Goal: Task Accomplishment & Management: Complete application form

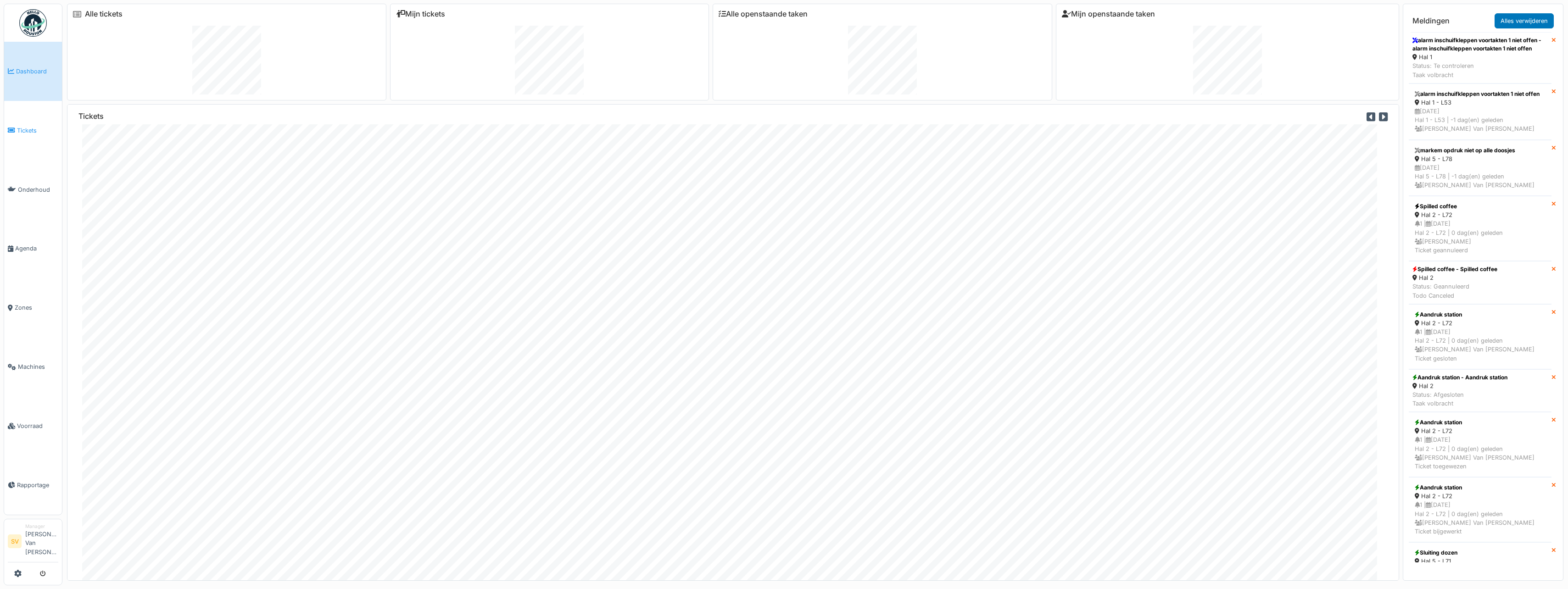
click at [30, 131] on span "Tickets" at bounding box center [37, 130] width 41 height 9
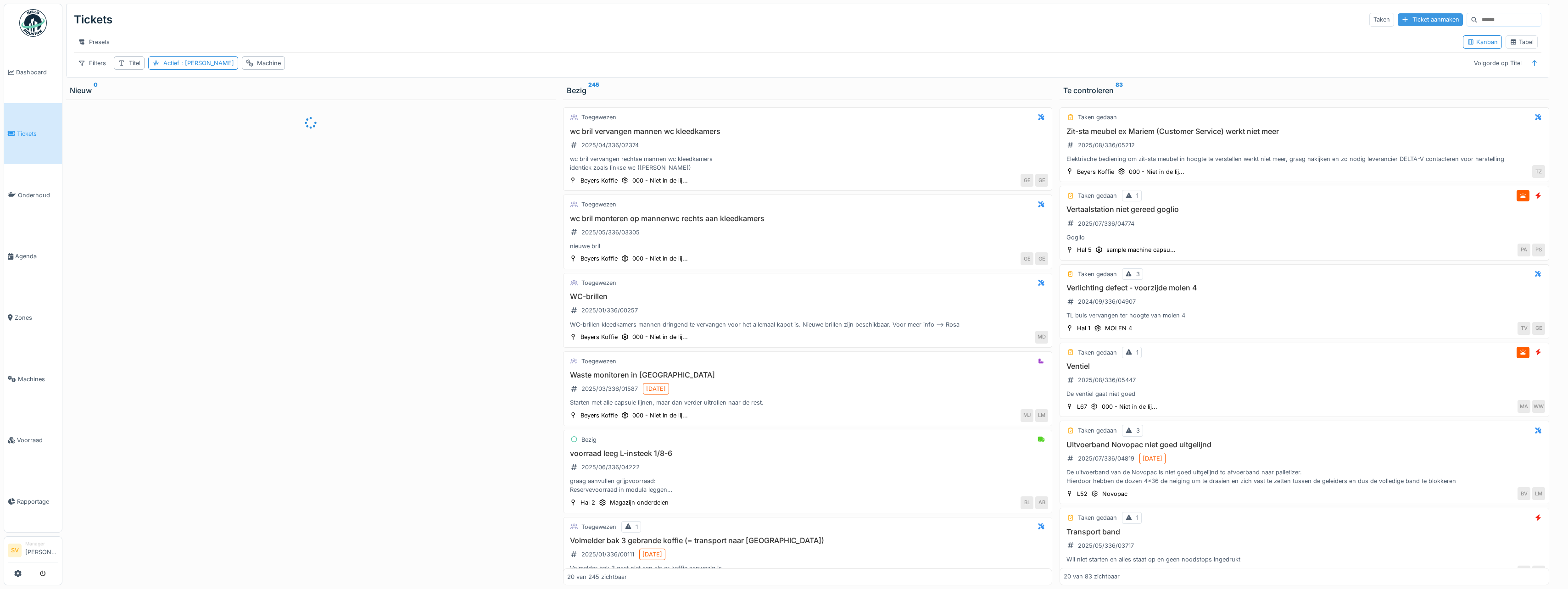
click at [1402, 20] on div "Ticket aanmaken" at bounding box center [1430, 20] width 65 height 12
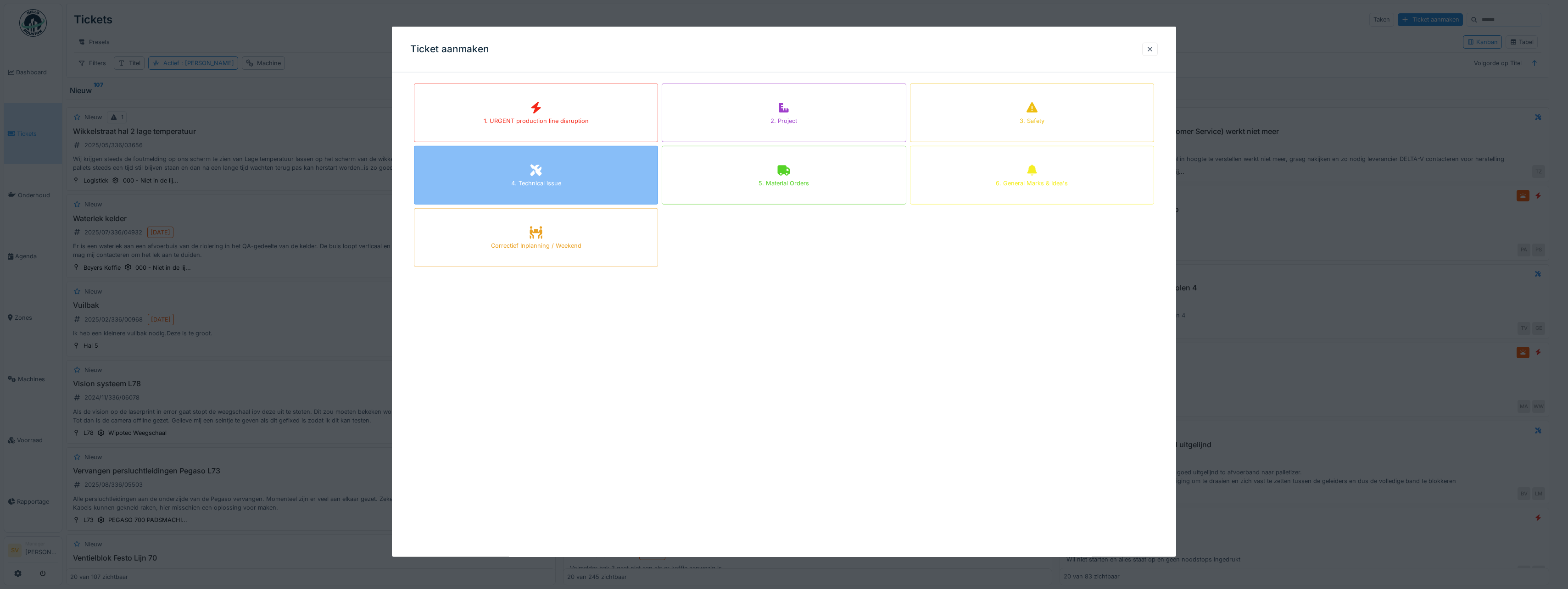
click at [533, 184] on div "4. Technical issue" at bounding box center [536, 183] width 50 height 9
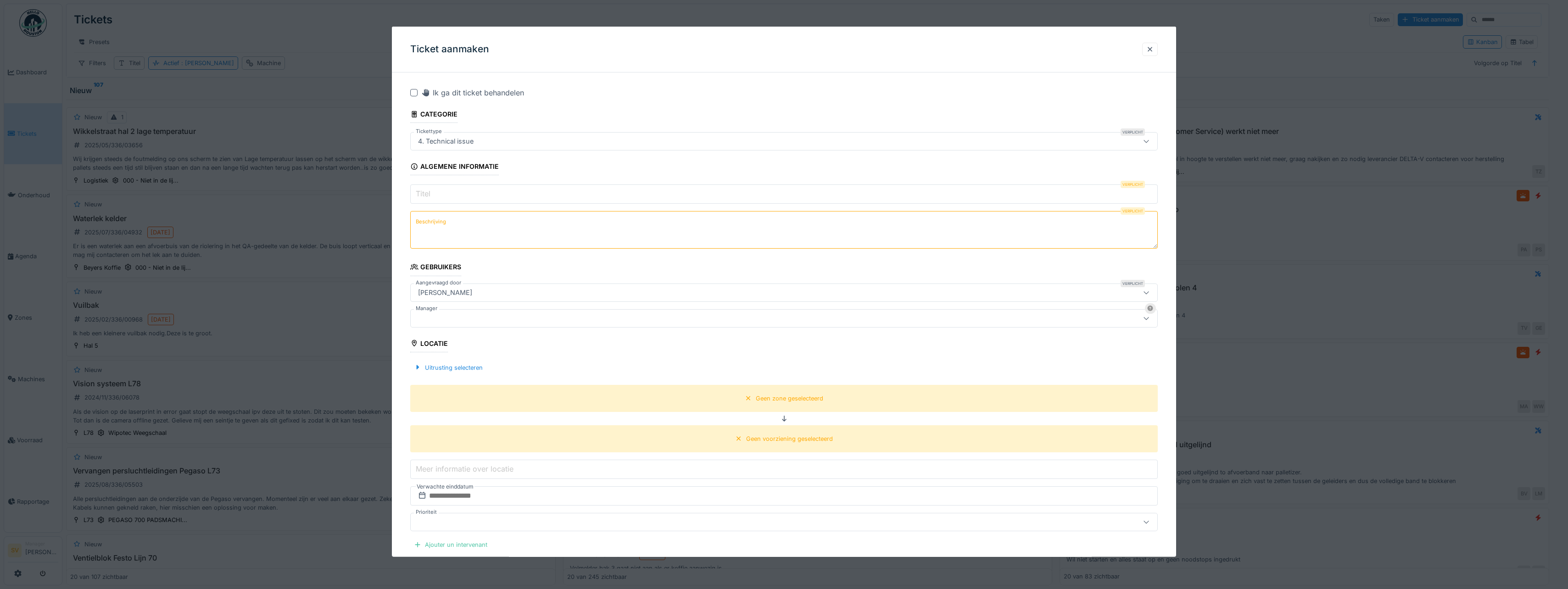
click at [446, 196] on input "Titel" at bounding box center [784, 195] width 747 height 20
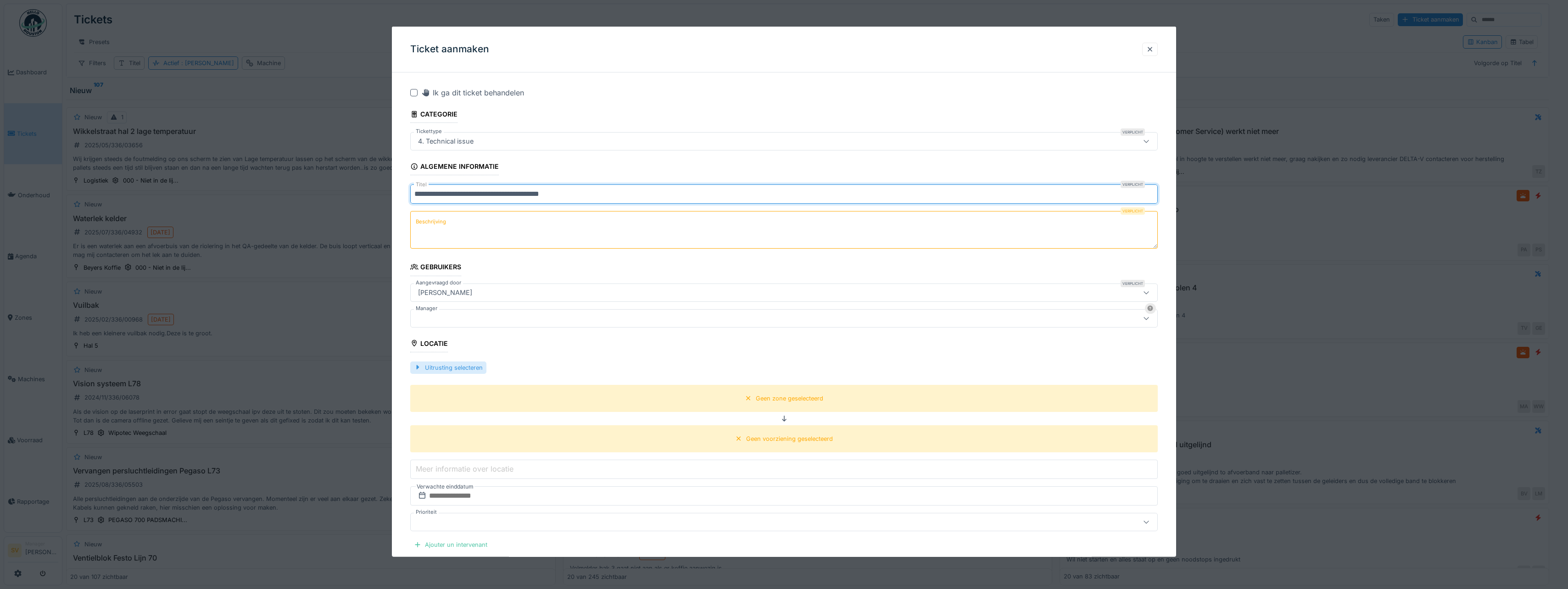
type input "**********"
click at [432, 368] on div "Uitrusting selecteren" at bounding box center [448, 368] width 76 height 12
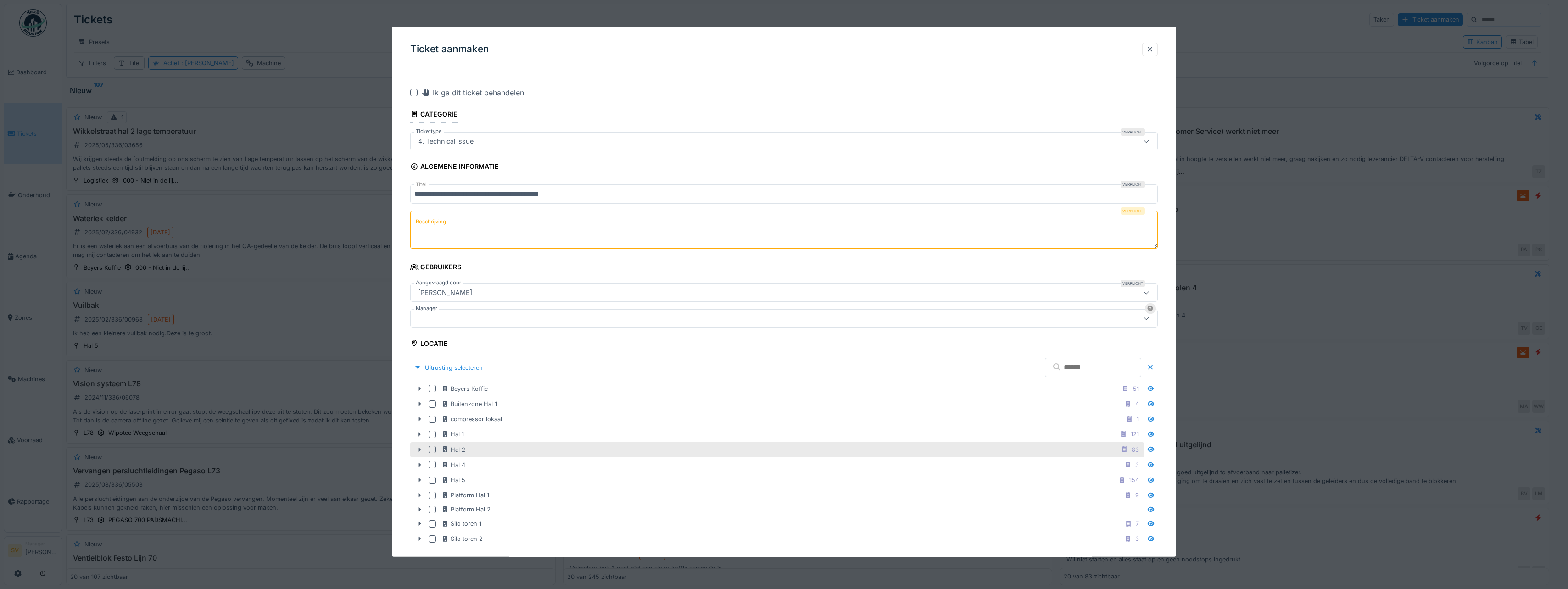
click at [420, 449] on icon at bounding box center [419, 450] width 7 height 6
click at [429, 448] on div at bounding box center [432, 450] width 7 height 7
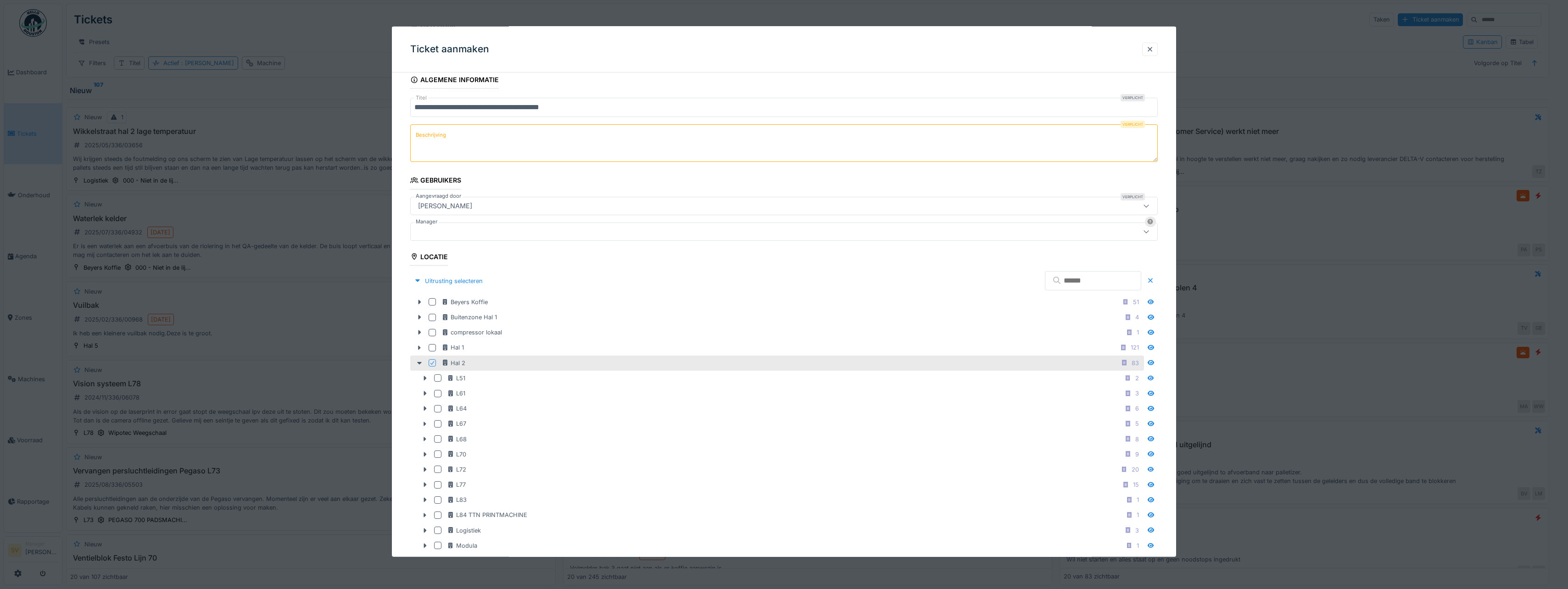
scroll to position [92, 0]
click at [422, 401] on icon at bounding box center [425, 403] width 7 height 6
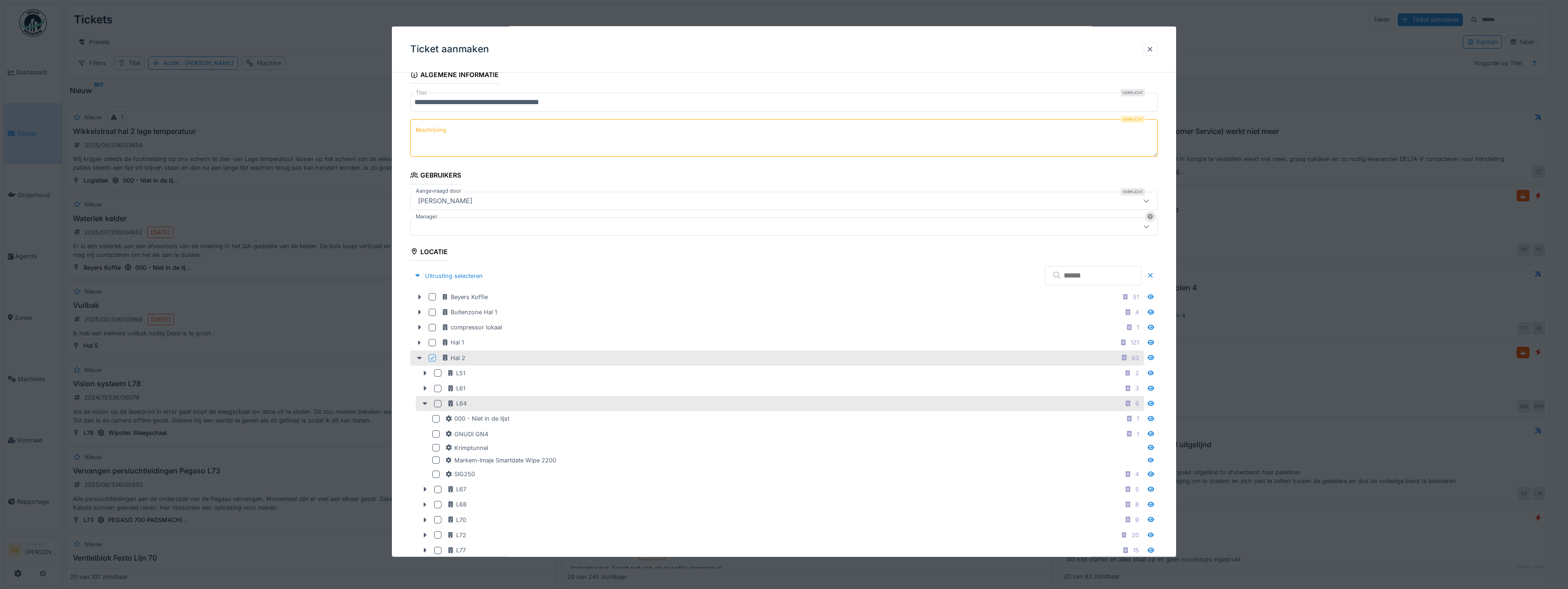
click at [441, 402] on div at bounding box center [437, 403] width 7 height 7
click at [1153, 50] on div at bounding box center [1149, 49] width 7 height 9
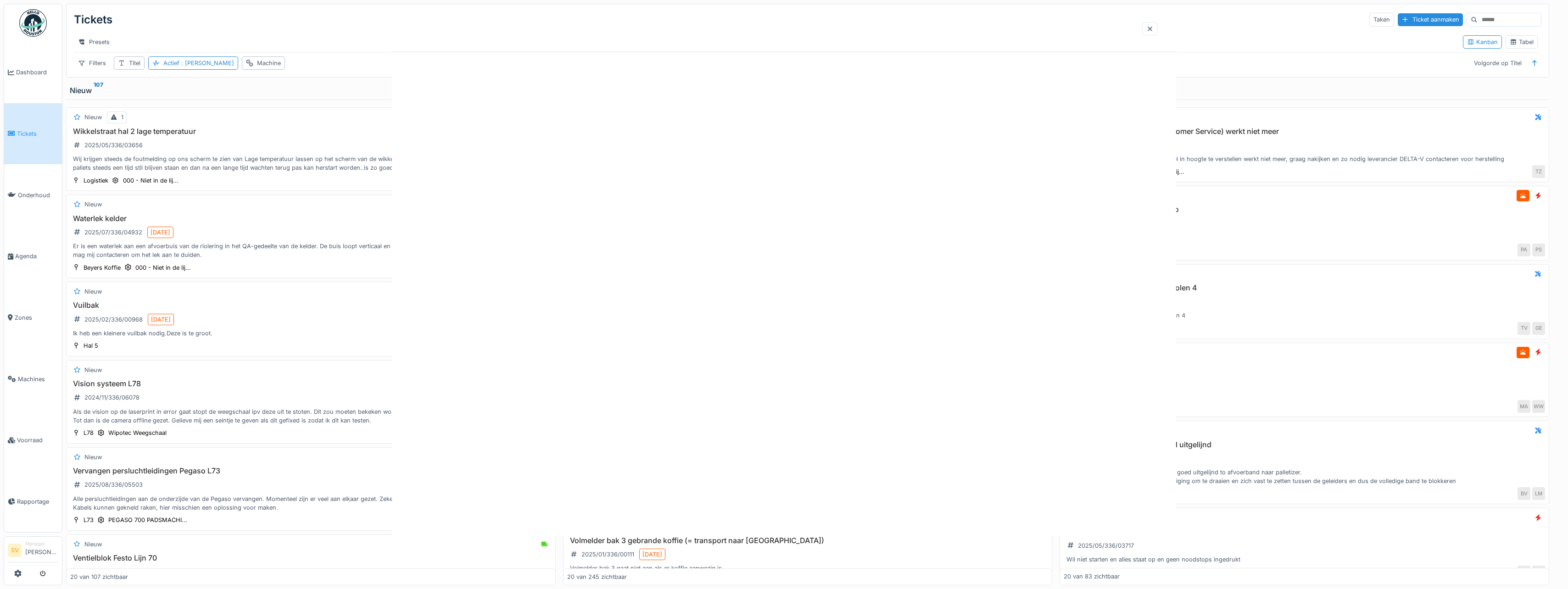
scroll to position [0, 0]
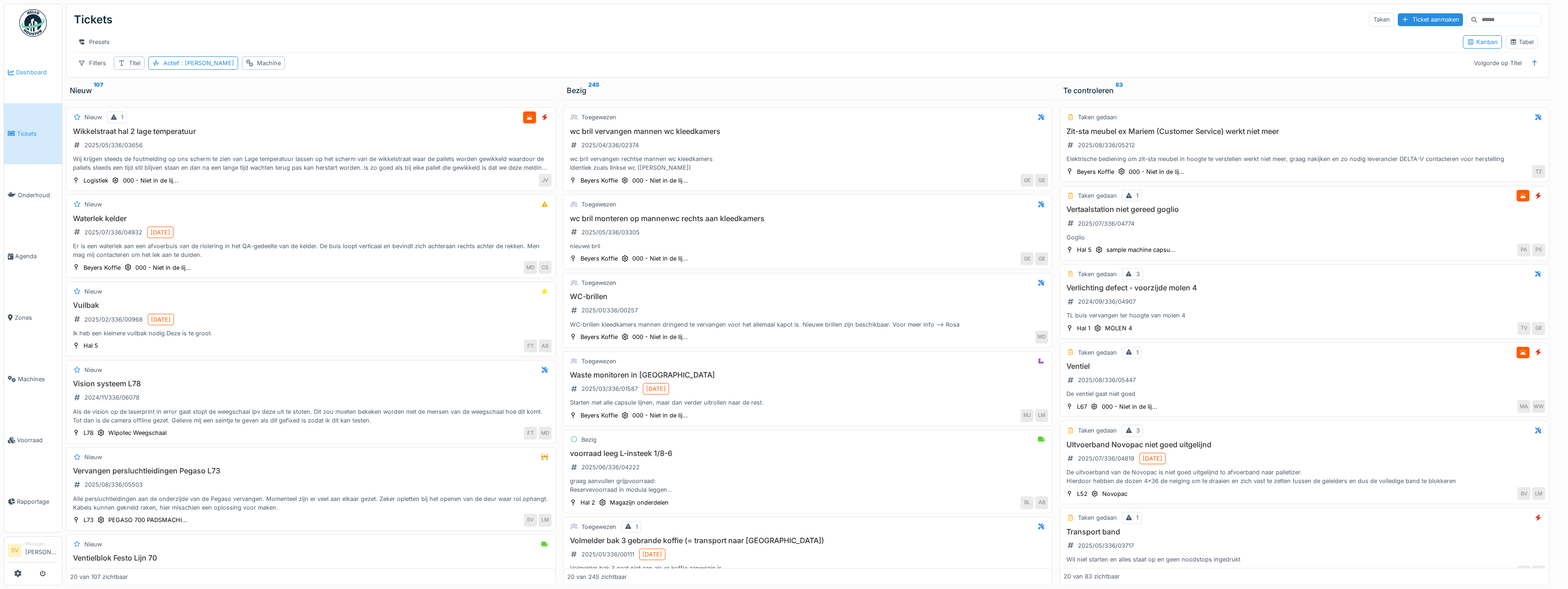
click at [35, 73] on span "Dashboard" at bounding box center [37, 72] width 42 height 9
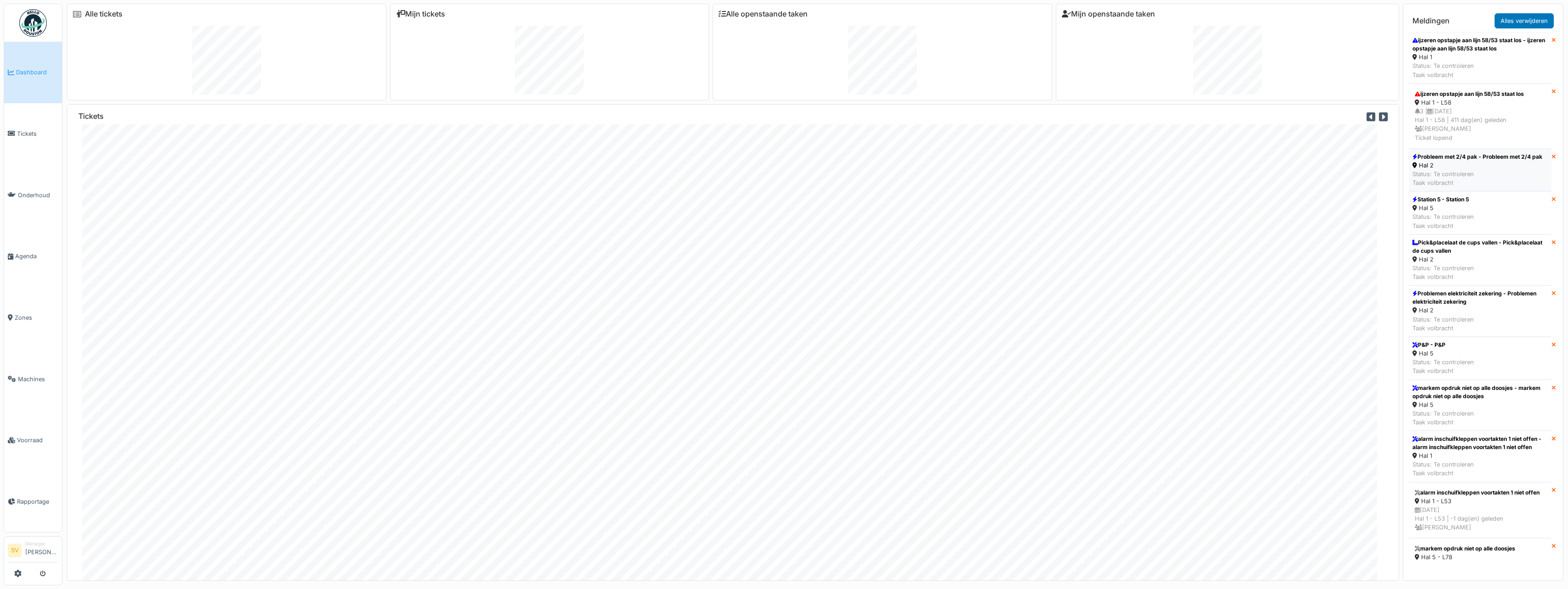
click at [1450, 183] on div "Status: Te controleren Taak volbracht" at bounding box center [1476, 178] width 129 height 18
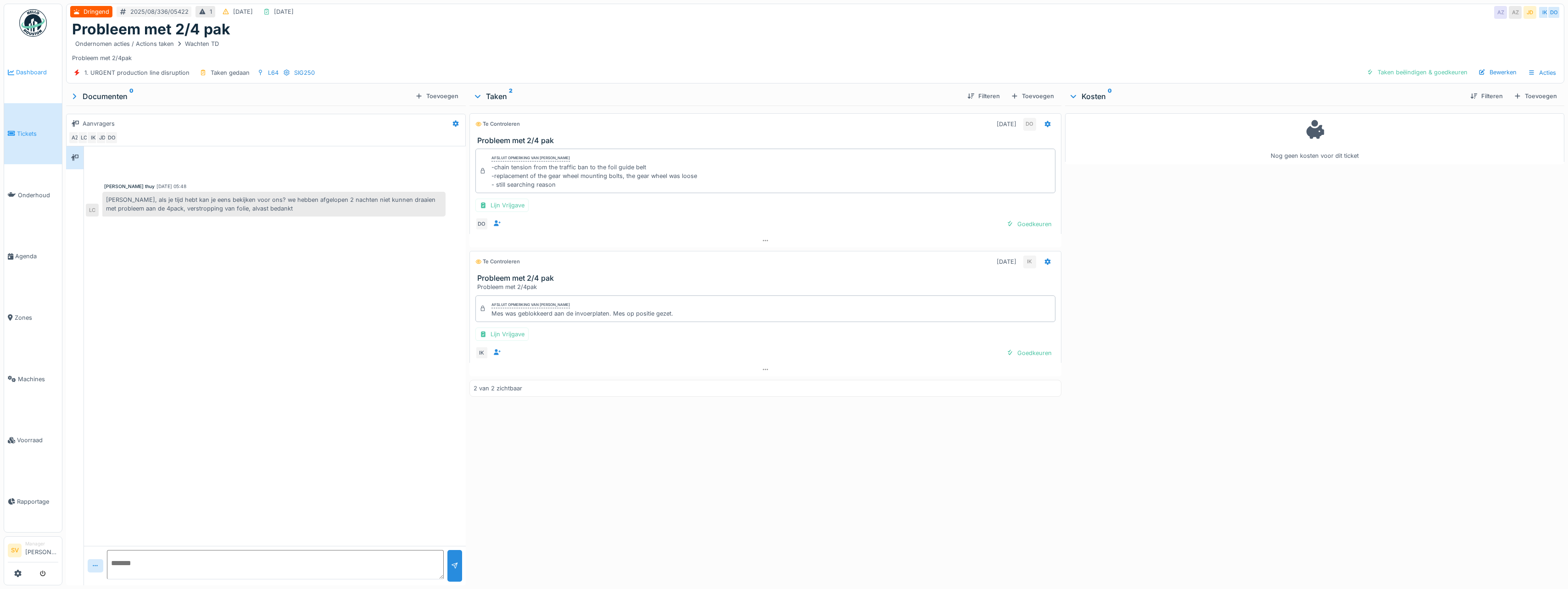
click at [38, 74] on span "Dashboard" at bounding box center [37, 72] width 42 height 9
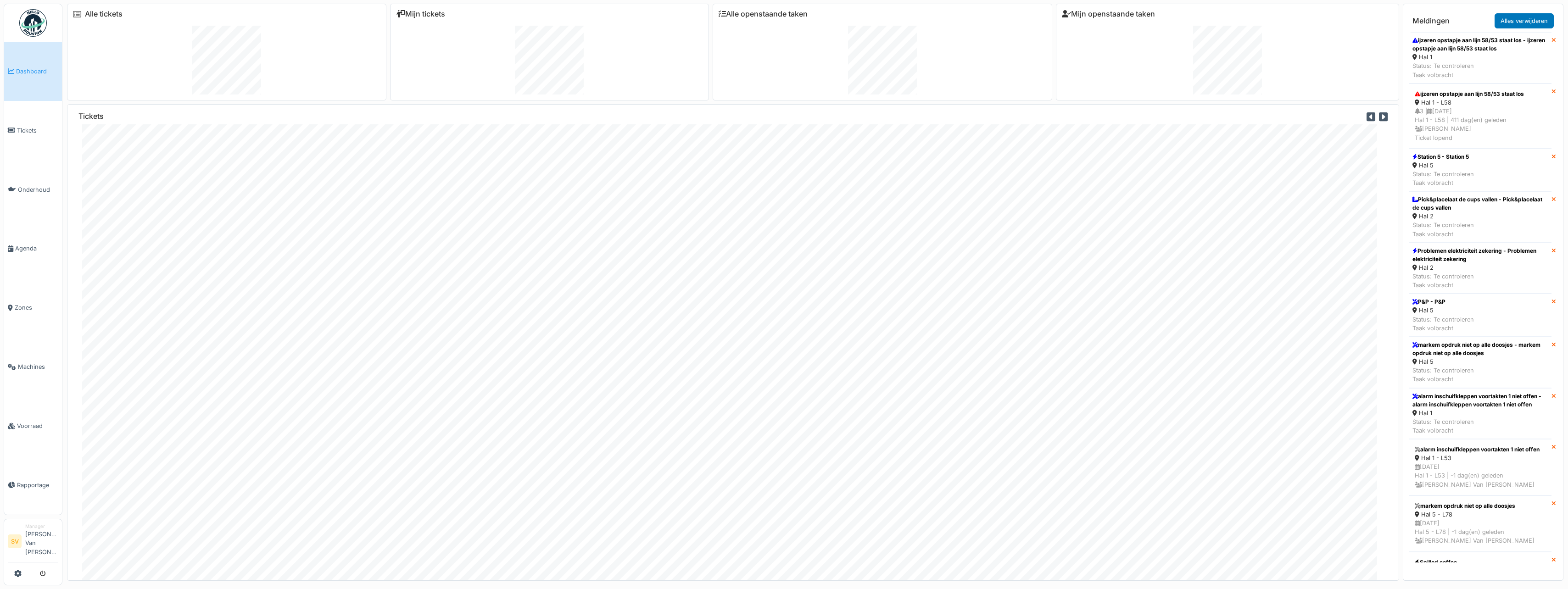
click at [31, 72] on span "Dashboard" at bounding box center [37, 71] width 42 height 9
click at [1462, 220] on div "Hal 2" at bounding box center [1480, 216] width 136 height 9
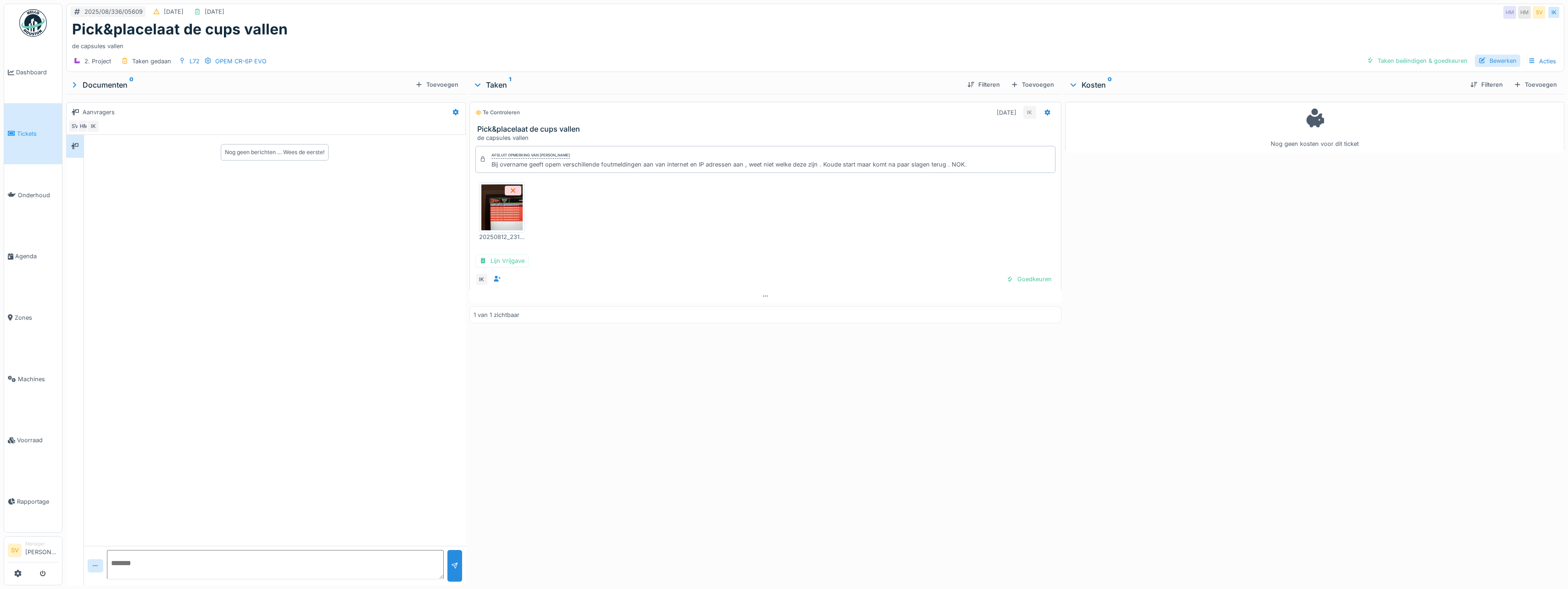
click at [1503, 62] on div "Bewerken" at bounding box center [1497, 61] width 46 height 12
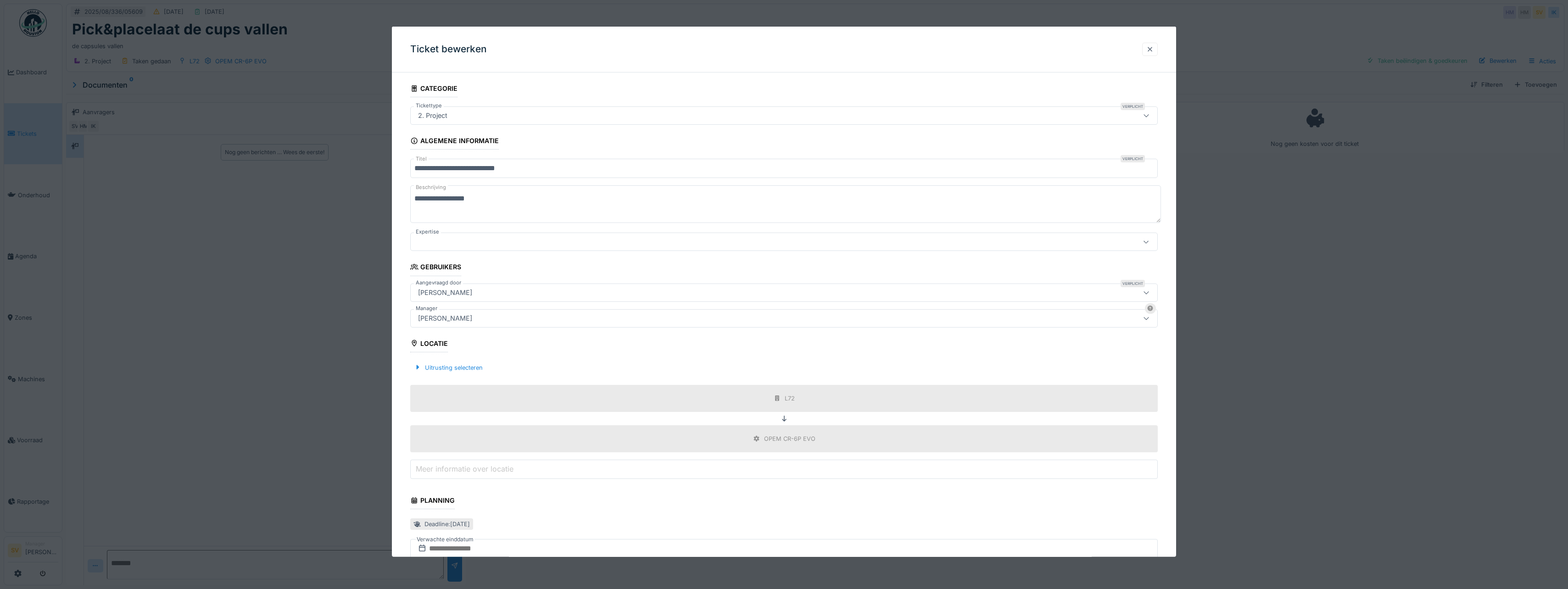
click at [1153, 48] on div at bounding box center [1149, 49] width 7 height 9
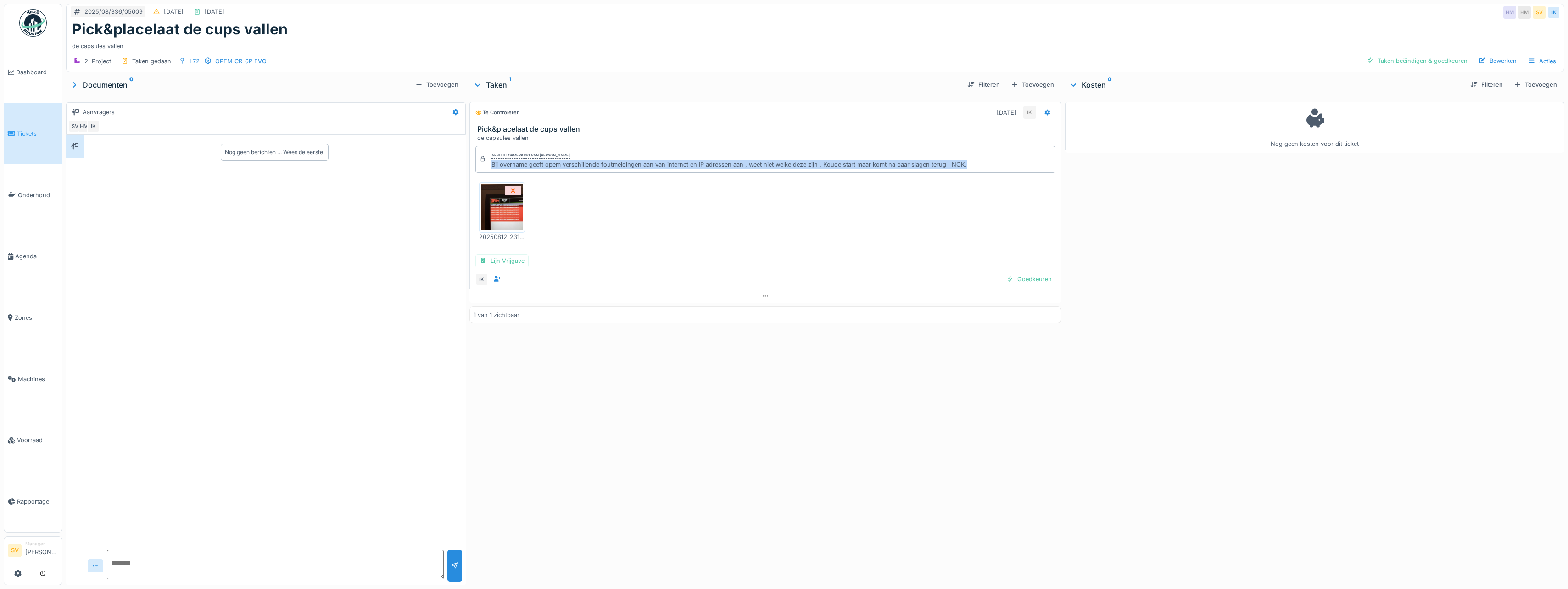
drag, startPoint x: 490, startPoint y: 163, endPoint x: 960, endPoint y: 169, distance: 470.0
click at [960, 169] on div "Afsluit opmerking van [PERSON_NAME] Bij overname geeft opem verschillende foutm…" at bounding box center [766, 159] width 580 height 27
copy div "Bij overname geeft opem verschillende foutmeldingen aan van internet en IP adre…"
click at [1497, 61] on div "Bewerken" at bounding box center [1497, 61] width 46 height 12
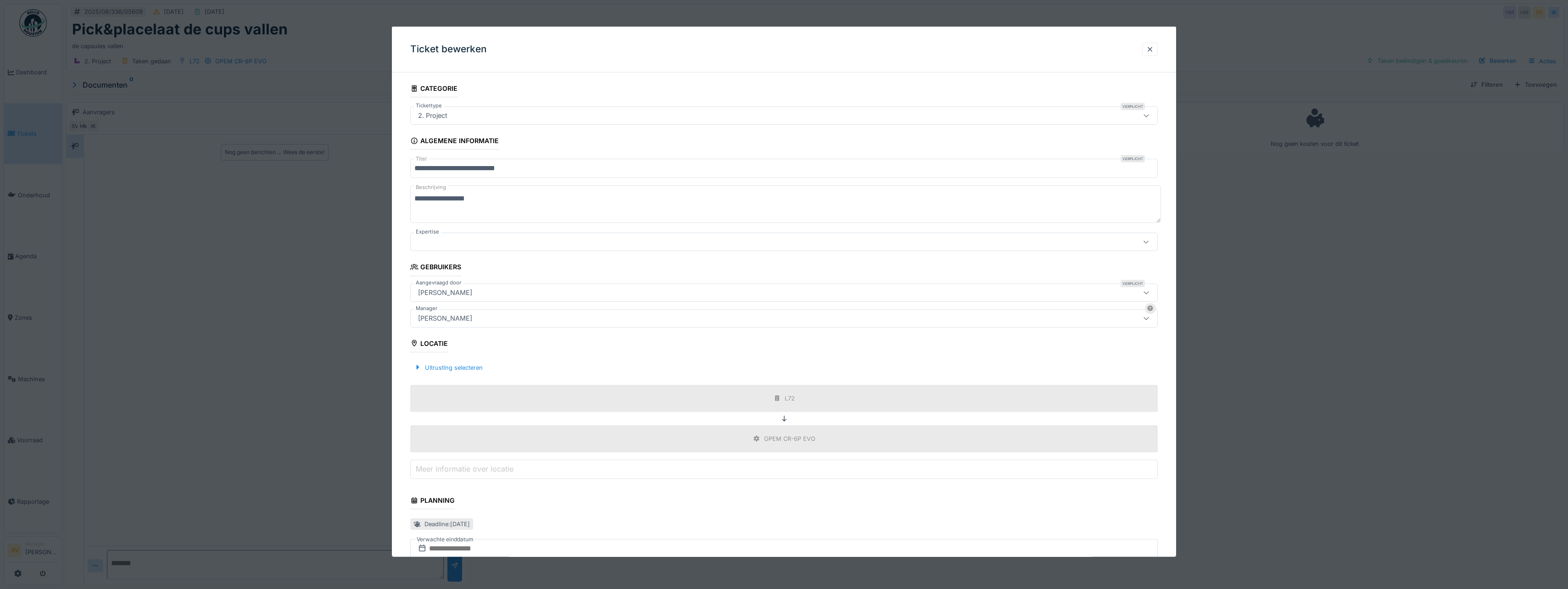
click at [507, 311] on div "[PERSON_NAME]" at bounding box center [784, 318] width 747 height 19
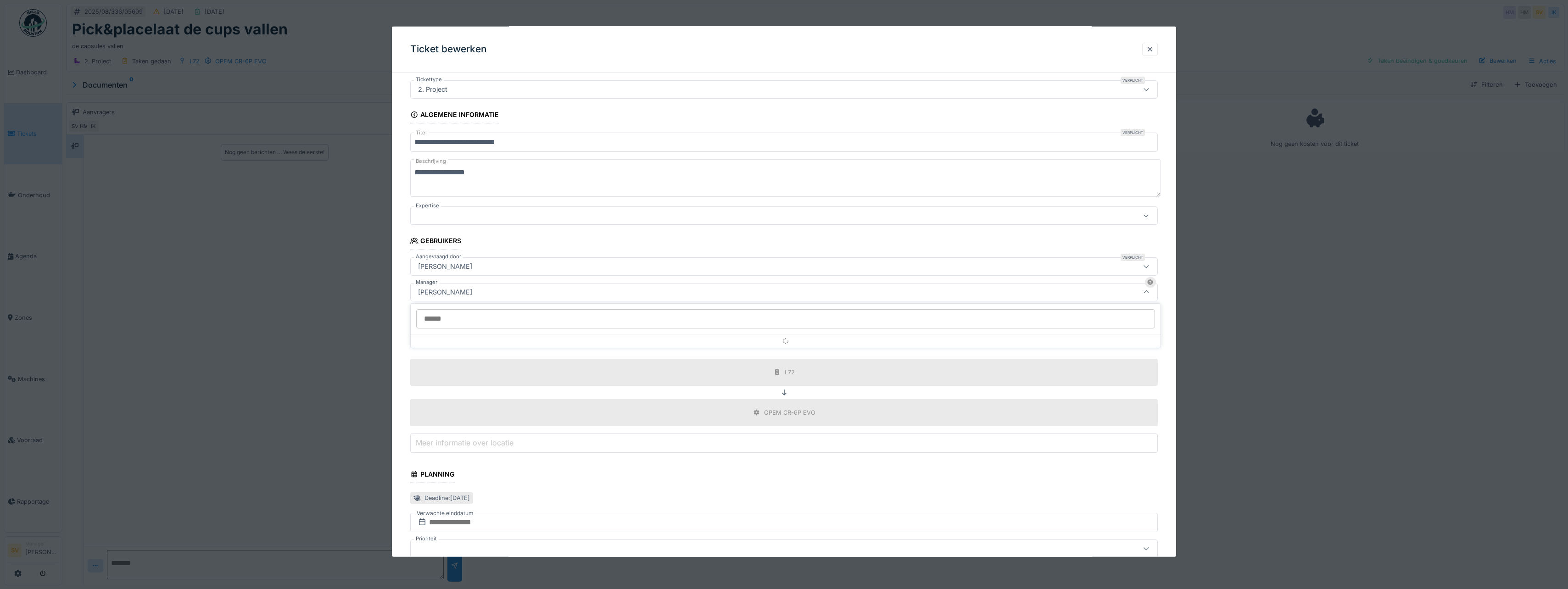
scroll to position [27, 0]
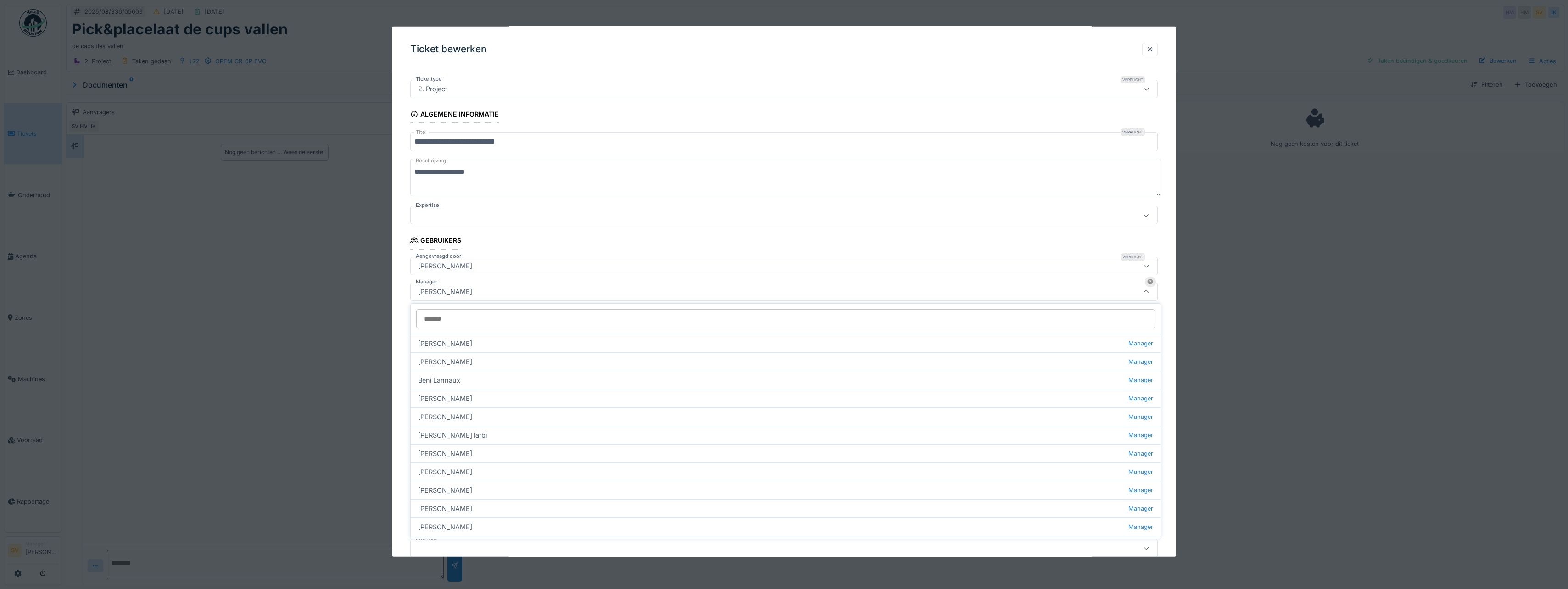
click at [485, 320] on input "Manager" at bounding box center [785, 319] width 739 height 20
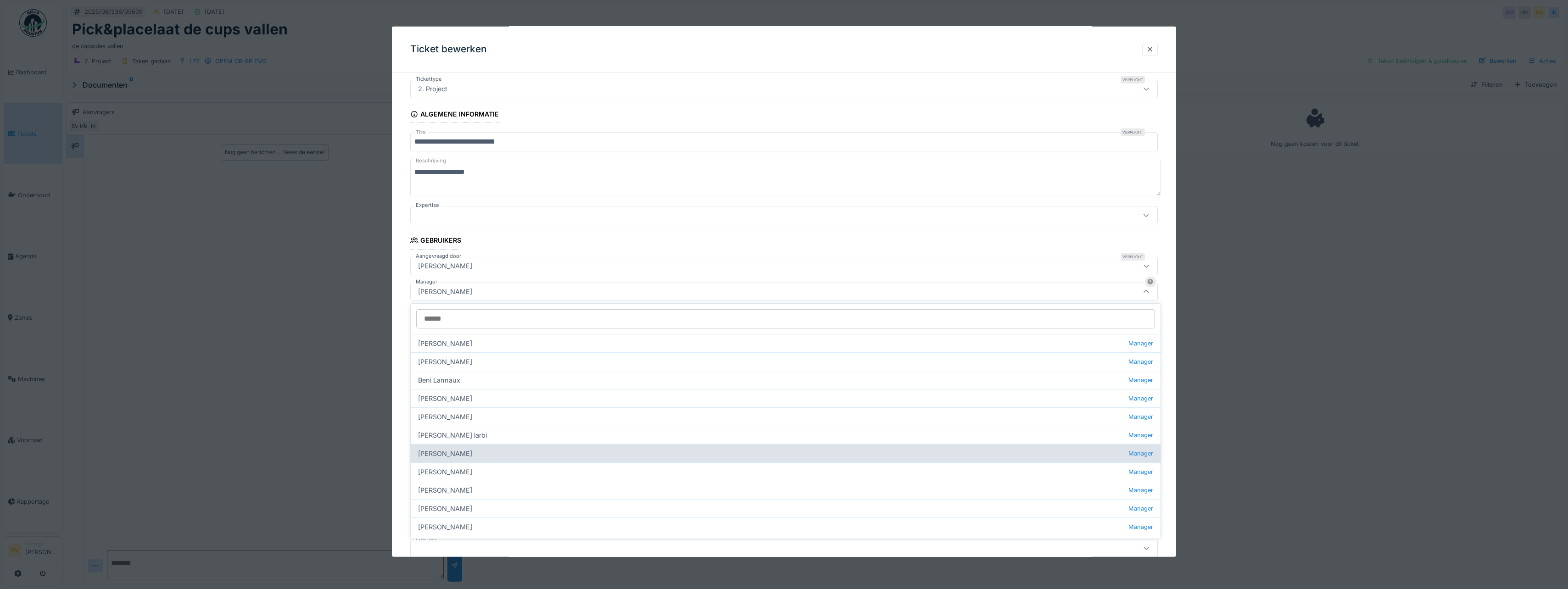
click at [455, 455] on div "Jasper De wit Manager" at bounding box center [785, 453] width 750 height 19
type input "****"
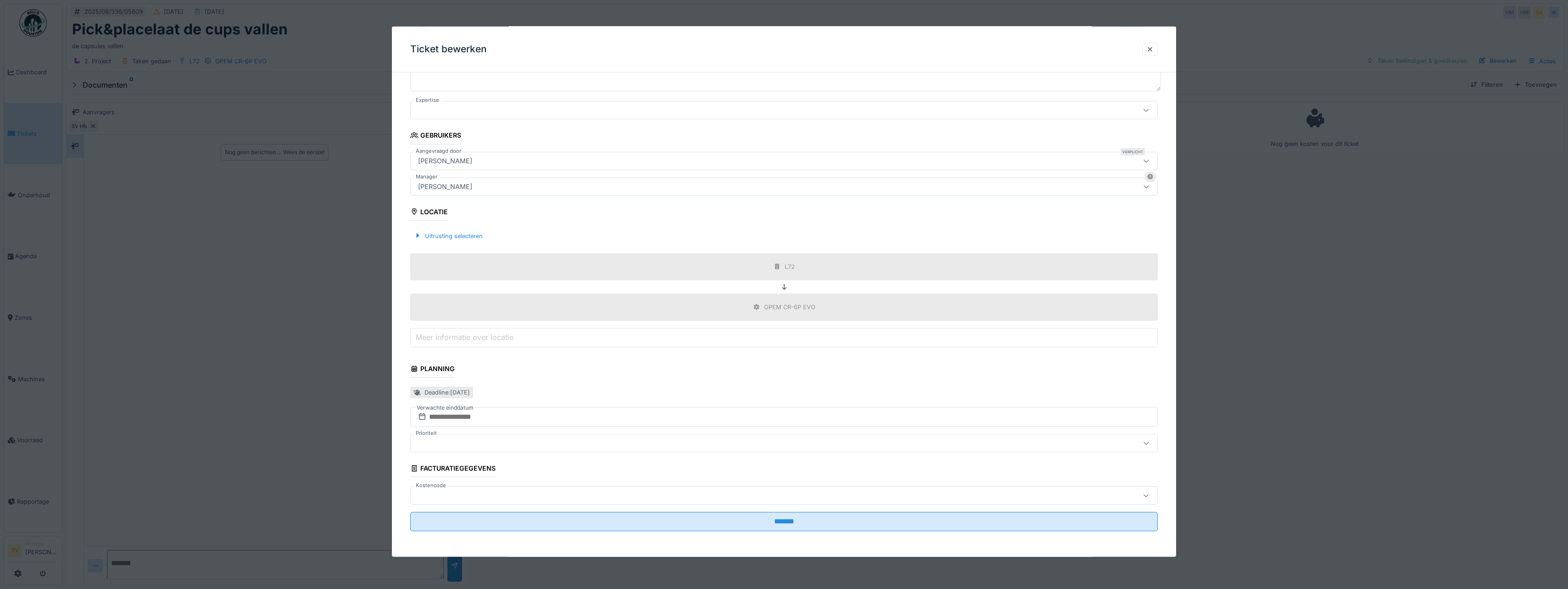
scroll to position [7, 0]
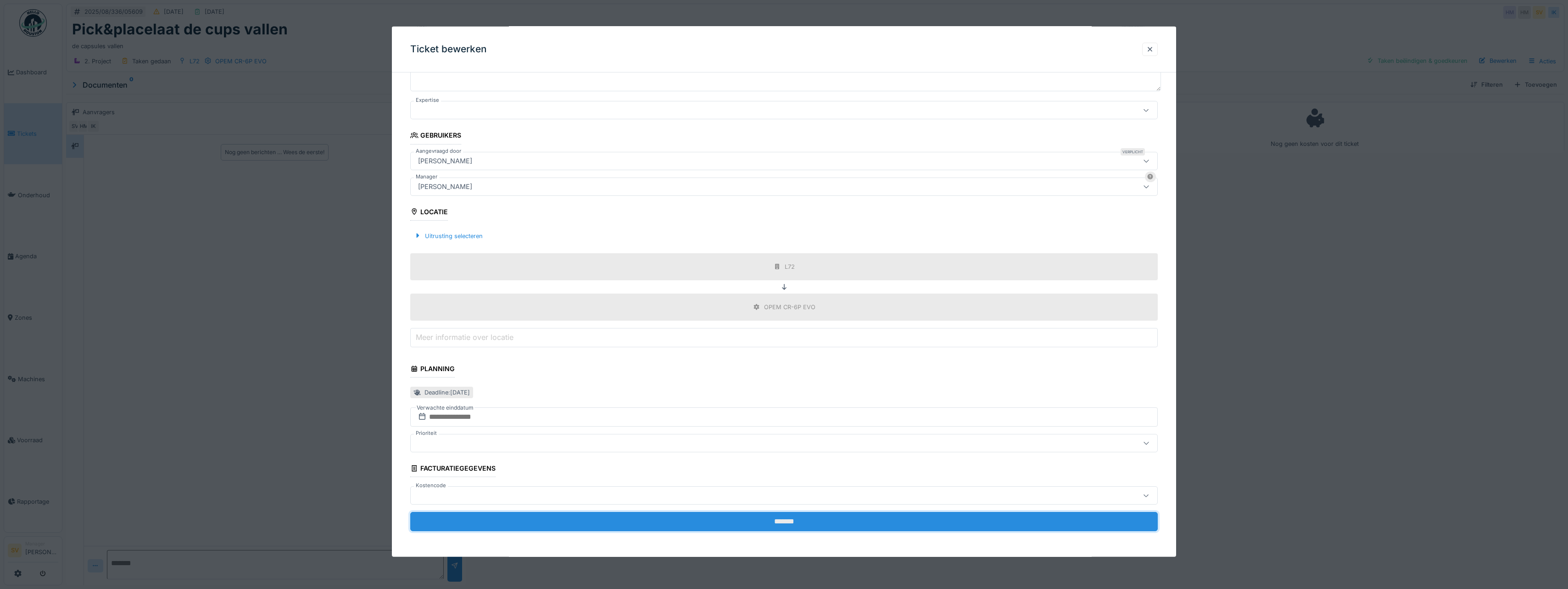
click at [779, 518] on input "*******" at bounding box center [784, 522] width 747 height 20
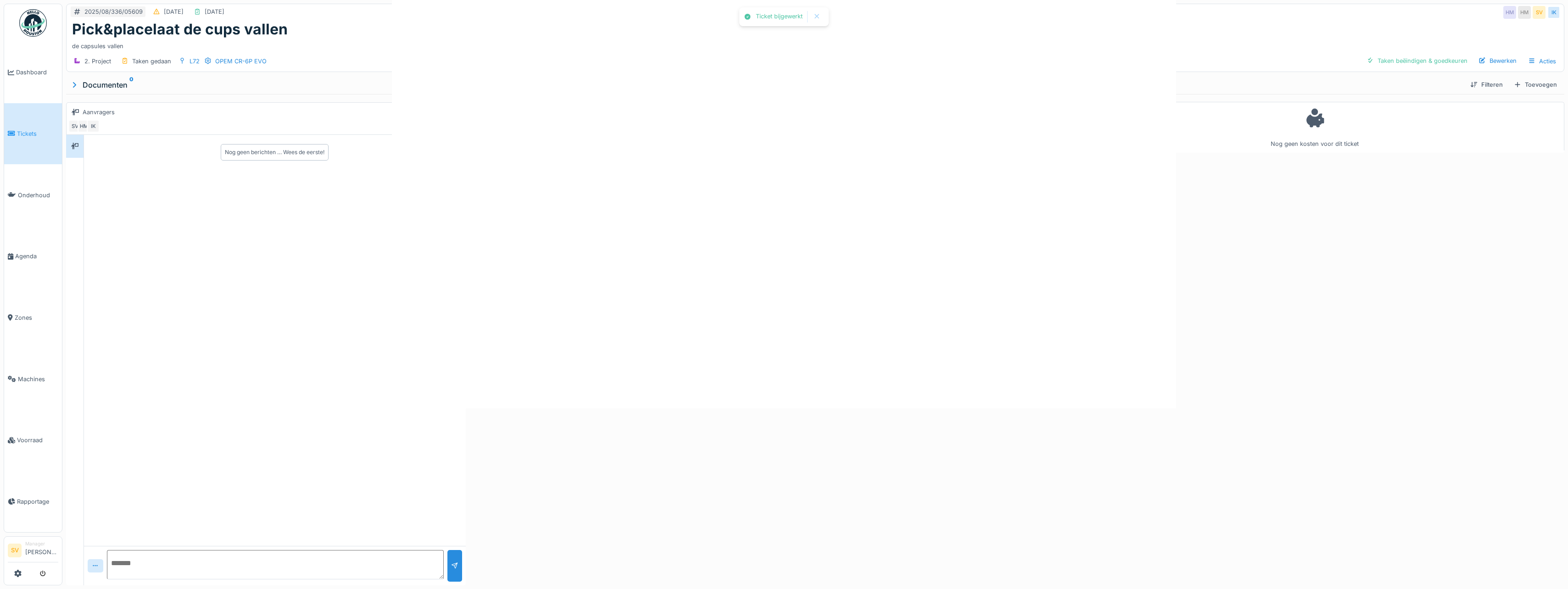
scroll to position [0, 0]
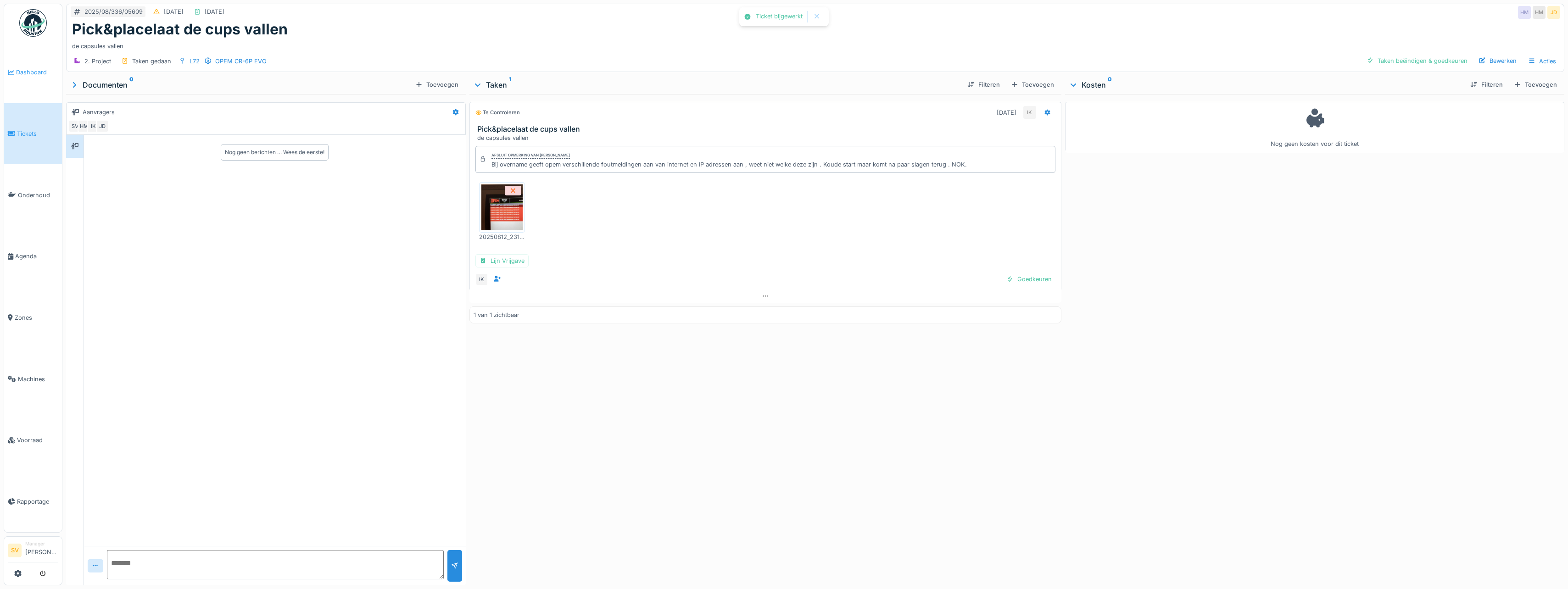
click at [29, 75] on span "Dashboard" at bounding box center [37, 72] width 42 height 9
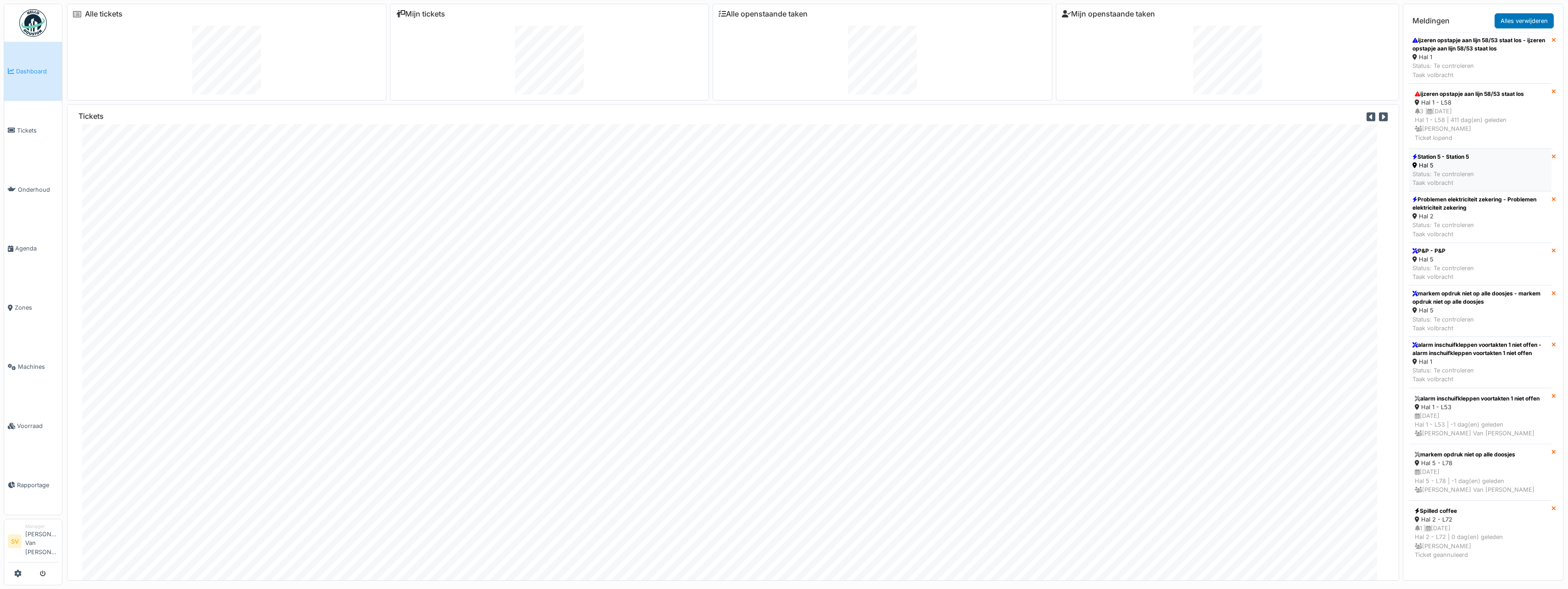
click at [1476, 172] on li "Station 5 - Station 5 Hal 5 Status: Te controleren Taak volbracht" at bounding box center [1480, 170] width 143 height 43
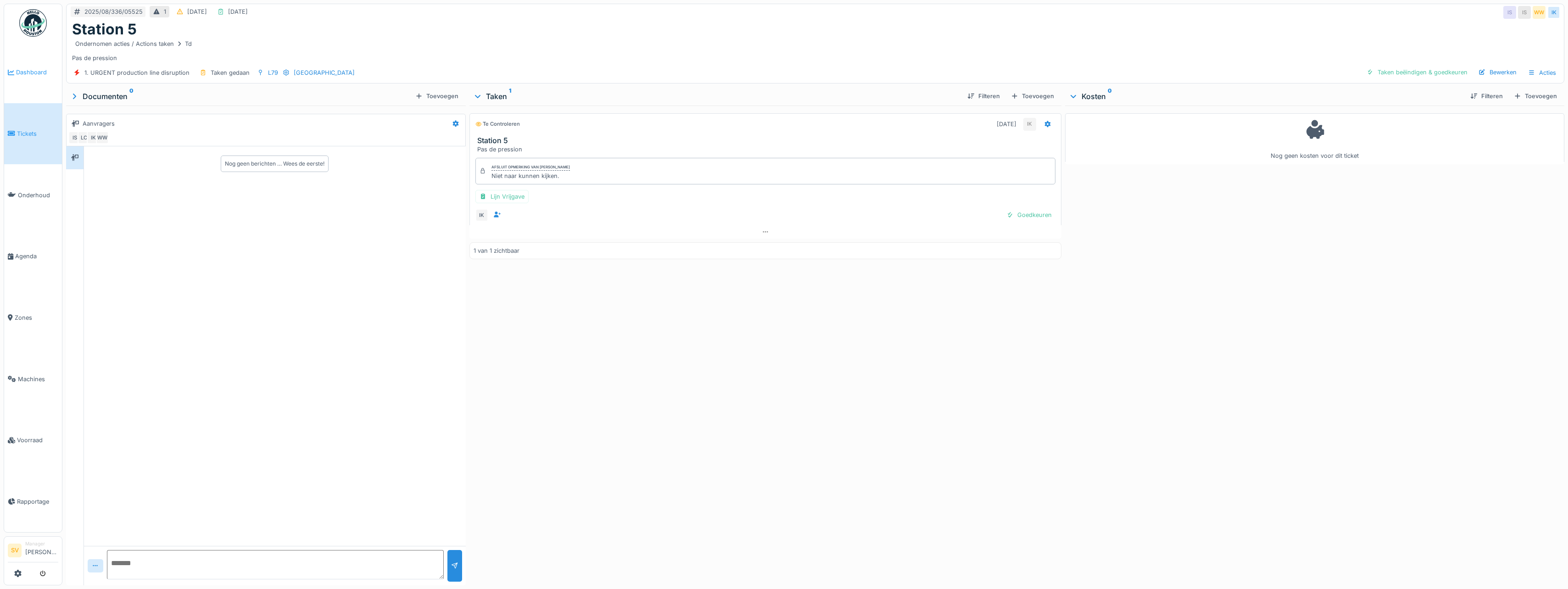
click at [31, 71] on span "Dashboard" at bounding box center [37, 72] width 42 height 9
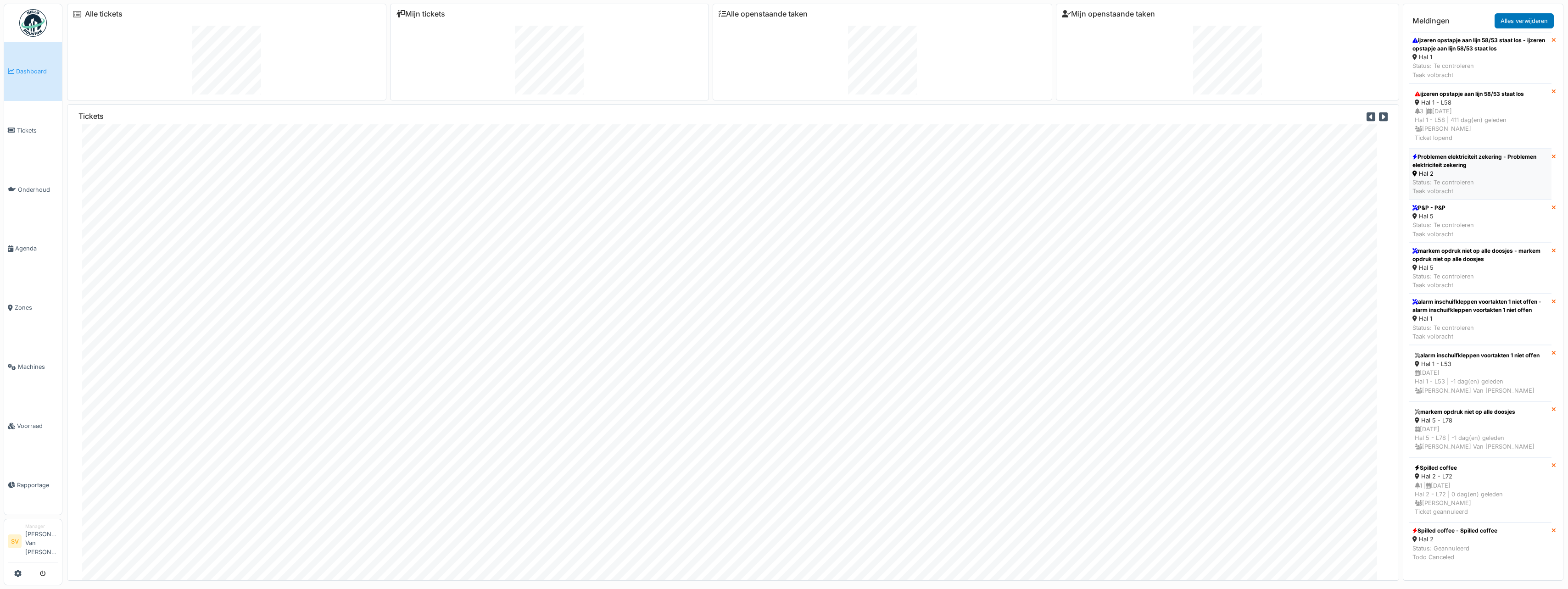
click at [1477, 171] on div "Hal 2" at bounding box center [1480, 174] width 136 height 9
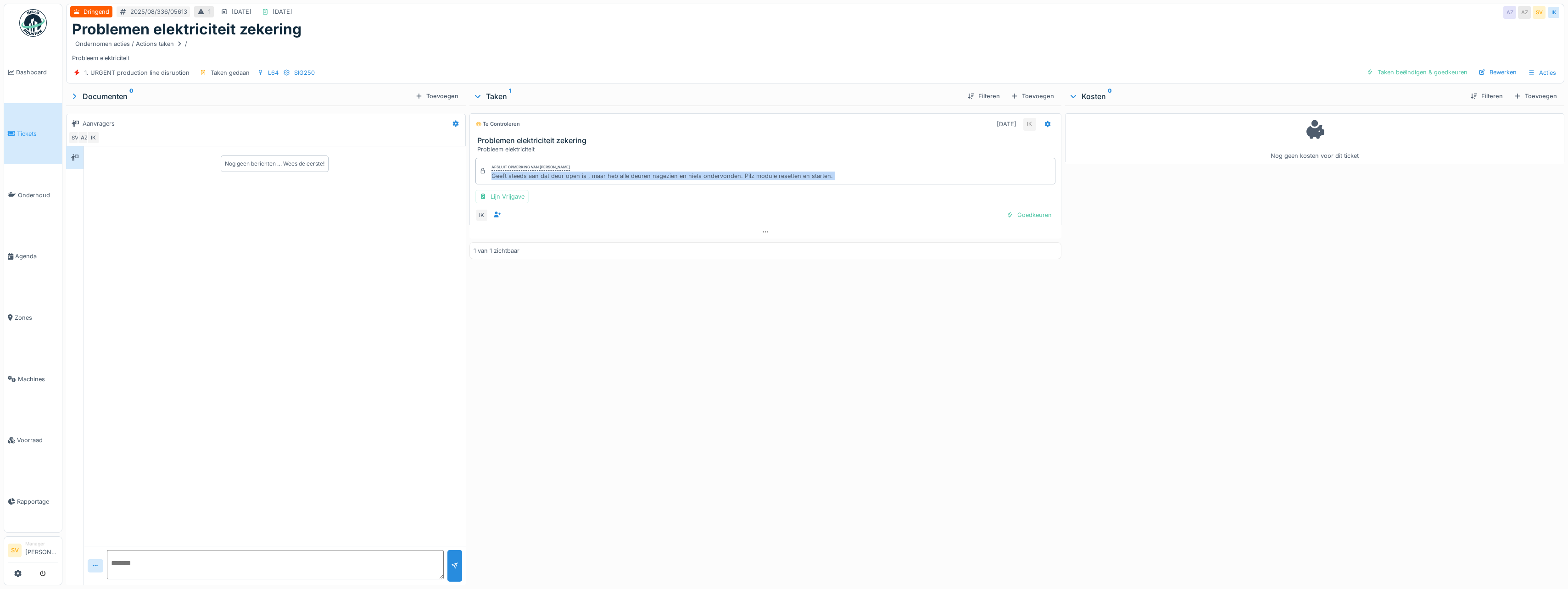
drag, startPoint x: 489, startPoint y: 175, endPoint x: 734, endPoint y: 187, distance: 245.3
click at [734, 187] on div "Afsluit opmerking van [PERSON_NAME] steeds aan dat deur open is , maar heb alle…" at bounding box center [765, 190] width 592 height 71
copy div "Geeft steeds aan dat deur open is , maar heb alle deuren nagezien en niets onde…"
click at [1498, 70] on div "Bewerken" at bounding box center [1497, 72] width 46 height 12
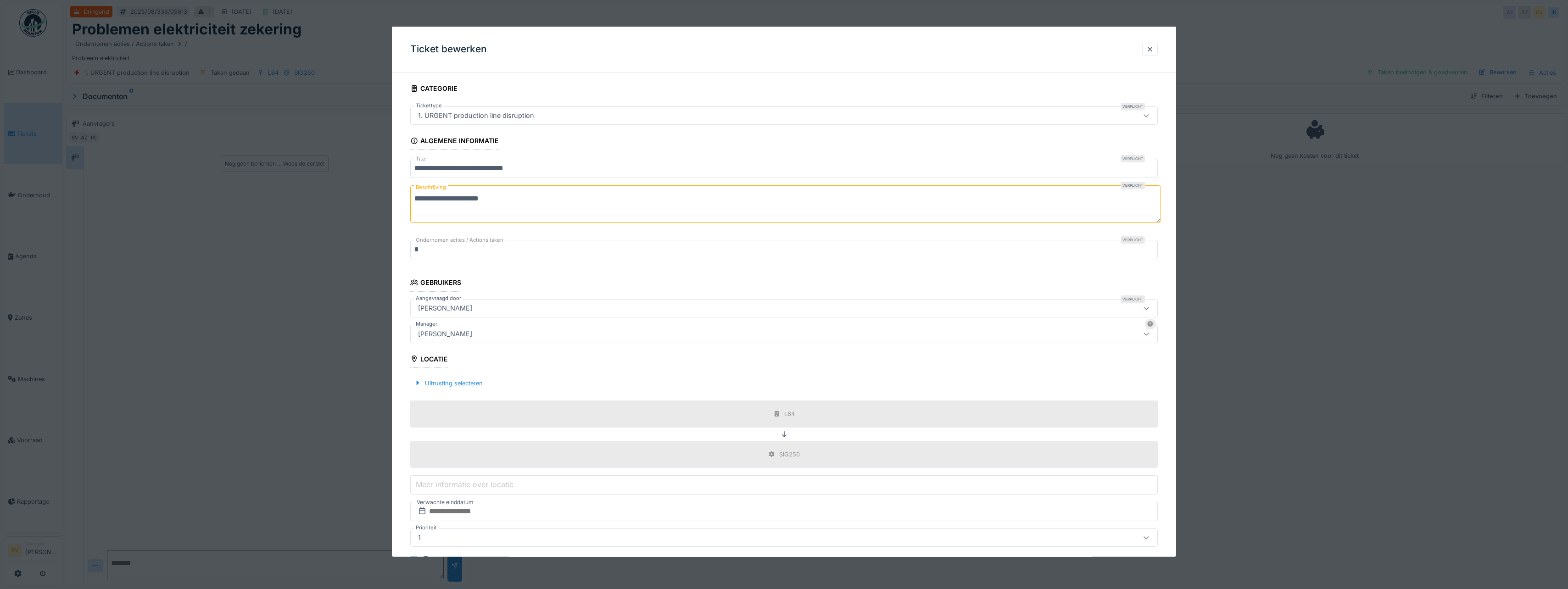
click at [507, 336] on div "[PERSON_NAME]" at bounding box center [743, 333] width 658 height 10
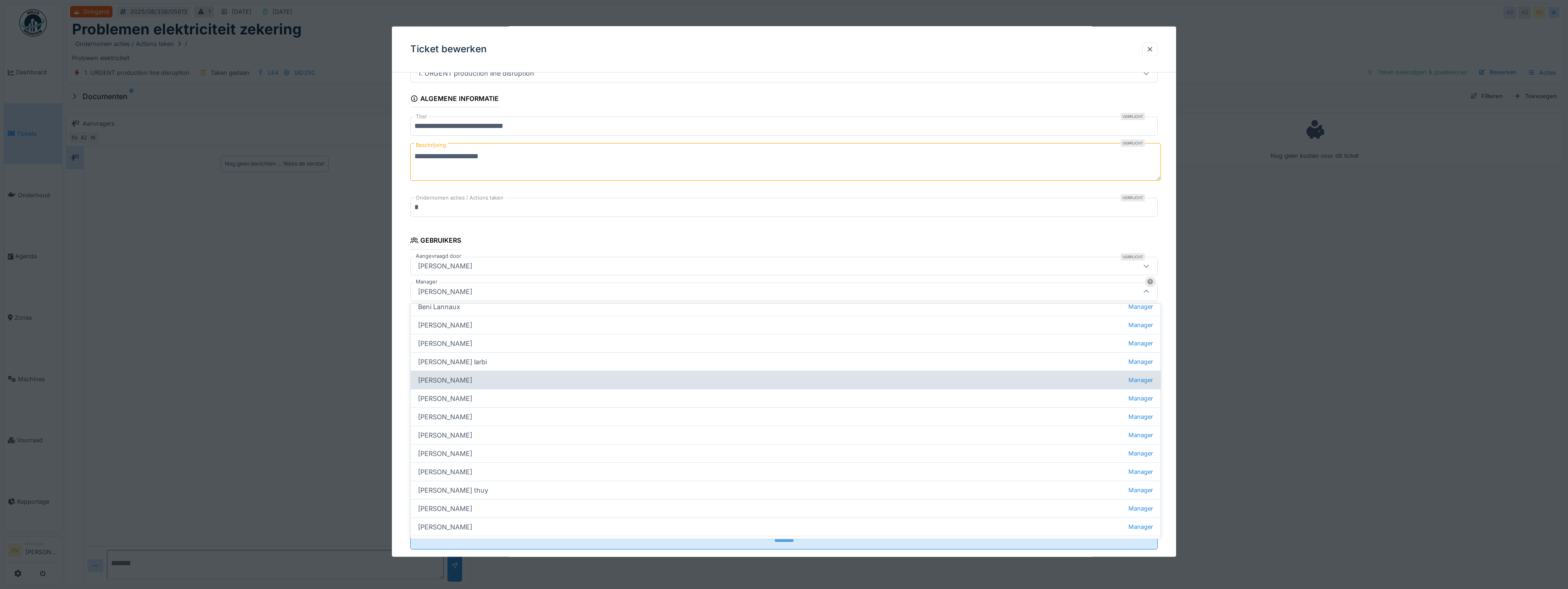
scroll to position [120, 0]
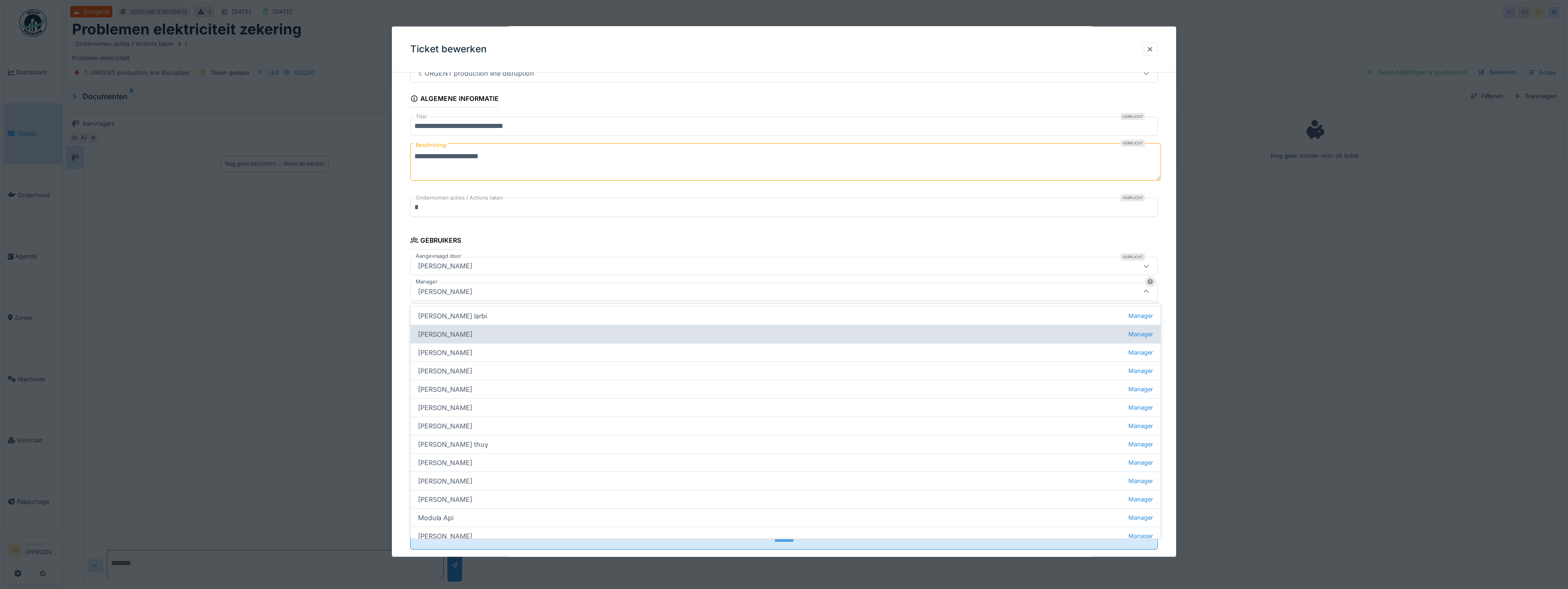
click at [442, 336] on div "Jasper De wit Manager" at bounding box center [785, 334] width 750 height 19
type input "****"
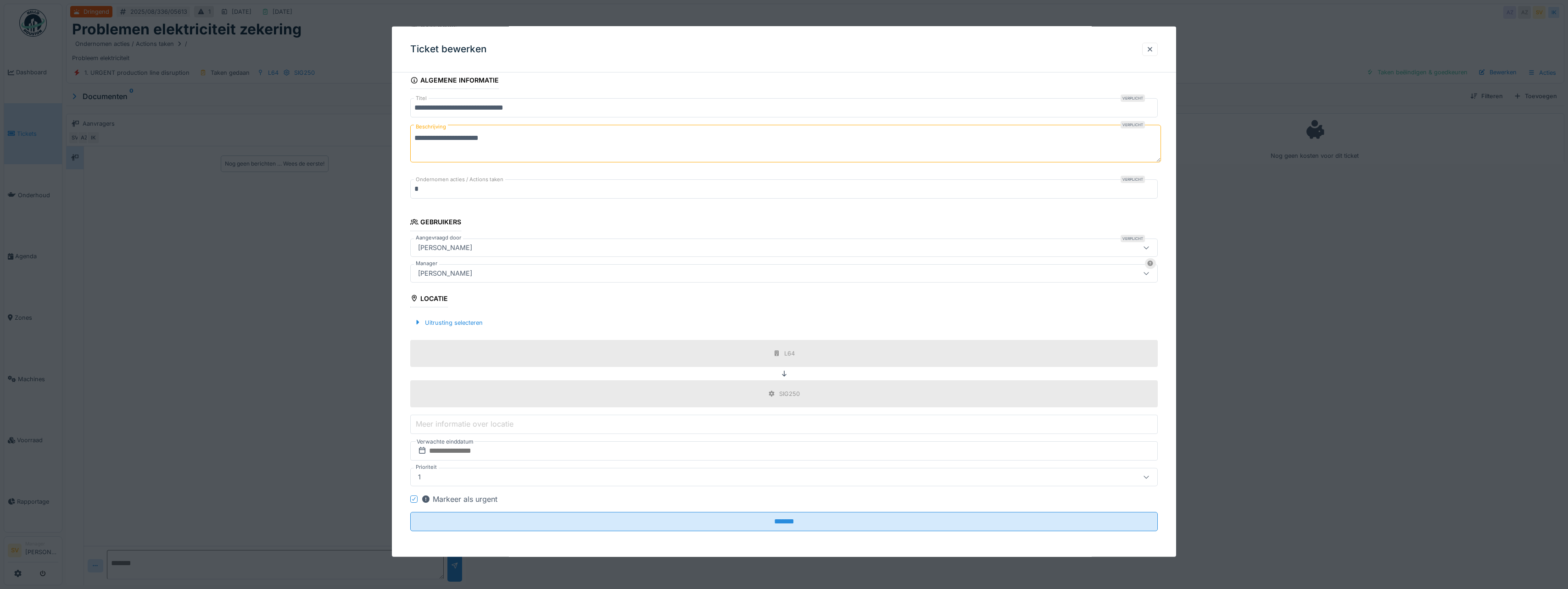
scroll to position [7, 0]
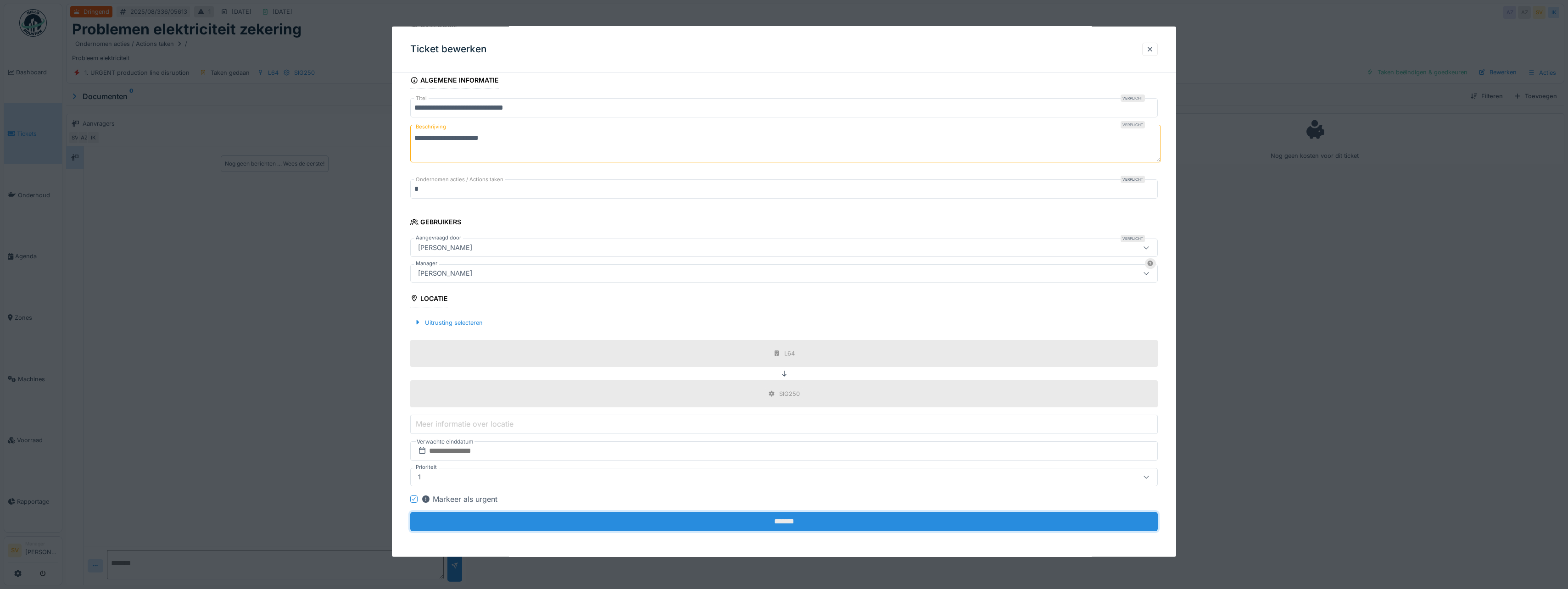
click at [778, 524] on input "*******" at bounding box center [784, 522] width 747 height 20
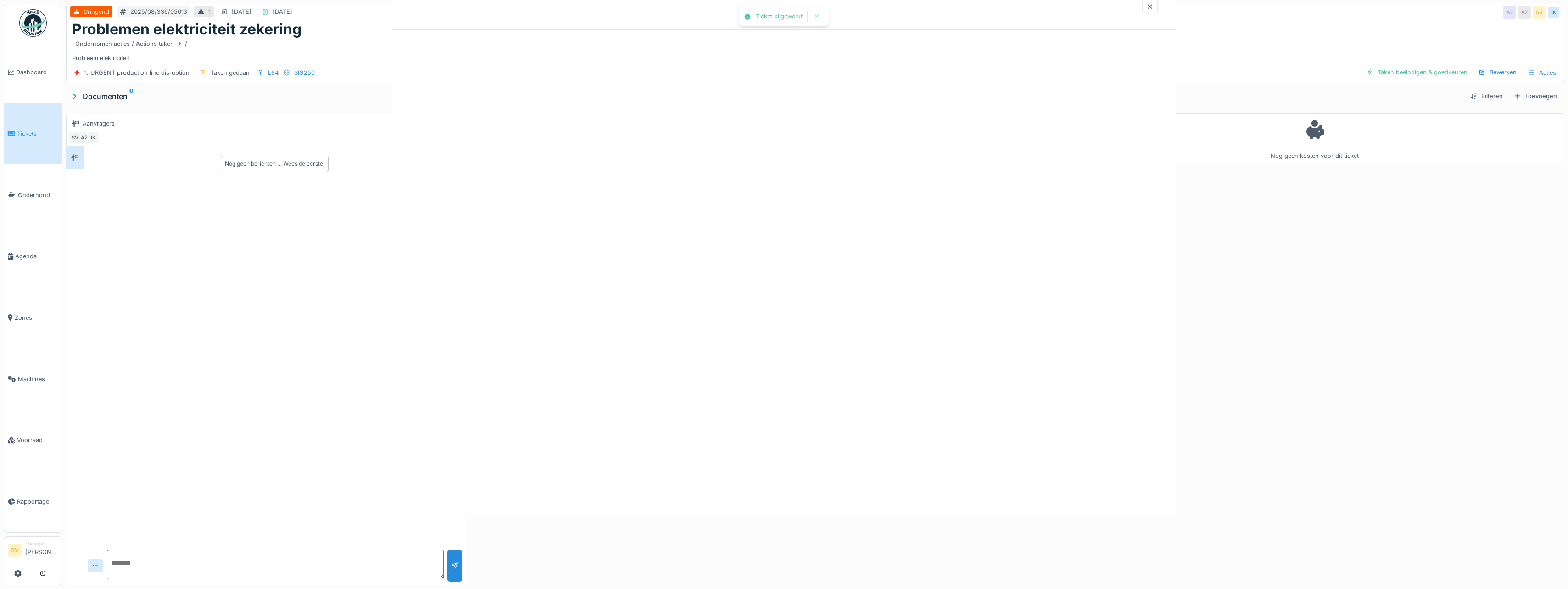
scroll to position [0, 0]
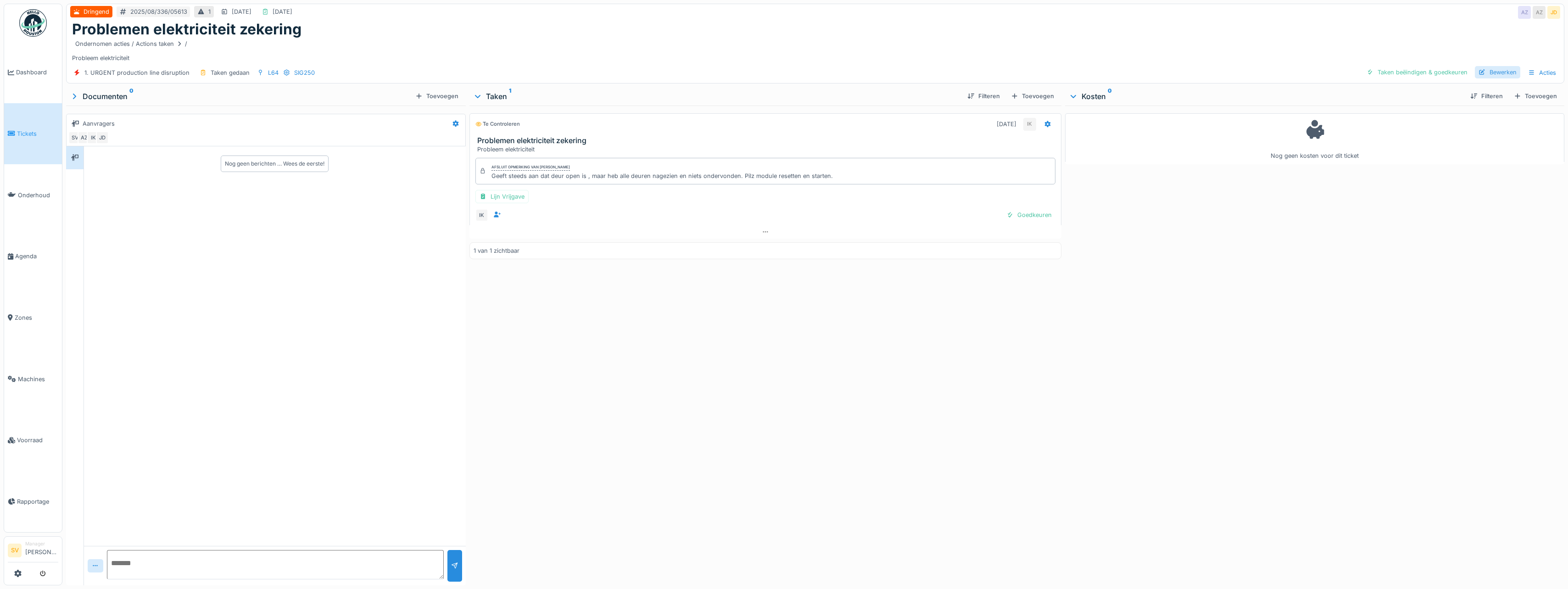
click at [1489, 68] on div "Bewerken" at bounding box center [1497, 72] width 46 height 12
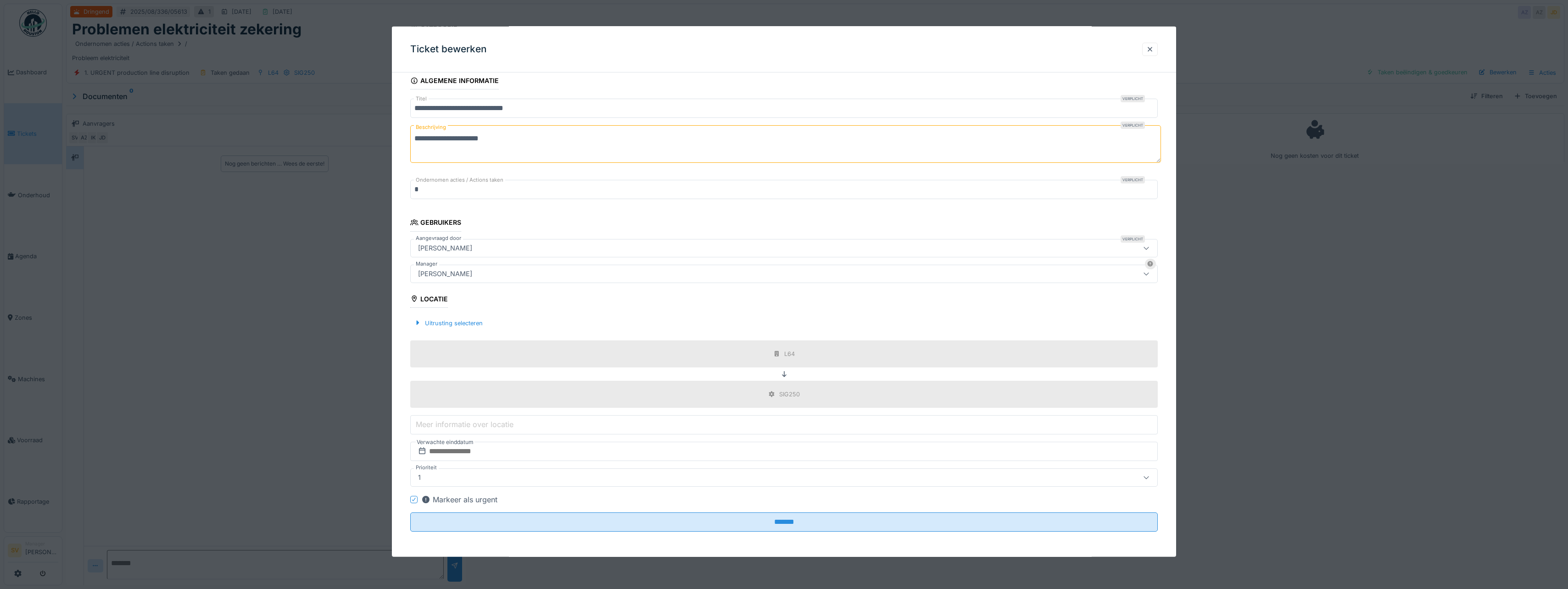
scroll to position [61, 0]
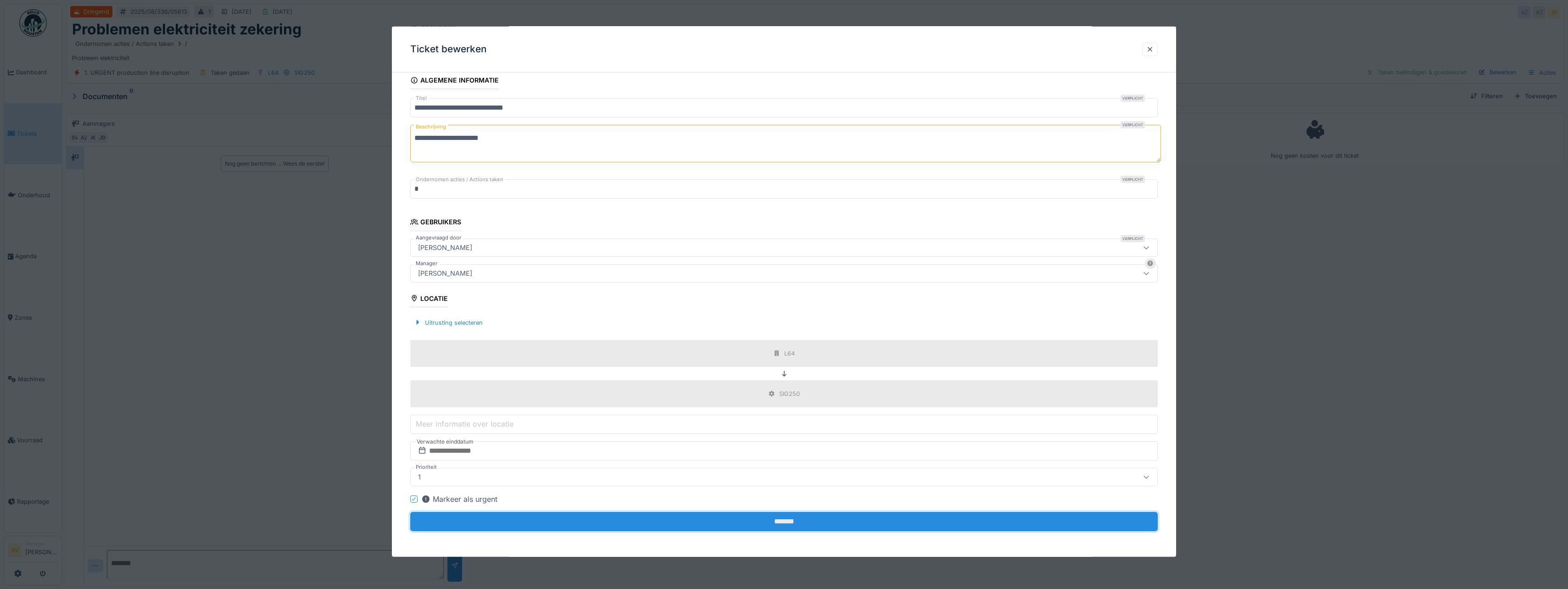
click at [784, 518] on input "*******" at bounding box center [784, 522] width 747 height 20
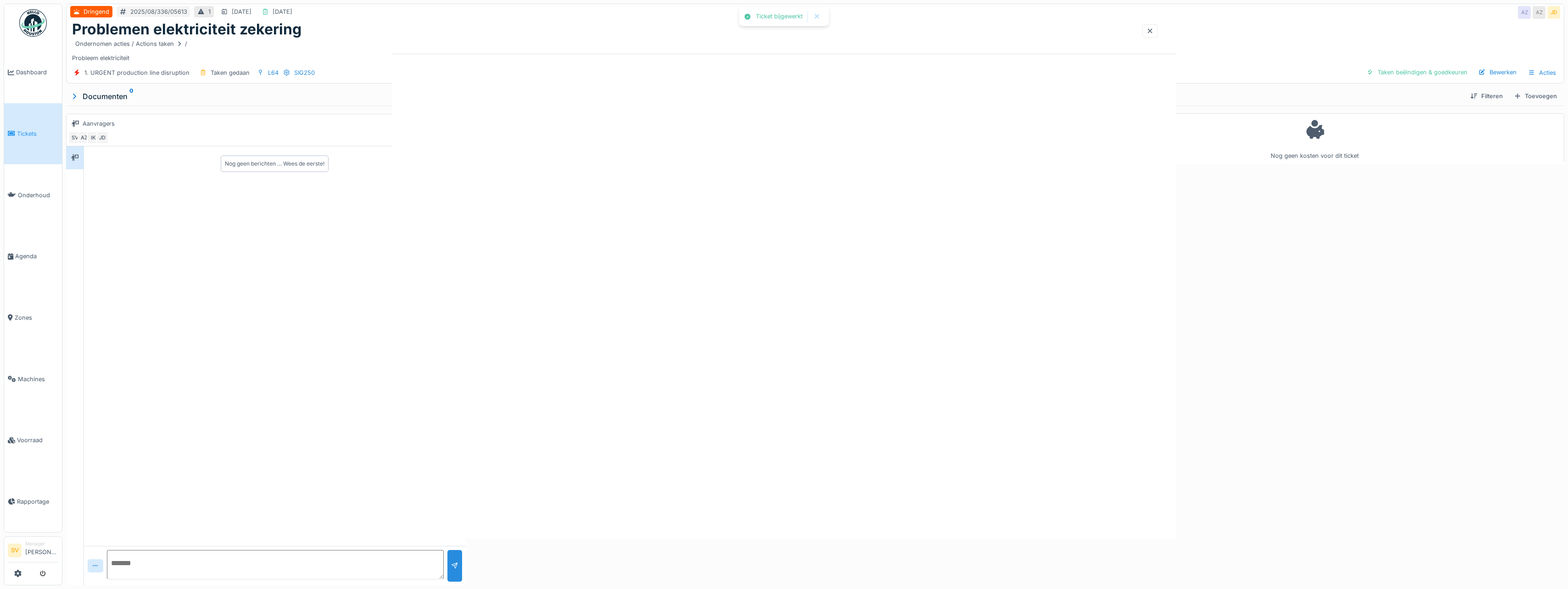
scroll to position [0, 0]
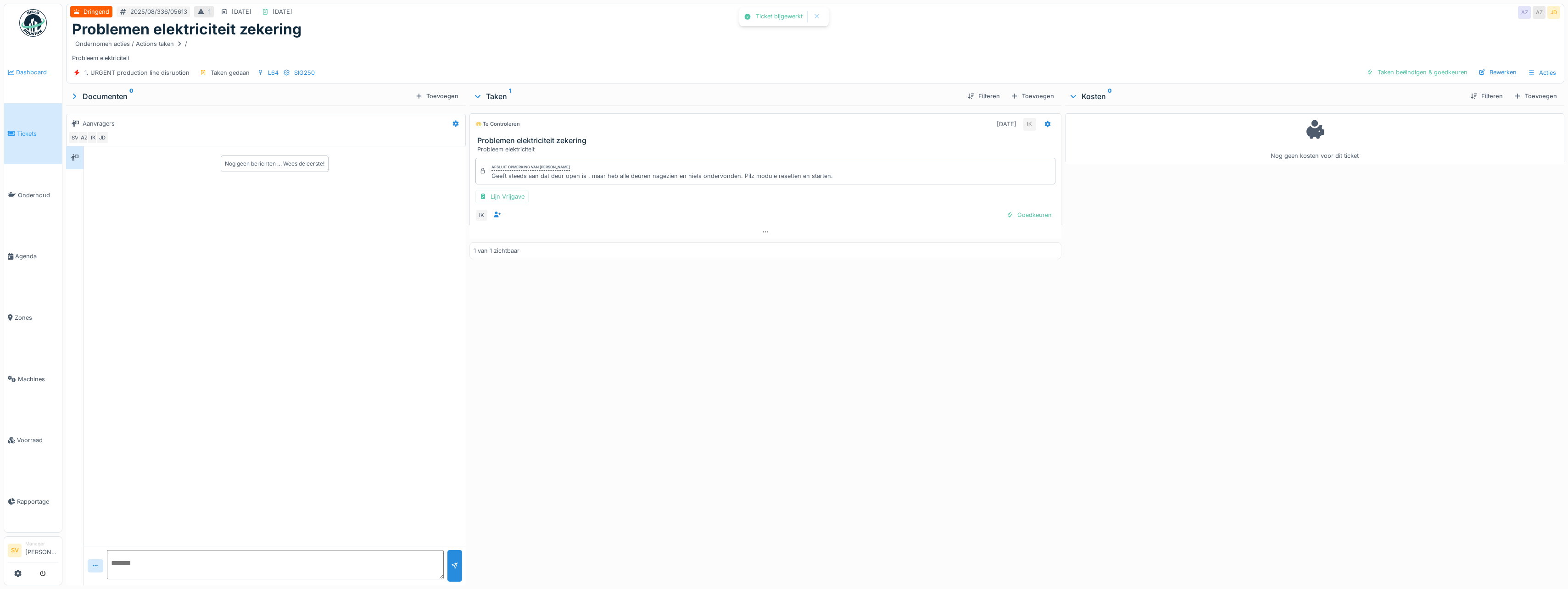
click at [22, 70] on span "Dashboard" at bounding box center [37, 72] width 42 height 9
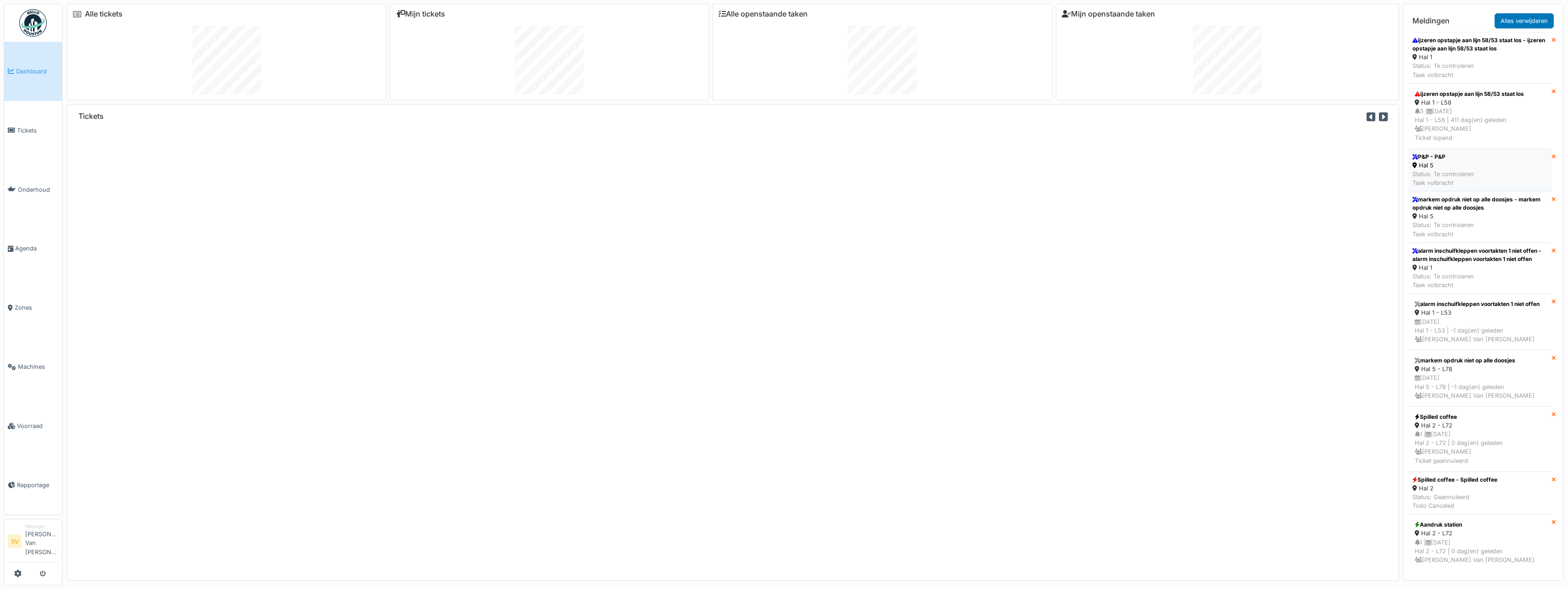
click at [1475, 168] on li "P&P - P&P Hal 5 Status: Te controleren Taak volbracht" at bounding box center [1480, 170] width 143 height 43
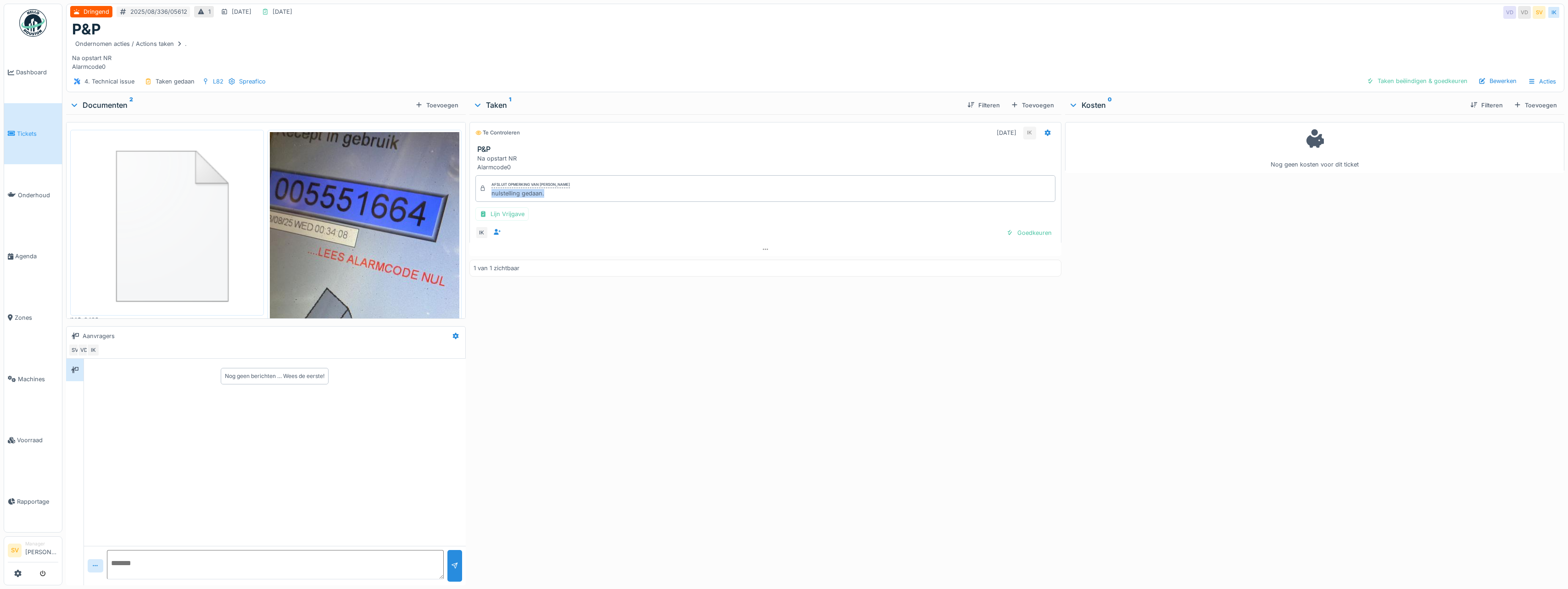
drag, startPoint x: 488, startPoint y: 194, endPoint x: 543, endPoint y: 194, distance: 55.0
click at [543, 194] on div "Afsluit opmerking van [PERSON_NAME] nulstelling gedaan." at bounding box center [766, 188] width 580 height 27
copy div "nulstelling gedaan."
click at [1415, 79] on div "Taken beëindigen & goedkeuren" at bounding box center [1416, 81] width 108 height 12
click at [1437, 81] on div "Ticket sluiten" at bounding box center [1443, 81] width 55 height 12
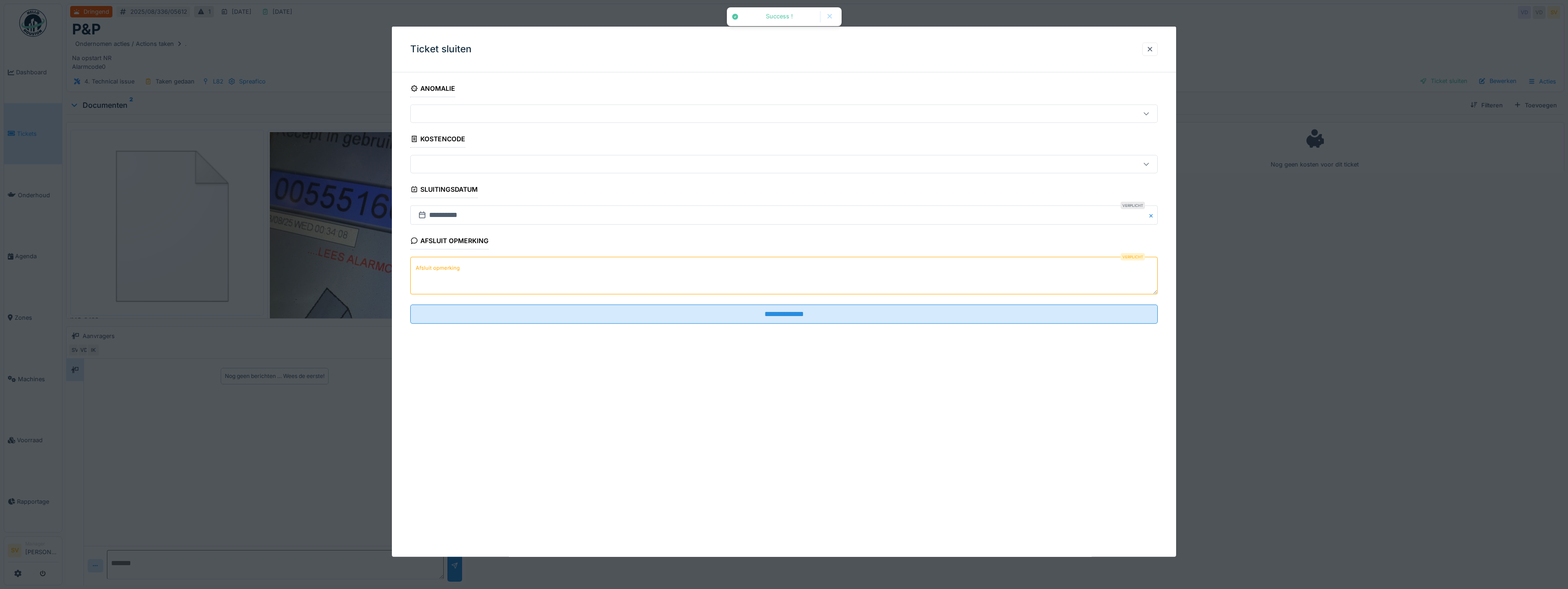
click at [534, 269] on textarea "Afsluit opmerking" at bounding box center [784, 276] width 747 height 37
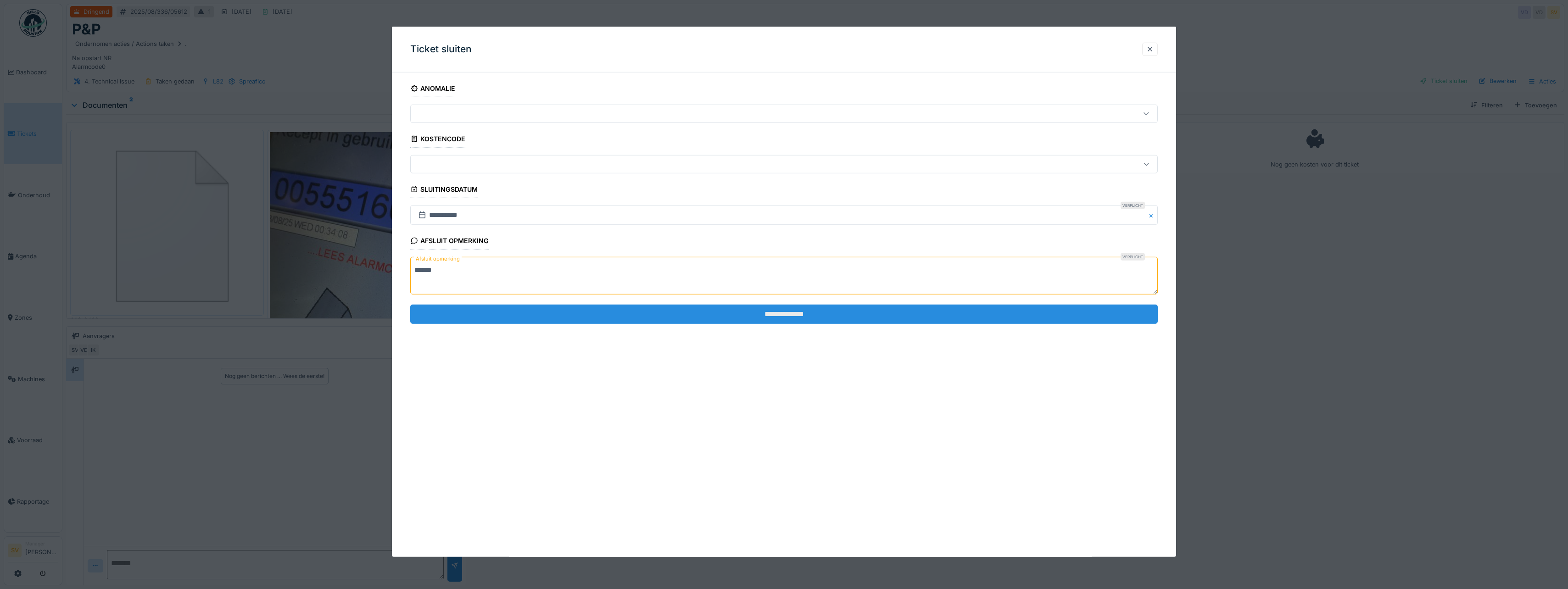
type textarea "******"
click at [647, 316] on input "**********" at bounding box center [784, 314] width 747 height 20
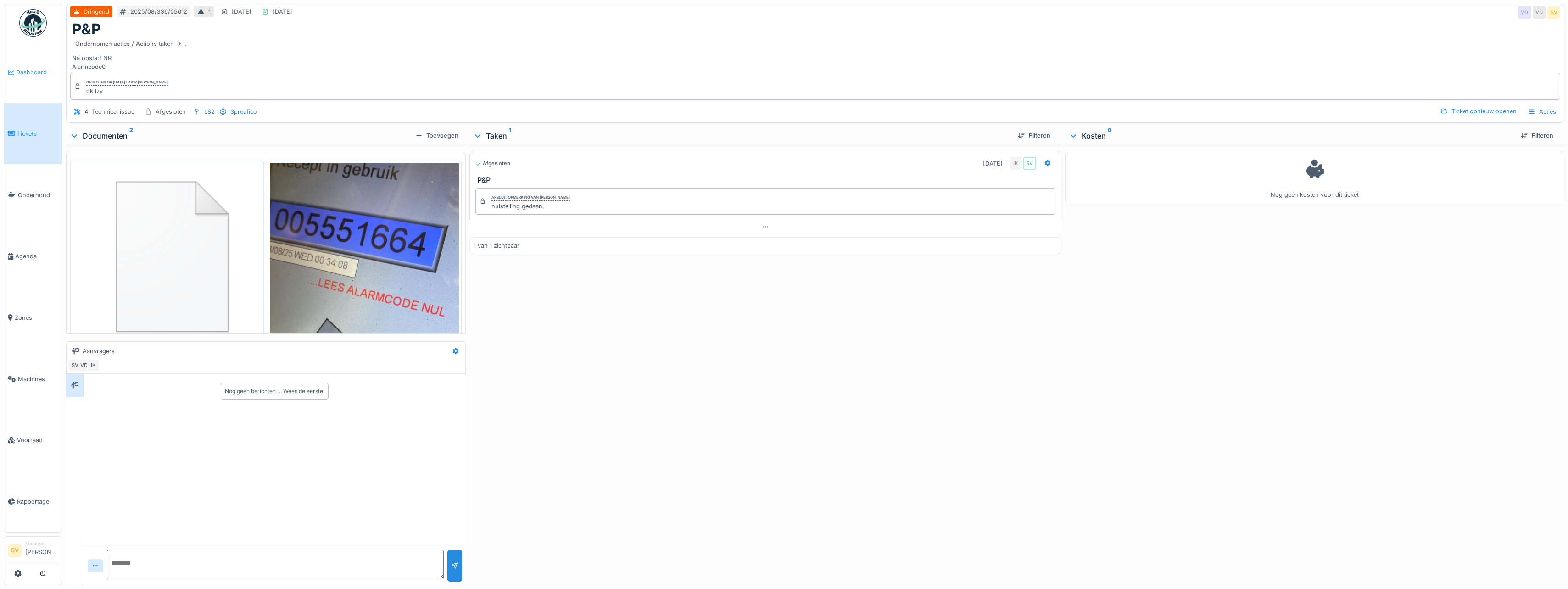
click at [33, 71] on span "Dashboard" at bounding box center [37, 72] width 42 height 9
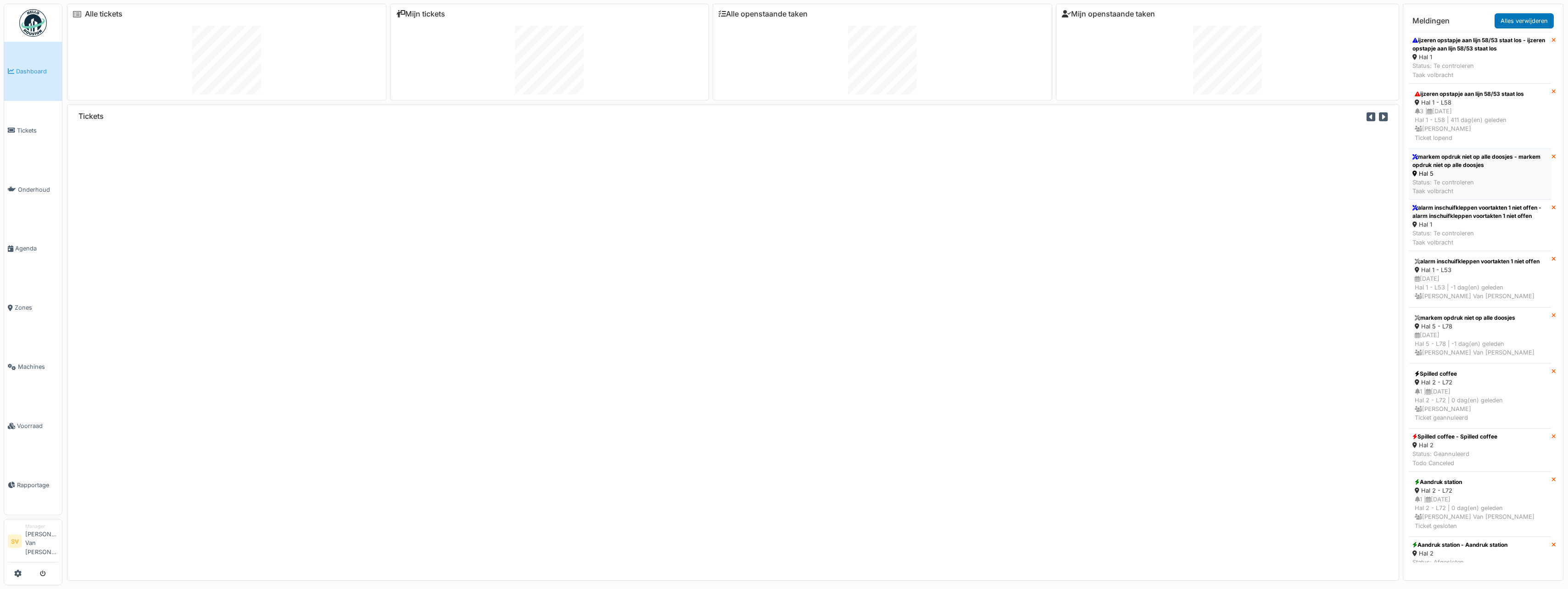
click at [1464, 184] on div "Status: Te controleren Taak volbracht" at bounding box center [1480, 187] width 136 height 18
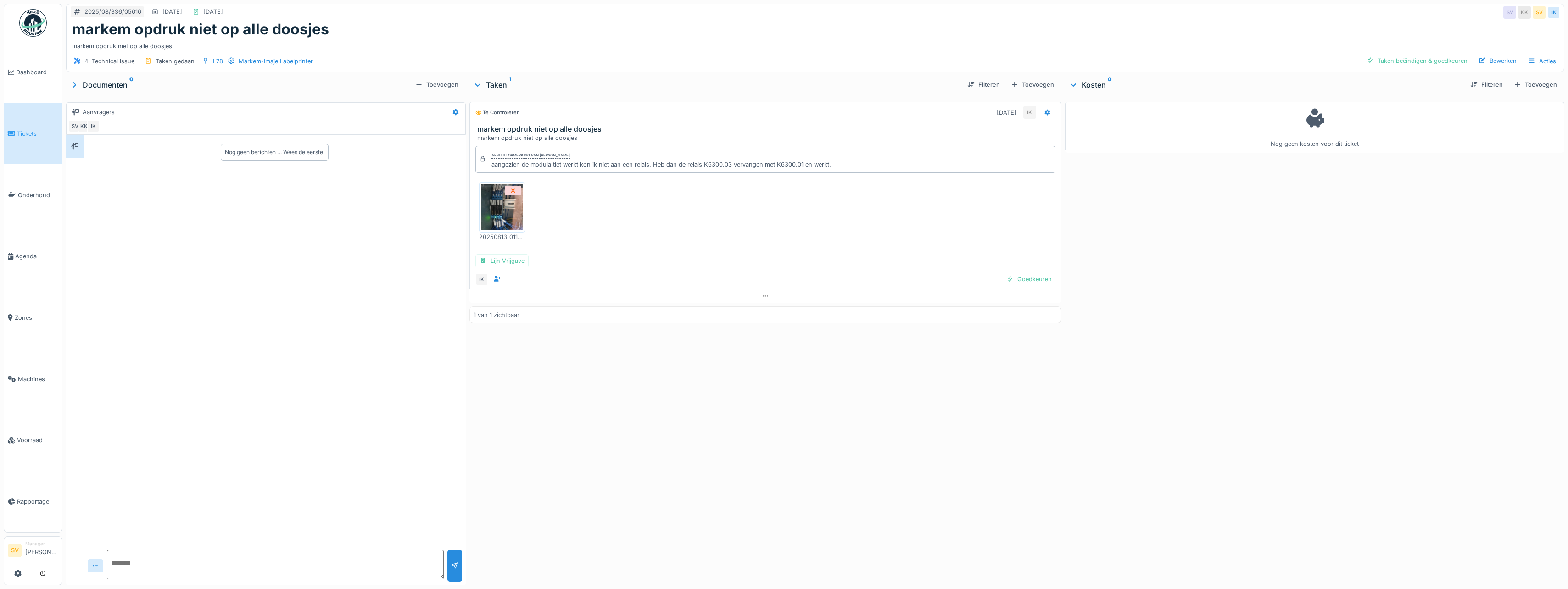
click at [551, 166] on div "aangezien de modula tiet werkt kon ik niet aan een relais. Heb dan de relais K6…" at bounding box center [661, 164] width 339 height 9
click at [552, 165] on div "aangezien de modula tiet werkt kon ik niet aan een relais. Heb dan de relais K6…" at bounding box center [661, 164] width 339 height 9
click at [555, 167] on div "aangezien de modula tiet werkt kon ik niet aan een relais. Heb dan de relais K6…" at bounding box center [661, 164] width 339 height 9
click at [552, 164] on div "aangezien de modula tiet werkt kon ik niet aan een relais. Heb dan de relais K6…" at bounding box center [661, 164] width 339 height 9
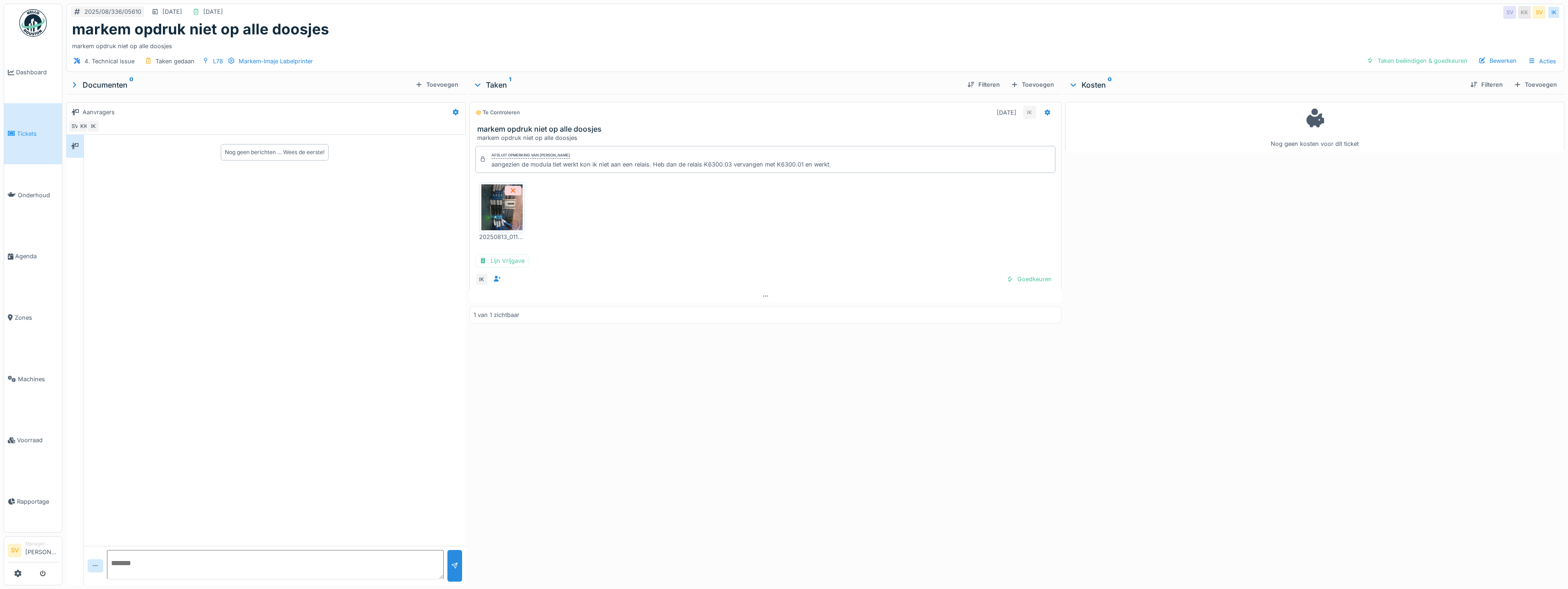
click at [552, 164] on div "aangezien de modula tiet werkt kon ik niet aan een relais. Heb dan de relais K6…" at bounding box center [661, 164] width 339 height 9
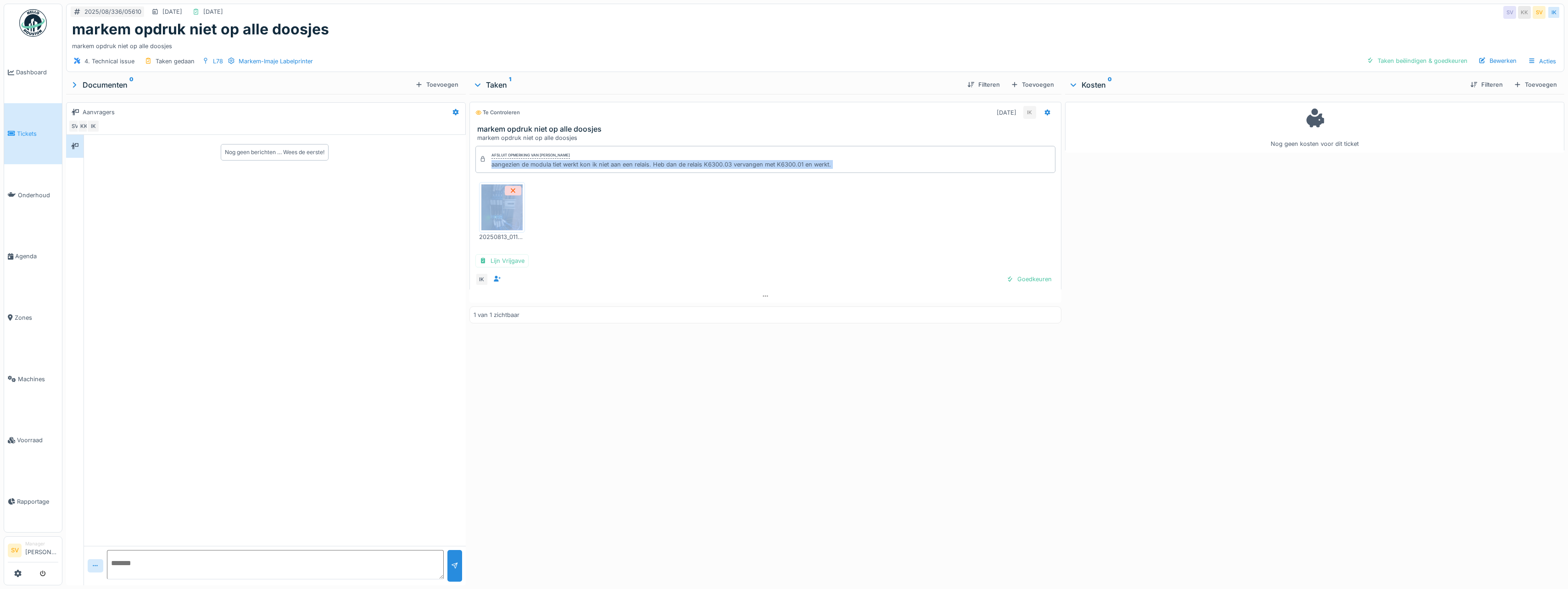
drag, startPoint x: 487, startPoint y: 166, endPoint x: 836, endPoint y: 173, distance: 349.1
click at [836, 173] on div "Afsluit opmerking van Ismail Kosar aangezien de modula tiet werkt kon ik niet a…" at bounding box center [765, 215] width 592 height 147
copy div "aangezien de modula tiet werkt kon ik niet aan een relais. Heb dan de relais K6…"
click at [1414, 56] on div "Taken beëindigen & goedkeuren" at bounding box center [1416, 61] width 108 height 12
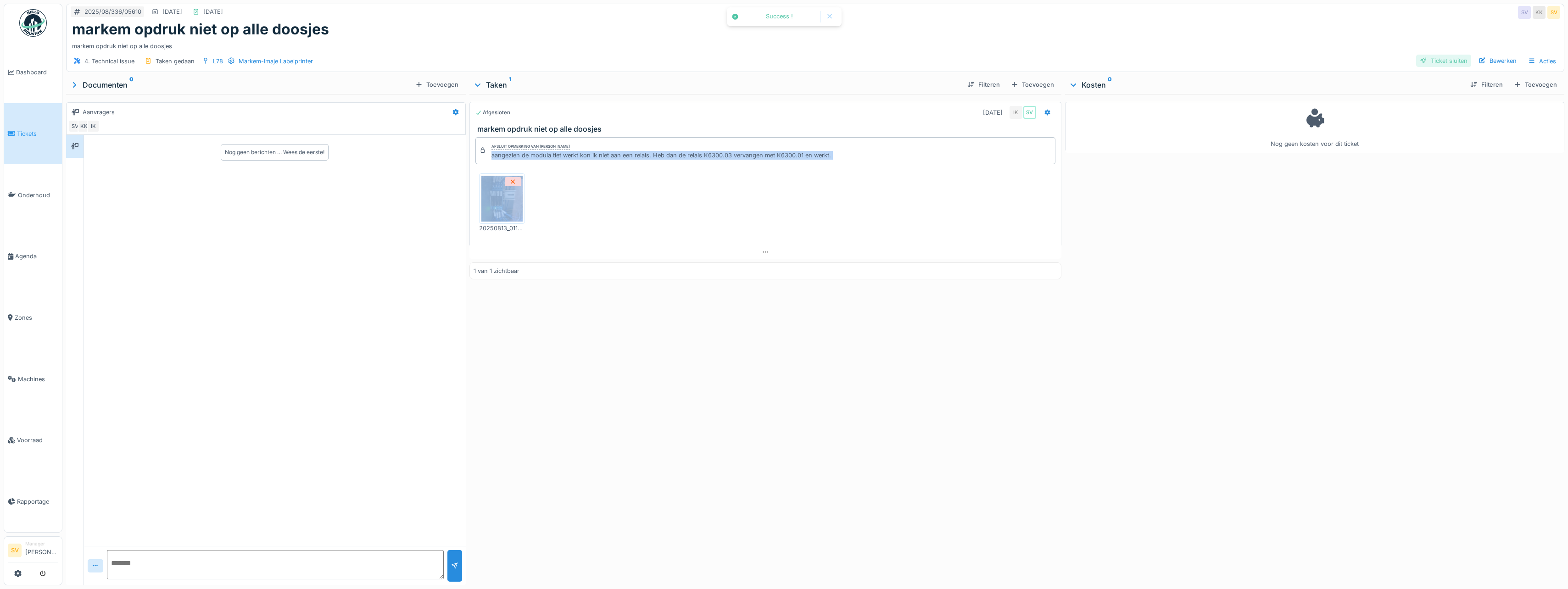
click at [1446, 60] on div "Ticket sluiten" at bounding box center [1443, 61] width 55 height 12
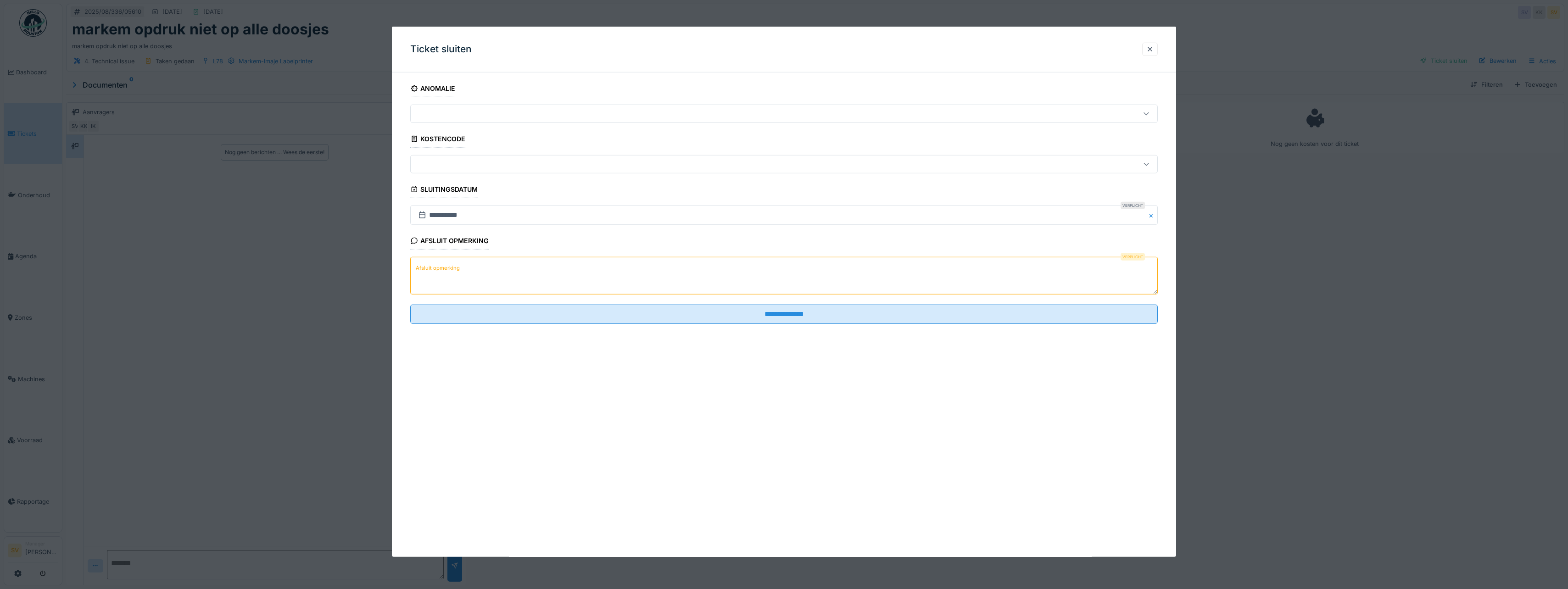
click at [647, 272] on textarea "Afsluit opmerking" at bounding box center [784, 276] width 747 height 37
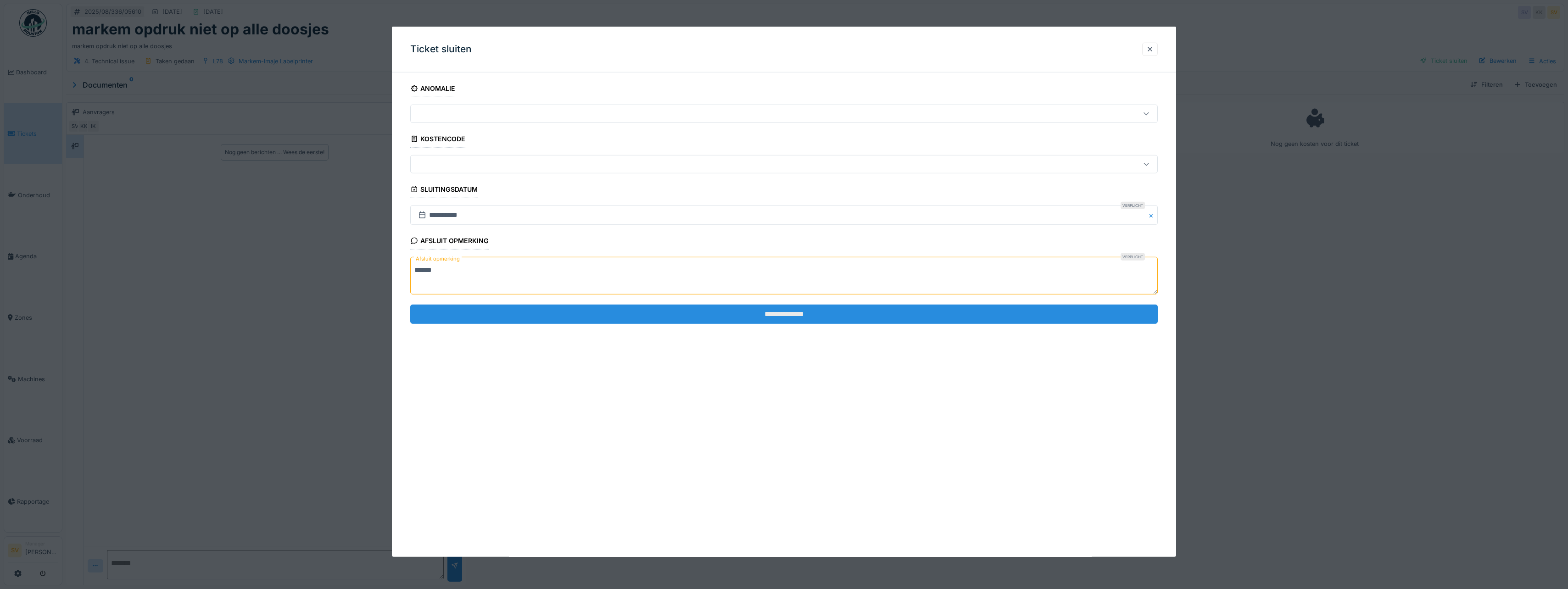
type textarea "******"
click at [757, 311] on input "**********" at bounding box center [784, 314] width 747 height 20
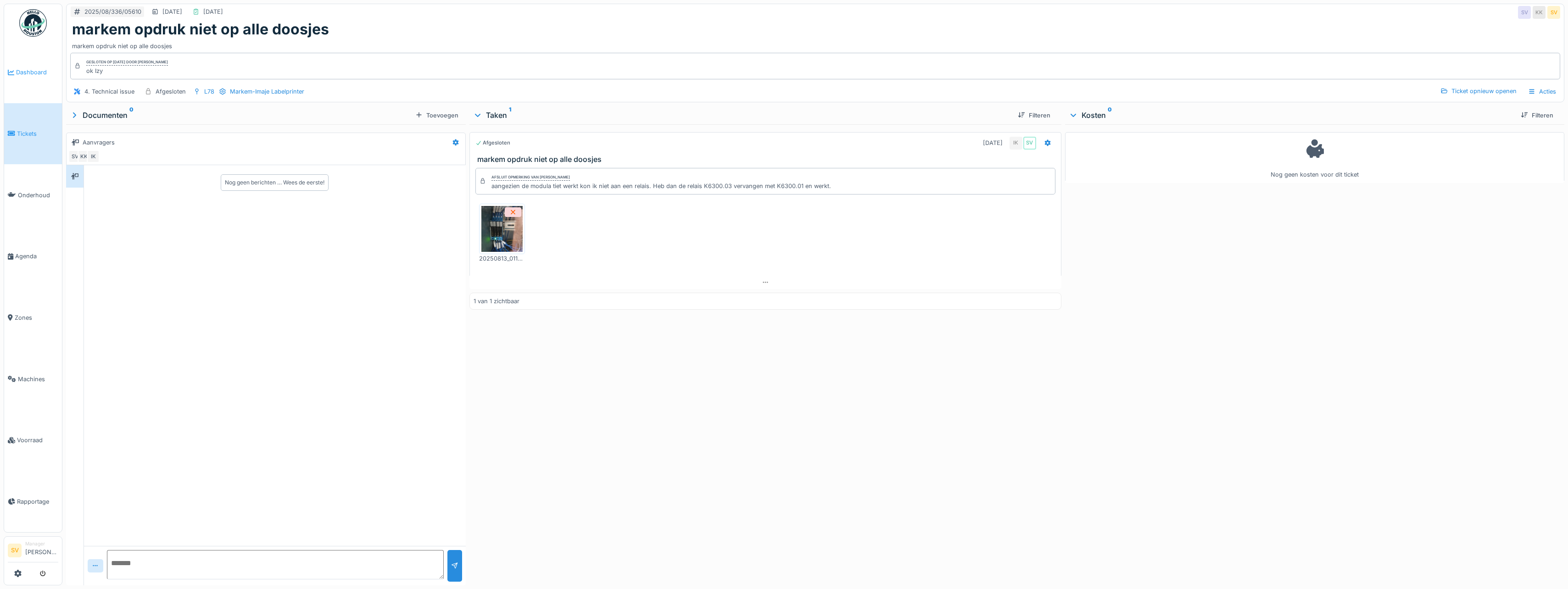
click at [41, 71] on span "Dashboard" at bounding box center [37, 72] width 42 height 9
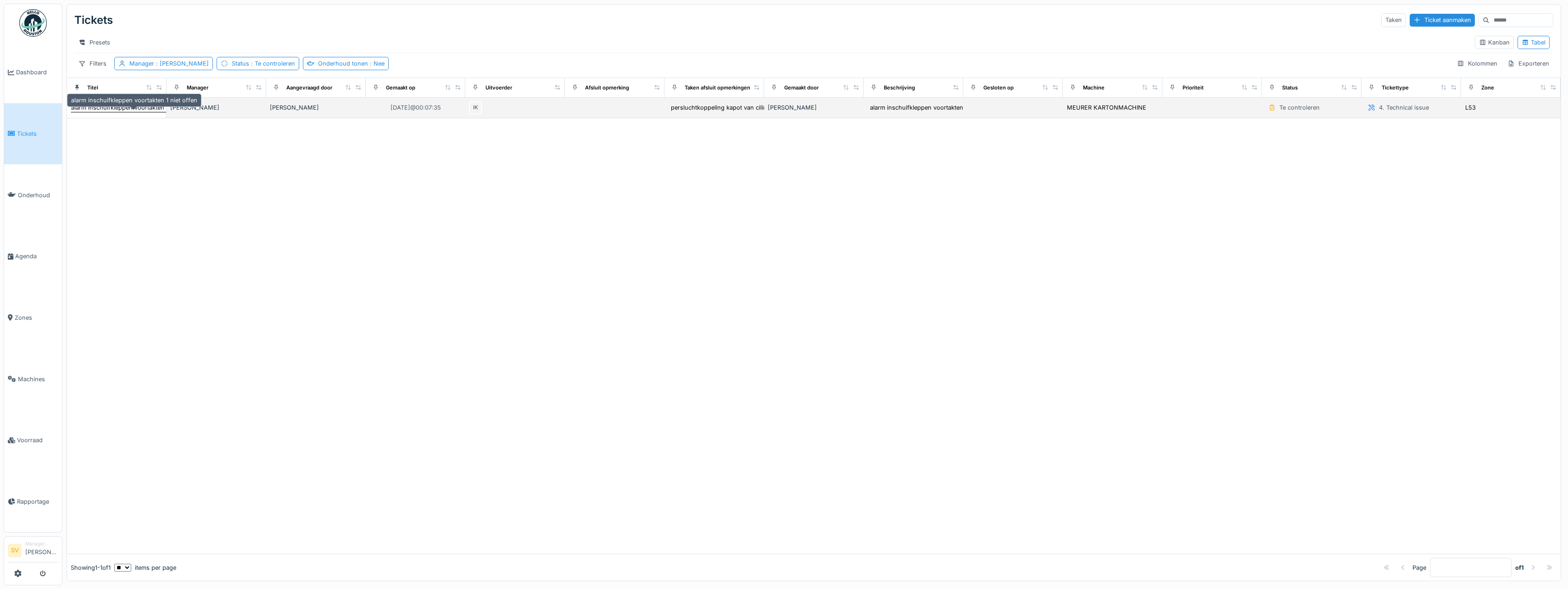
click at [119, 112] on div "alarm inschuifkleppen voortakten 1 niet offen" at bounding box center [134, 108] width 126 height 9
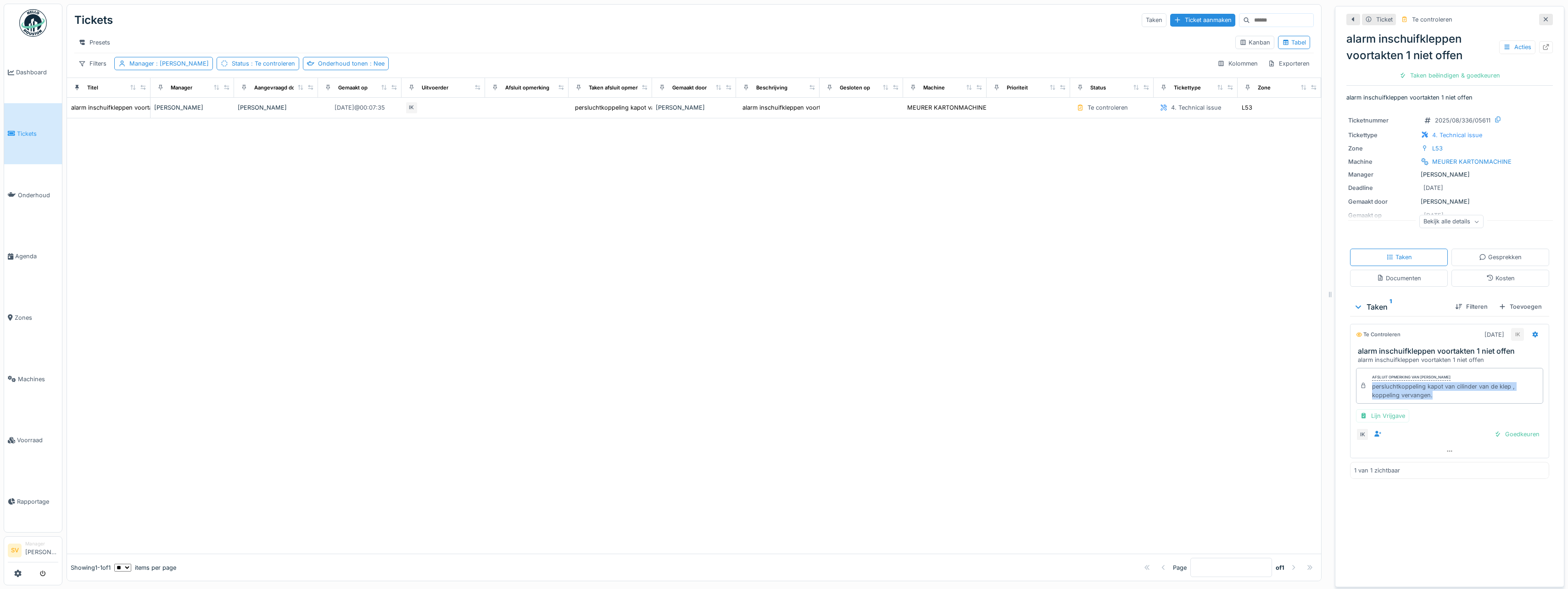
drag, startPoint x: 1366, startPoint y: 389, endPoint x: 1427, endPoint y: 400, distance: 62.0
click at [1427, 400] on div "persluchtkoppeling kapot van cilinder van de klep , koppeling vervangen." at bounding box center [1455, 391] width 167 height 18
copy div "persluchtkoppeling kapot van cilinder van de klep , koppeling vervangen."
click at [1453, 76] on div "Taken beëindigen & goedkeuren" at bounding box center [1448, 76] width 108 height 12
click at [1445, 75] on div "Ticket sluiten" at bounding box center [1449, 76] width 55 height 12
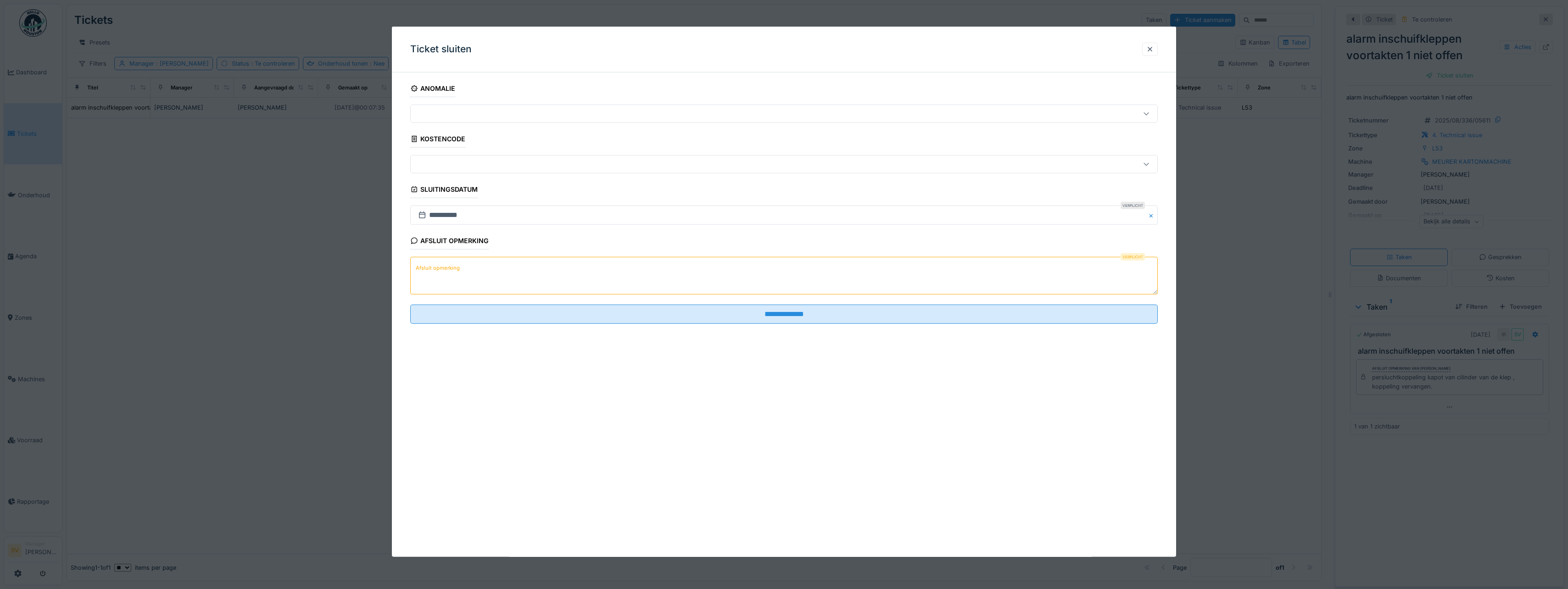
click at [1038, 269] on textarea "Afsluit opmerking" at bounding box center [784, 276] width 747 height 37
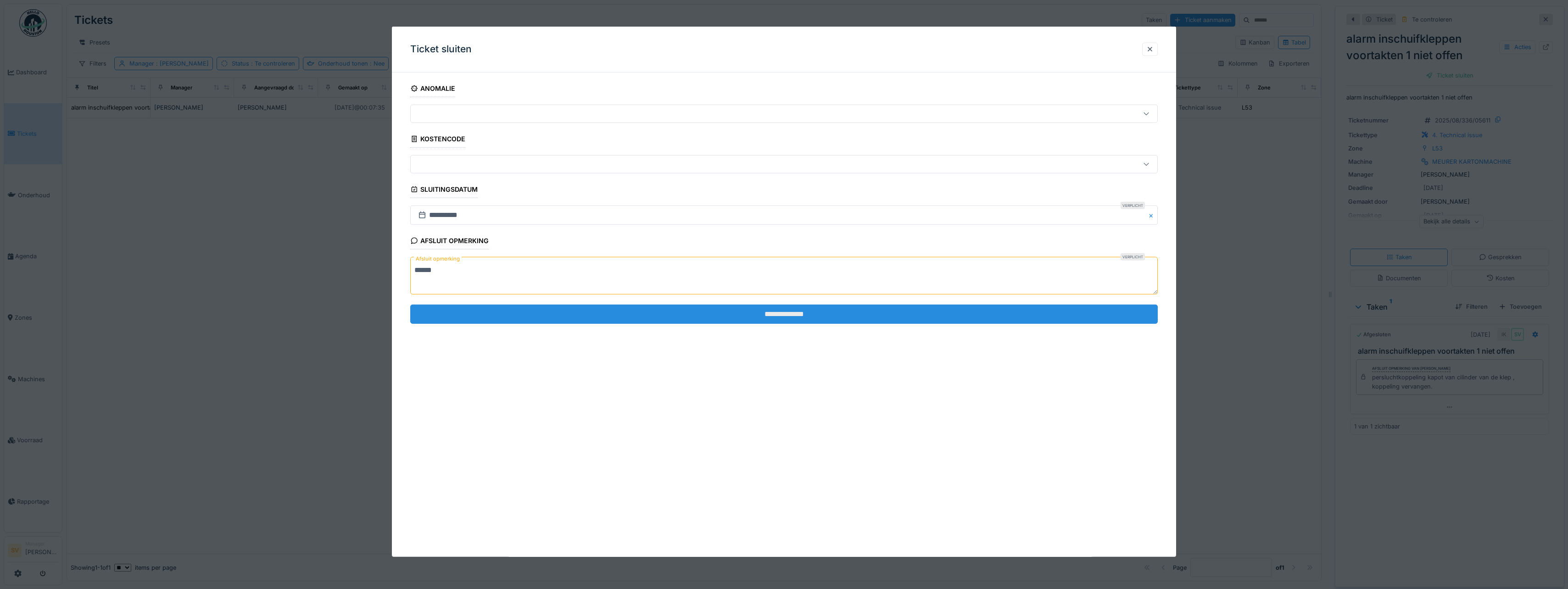
type textarea "******"
click at [801, 313] on input "**********" at bounding box center [784, 314] width 747 height 20
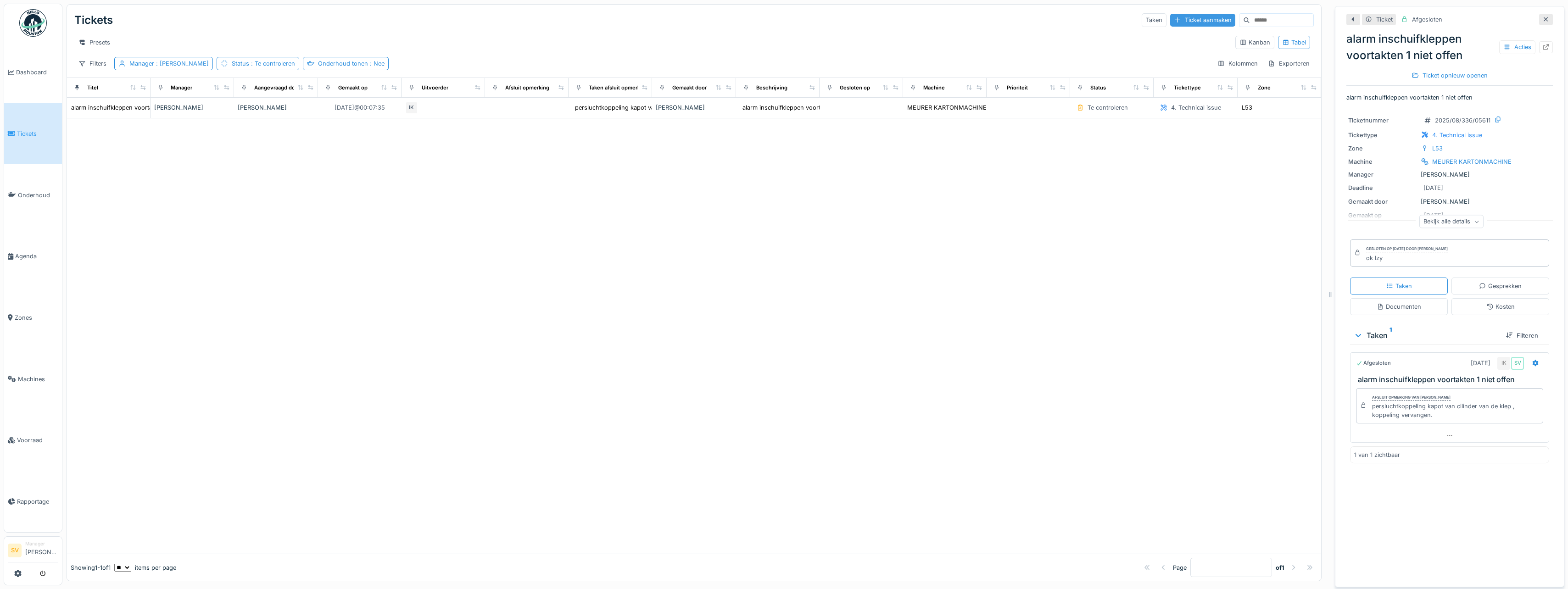
click at [1182, 20] on div "Ticket aanmaken" at bounding box center [1202, 20] width 65 height 12
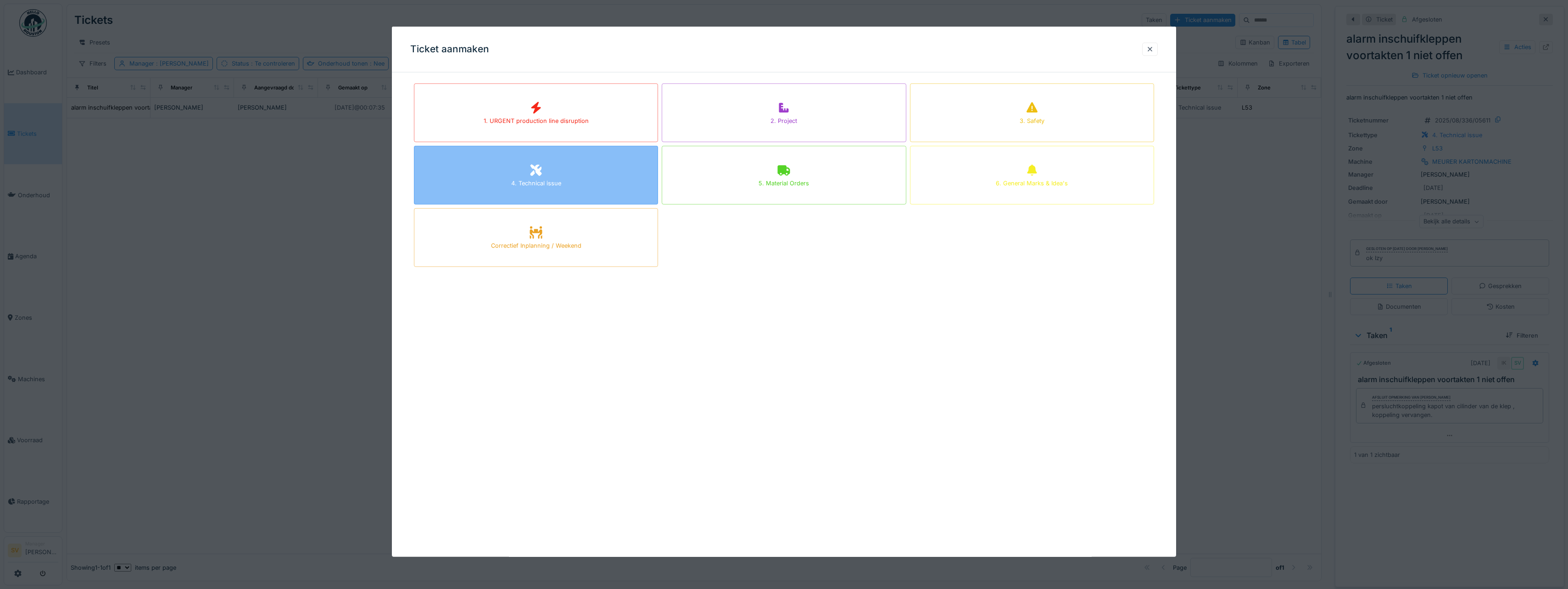
click at [500, 179] on div "4. Technical issue" at bounding box center [535, 175] width 244 height 59
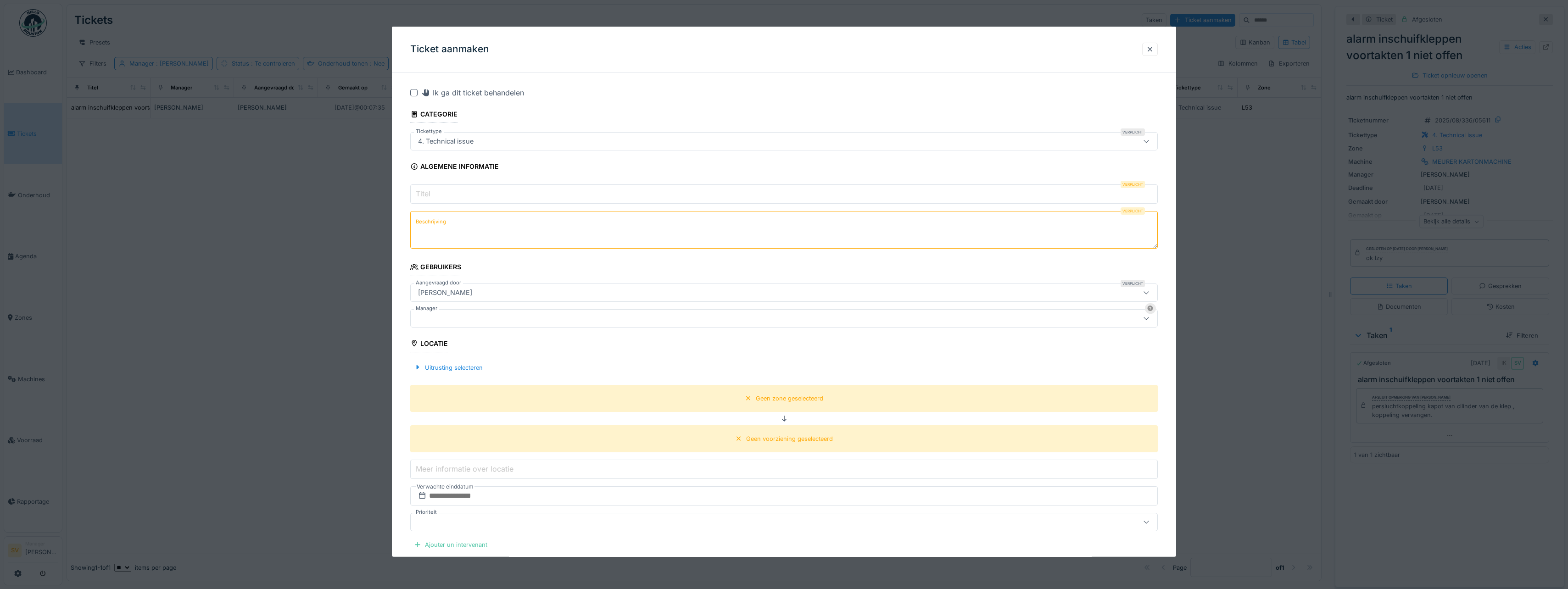
click at [449, 196] on input "Titel" at bounding box center [784, 195] width 747 height 20
type input "**********"
click at [465, 228] on textarea "Beschrijving" at bounding box center [784, 229] width 747 height 37
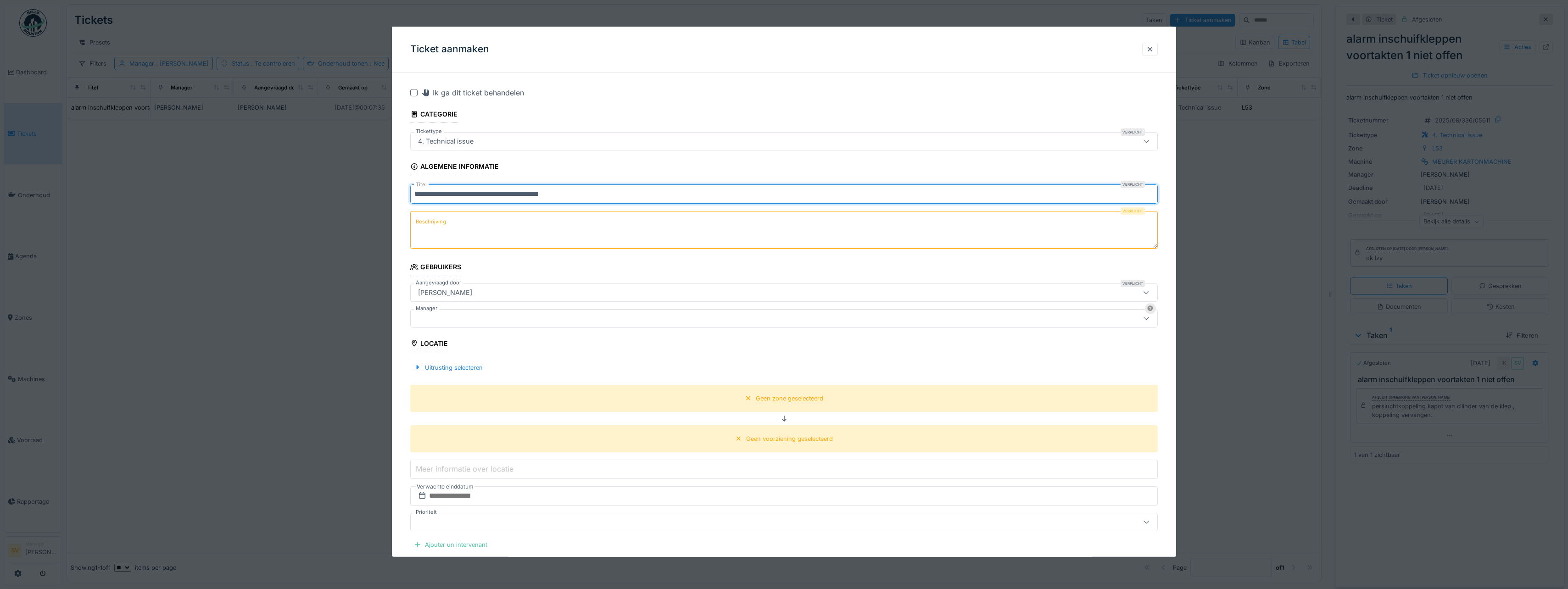
drag, startPoint x: 413, startPoint y: 193, endPoint x: 581, endPoint y: 207, distance: 168.6
click at [581, 207] on fieldset "**********" at bounding box center [784, 419] width 747 height 678
click at [517, 228] on textarea "Beschrijving" at bounding box center [784, 229] width 747 height 37
paste textarea "**********"
type textarea "**********"
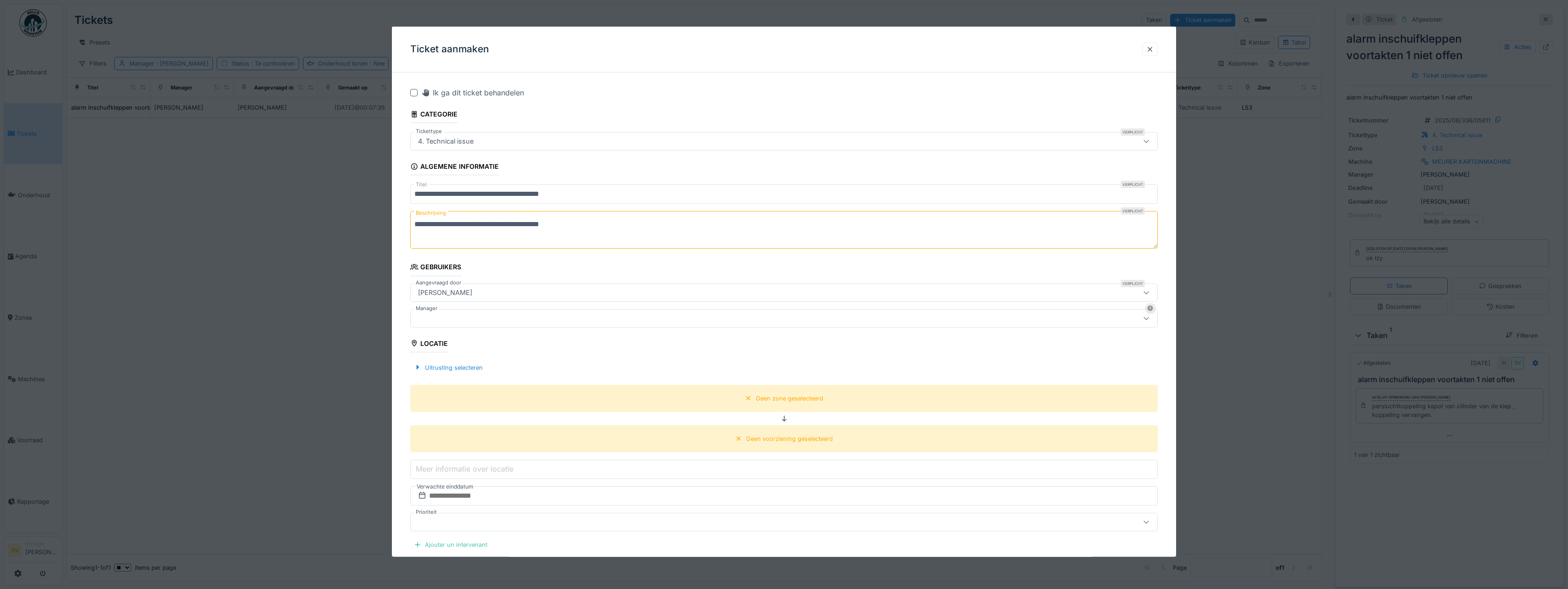
click at [1149, 292] on icon at bounding box center [1146, 292] width 7 height 6
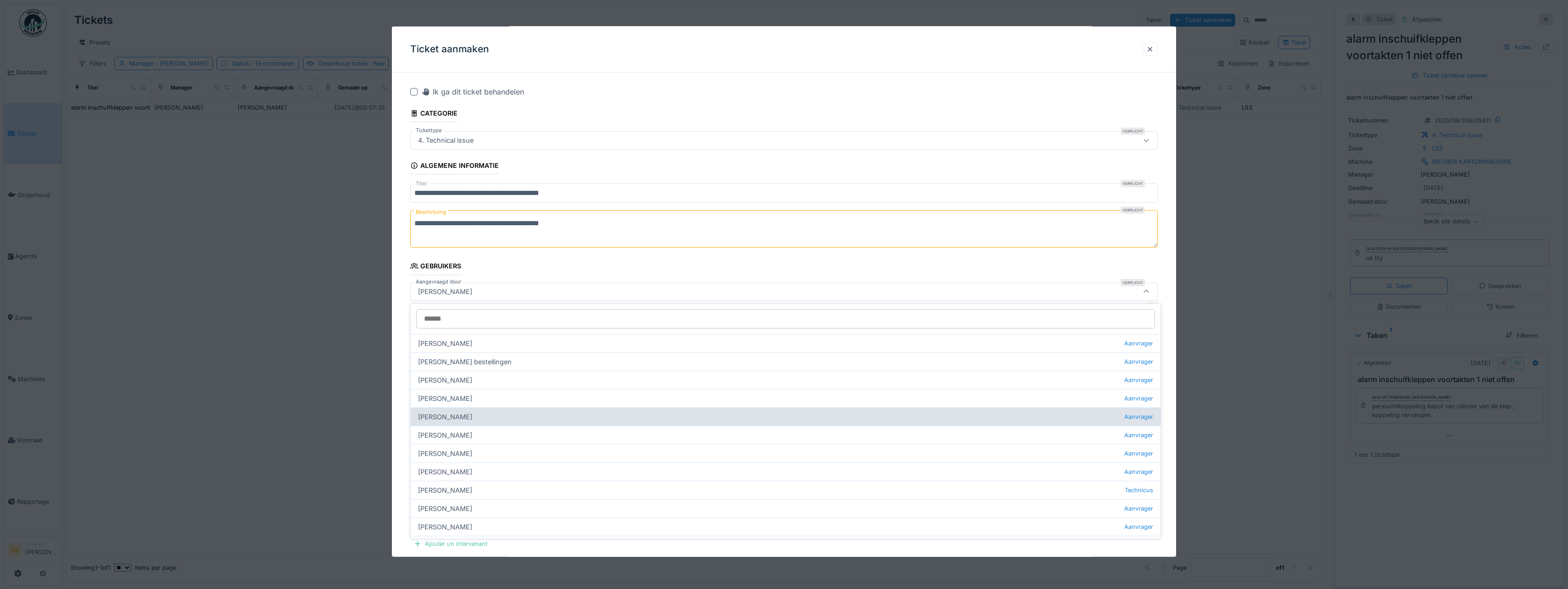
click at [440, 419] on div "Abdeslam Zaitouni Aanvrager" at bounding box center [785, 416] width 750 height 19
type input "****"
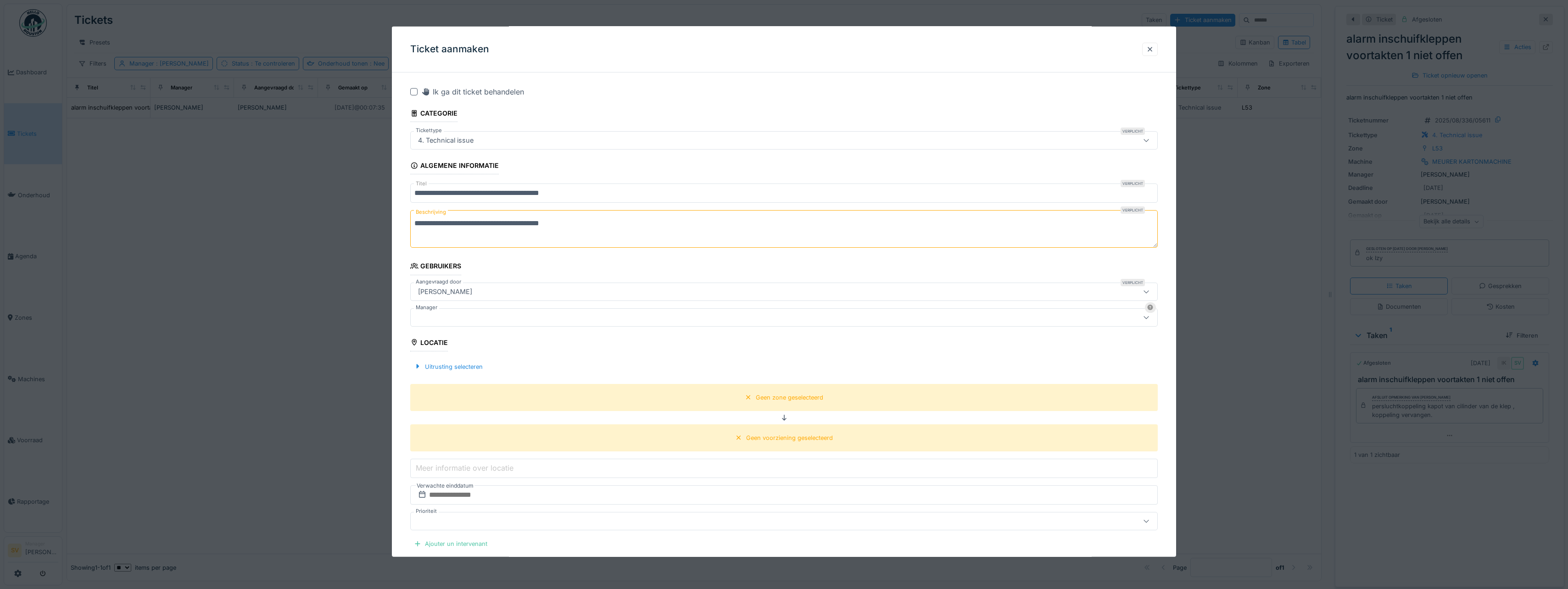
click at [439, 320] on div at bounding box center [743, 317] width 658 height 10
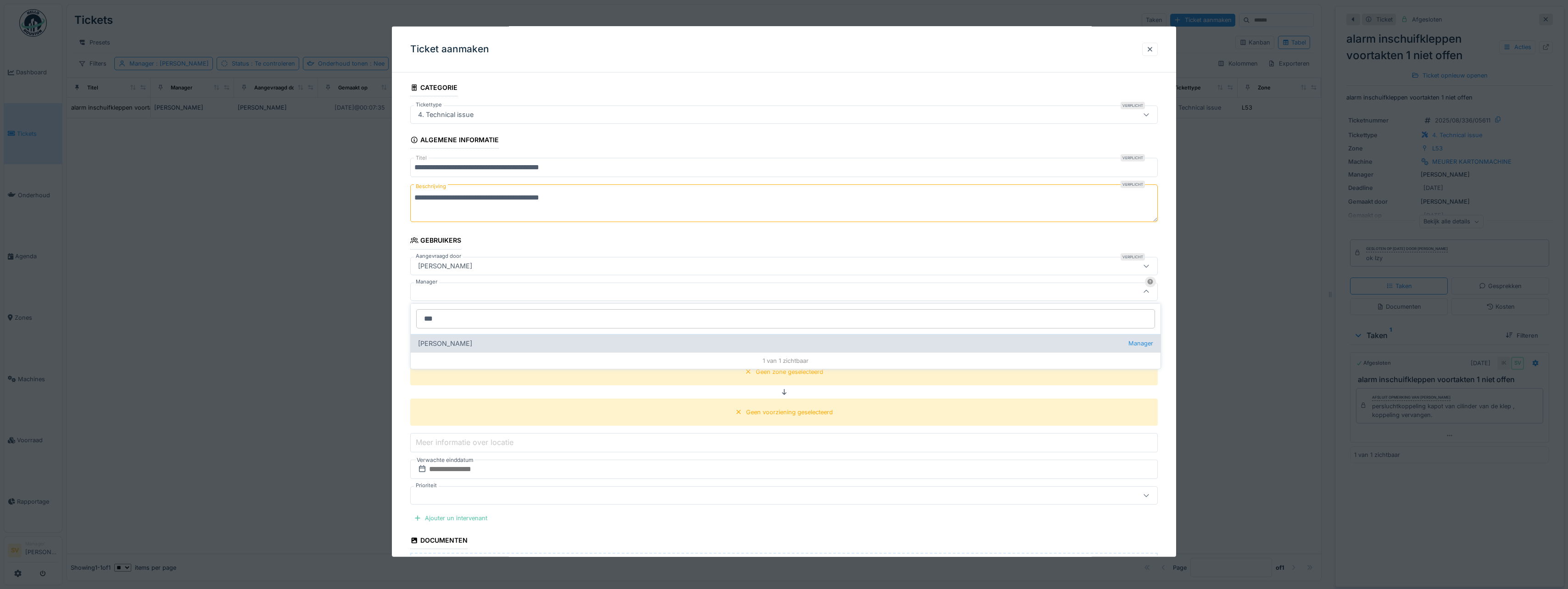
type input "***"
click at [456, 344] on div "Sonja Van de wyngaert Manager" at bounding box center [785, 343] width 750 height 19
type input "****"
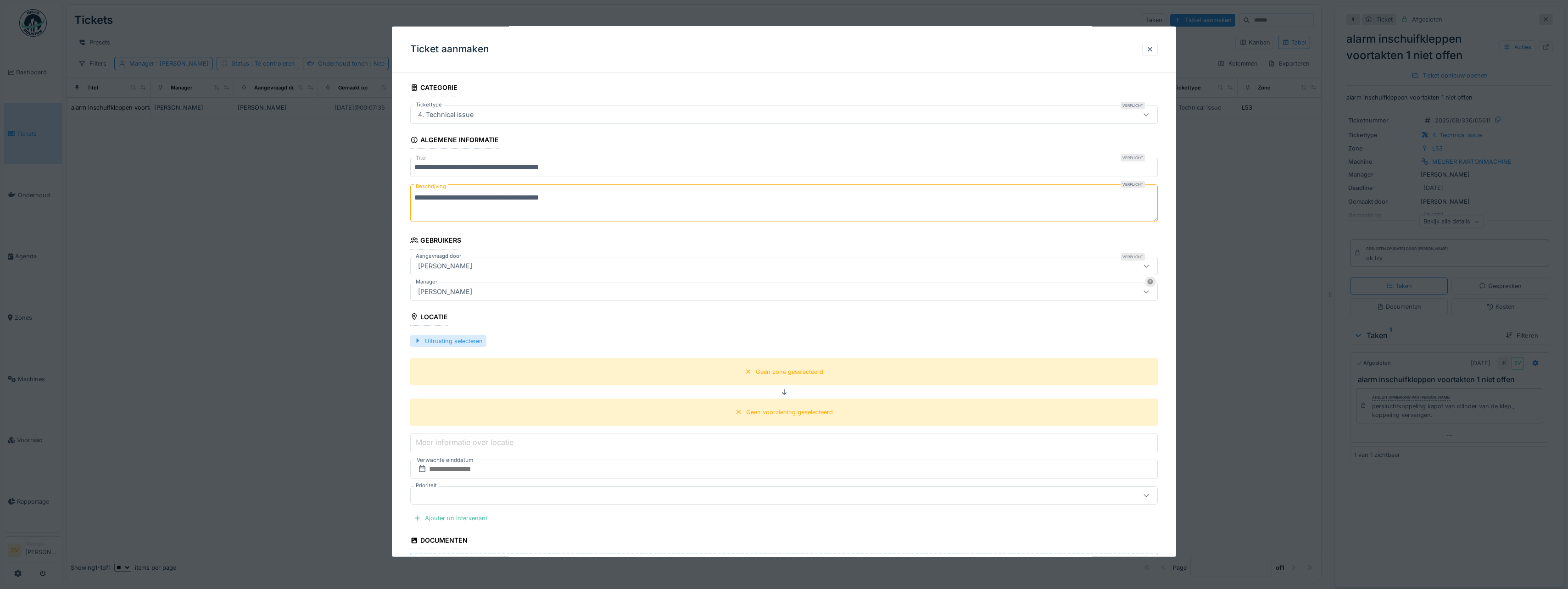
click at [451, 340] on div "Uitrusting selecteren" at bounding box center [448, 341] width 76 height 12
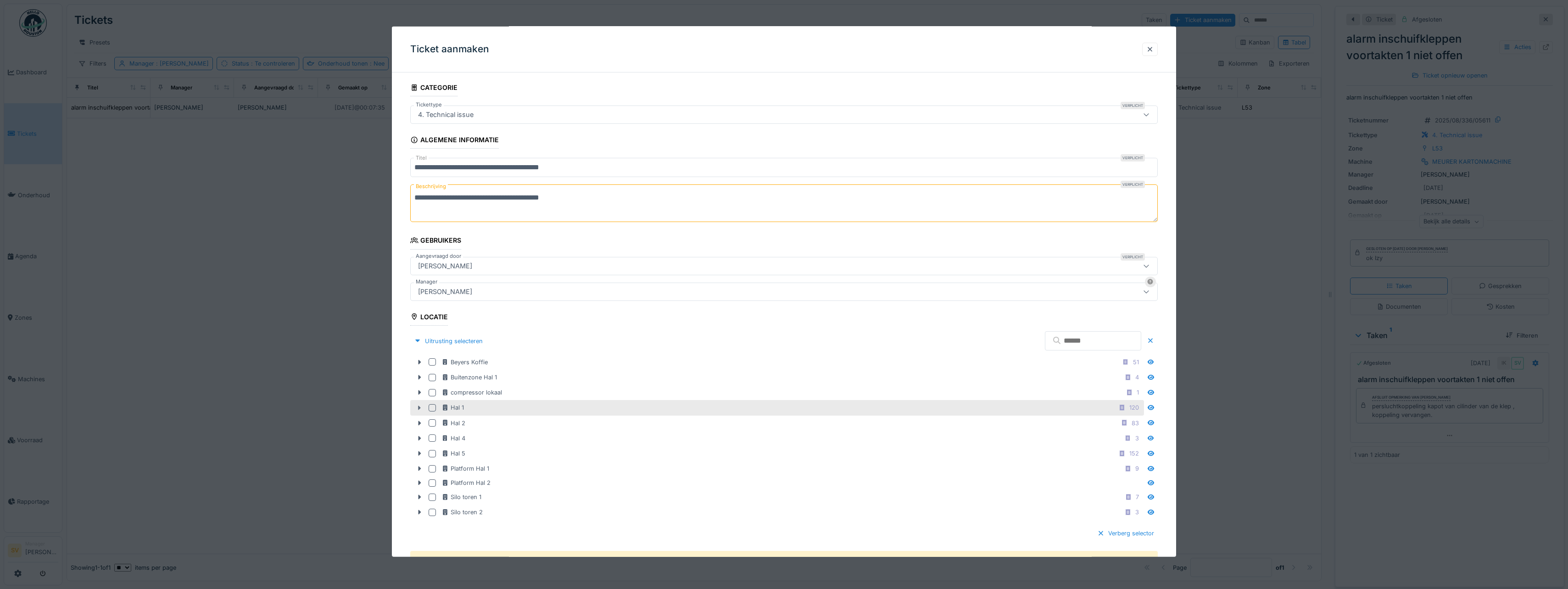
click at [419, 407] on icon at bounding box center [419, 407] width 7 height 6
click at [432, 409] on div at bounding box center [432, 408] width 7 height 7
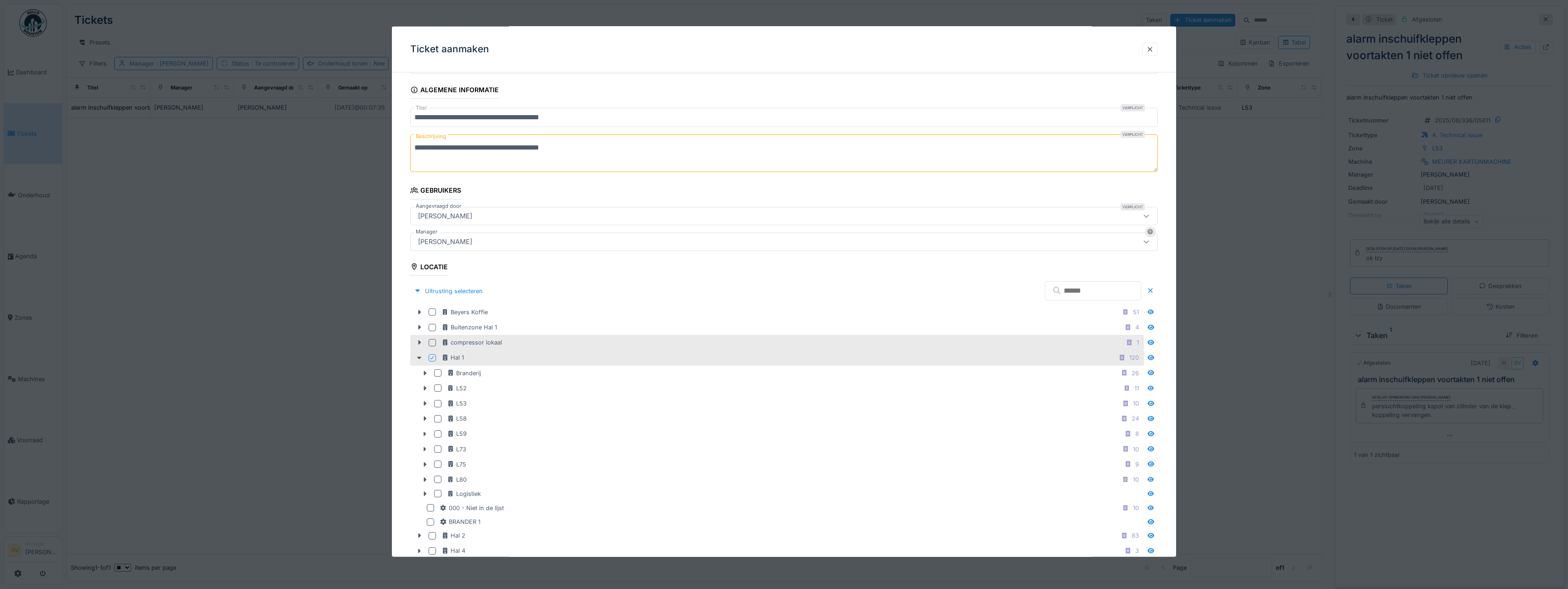
scroll to position [119, 0]
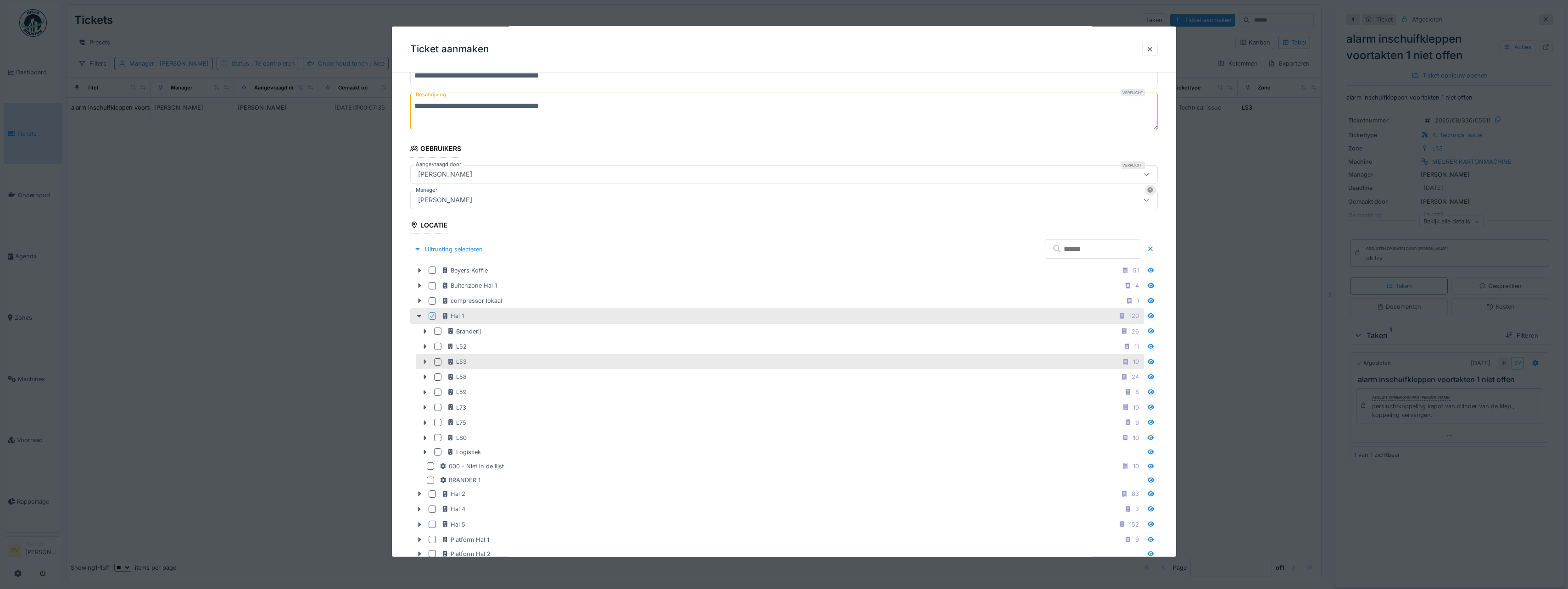
click at [426, 361] on icon at bounding box center [425, 361] width 7 height 6
click at [436, 363] on div at bounding box center [437, 361] width 7 height 7
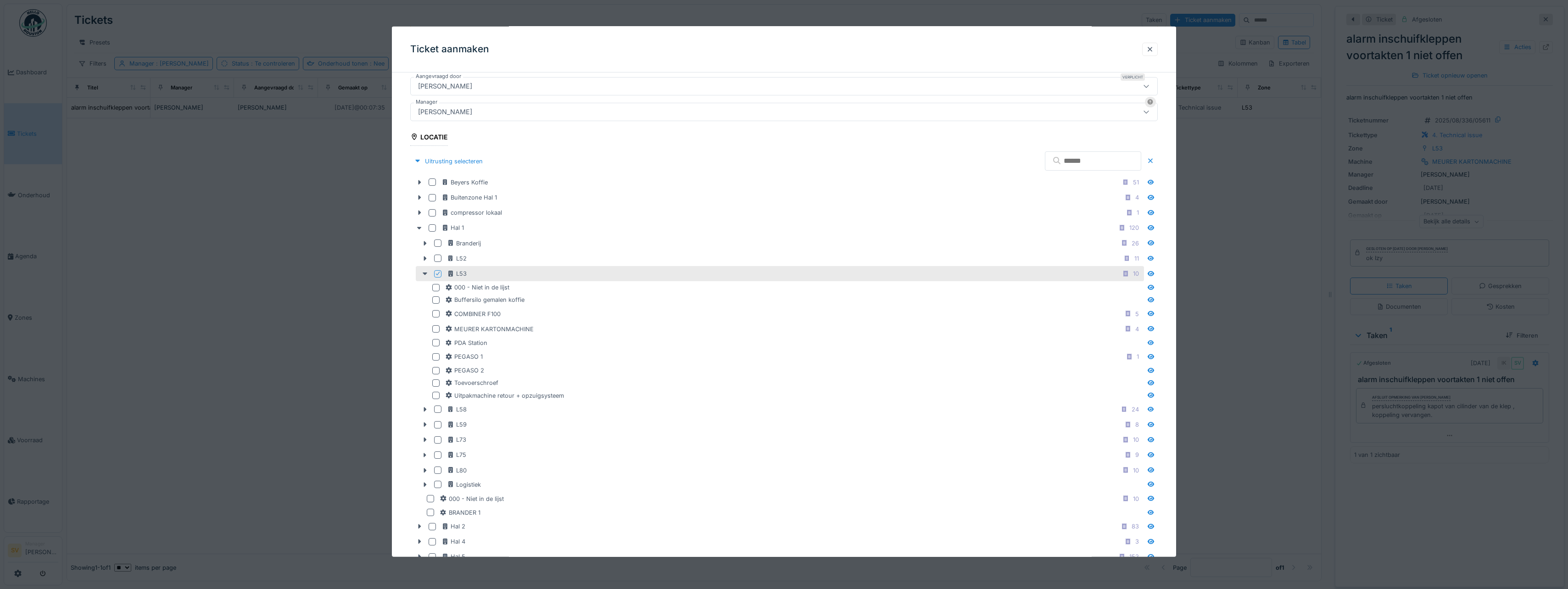
scroll to position [210, 0]
click at [437, 354] on div at bounding box center [436, 353] width 7 height 7
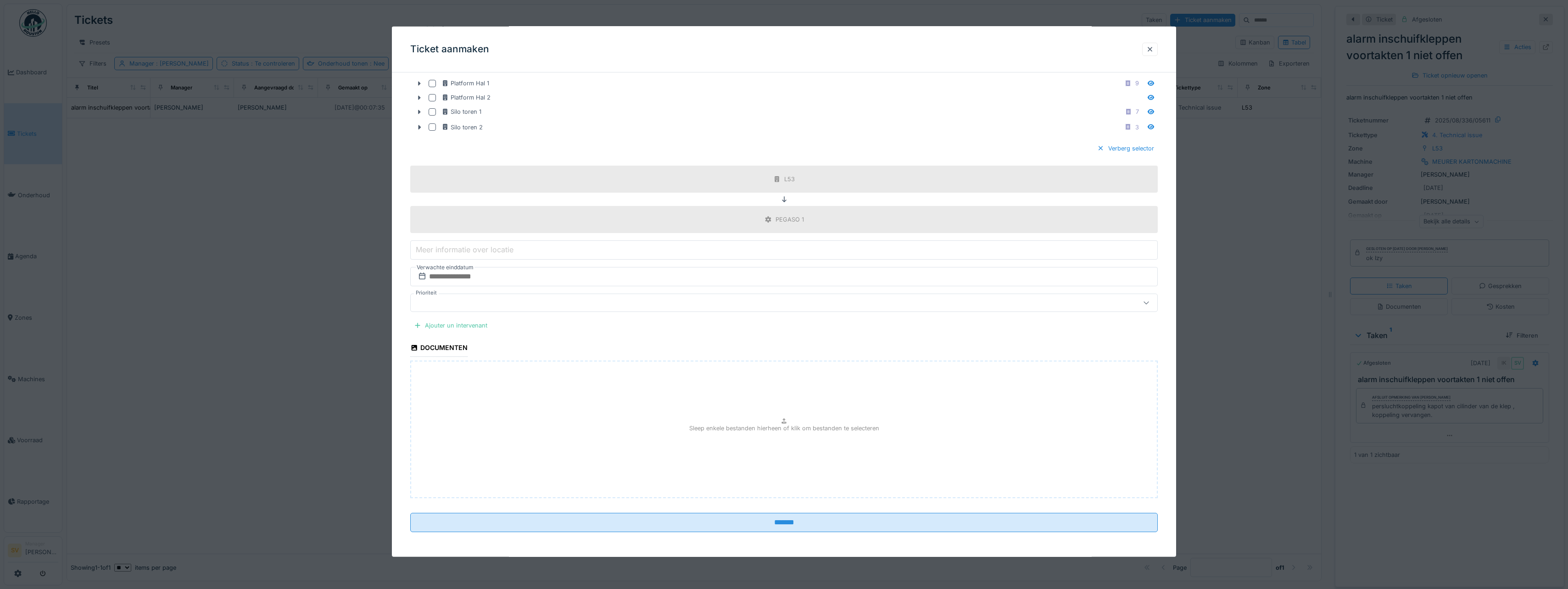
scroll to position [696, 0]
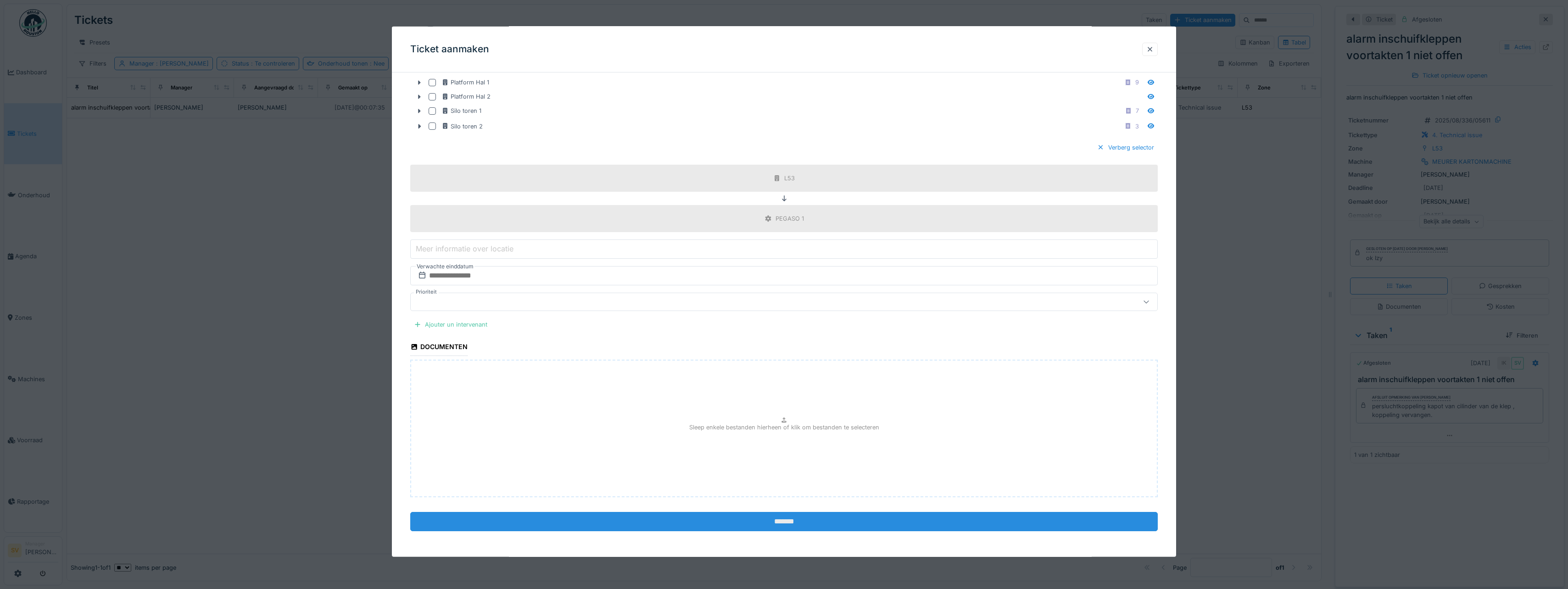
click at [781, 518] on input "*******" at bounding box center [784, 521] width 747 height 20
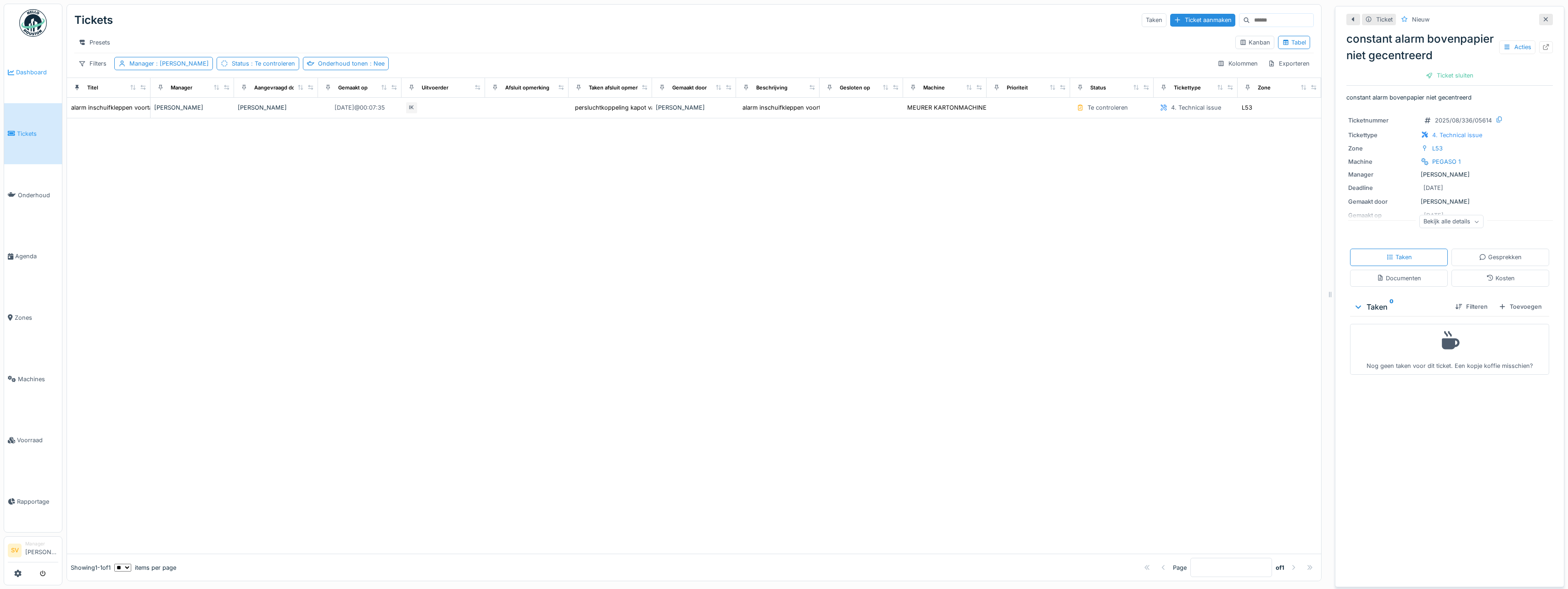
click at [36, 71] on span "Dashboard" at bounding box center [37, 72] width 42 height 9
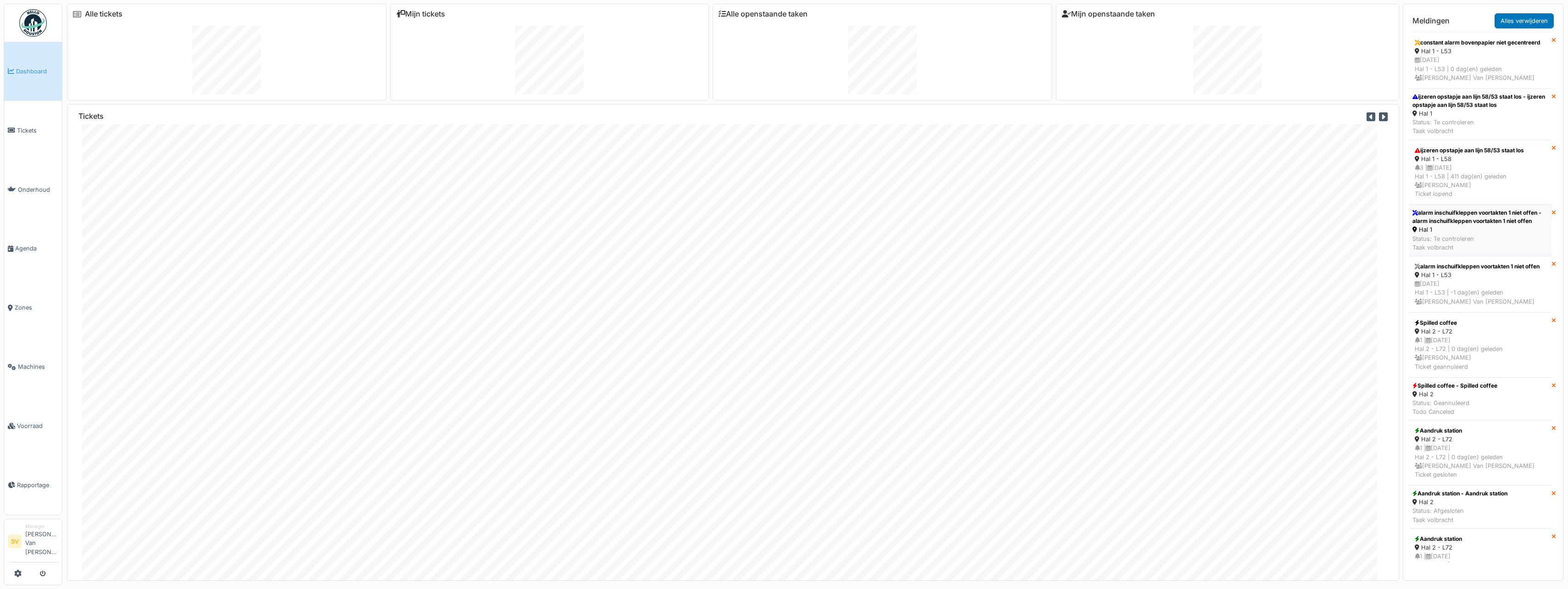
click at [1479, 252] on div "Status: Te controleren Taak volbracht" at bounding box center [1480, 244] width 136 height 18
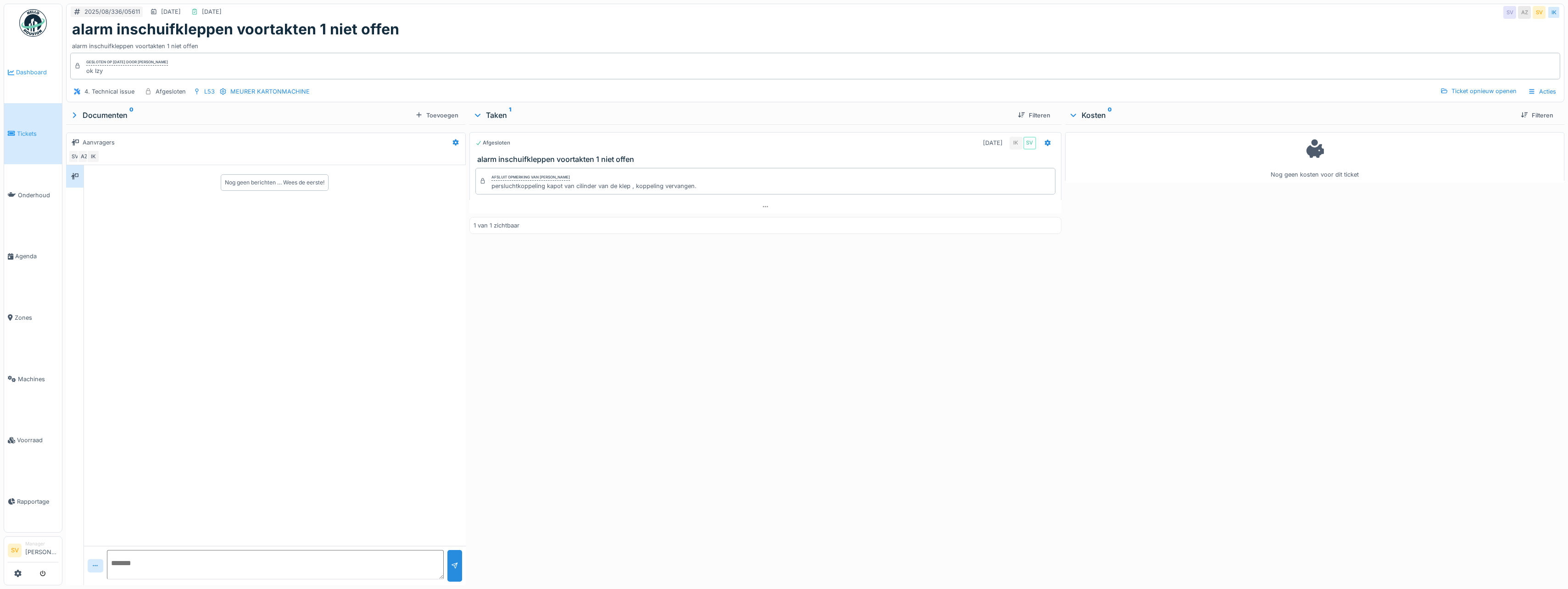
click at [23, 72] on span "Dashboard" at bounding box center [37, 72] width 42 height 9
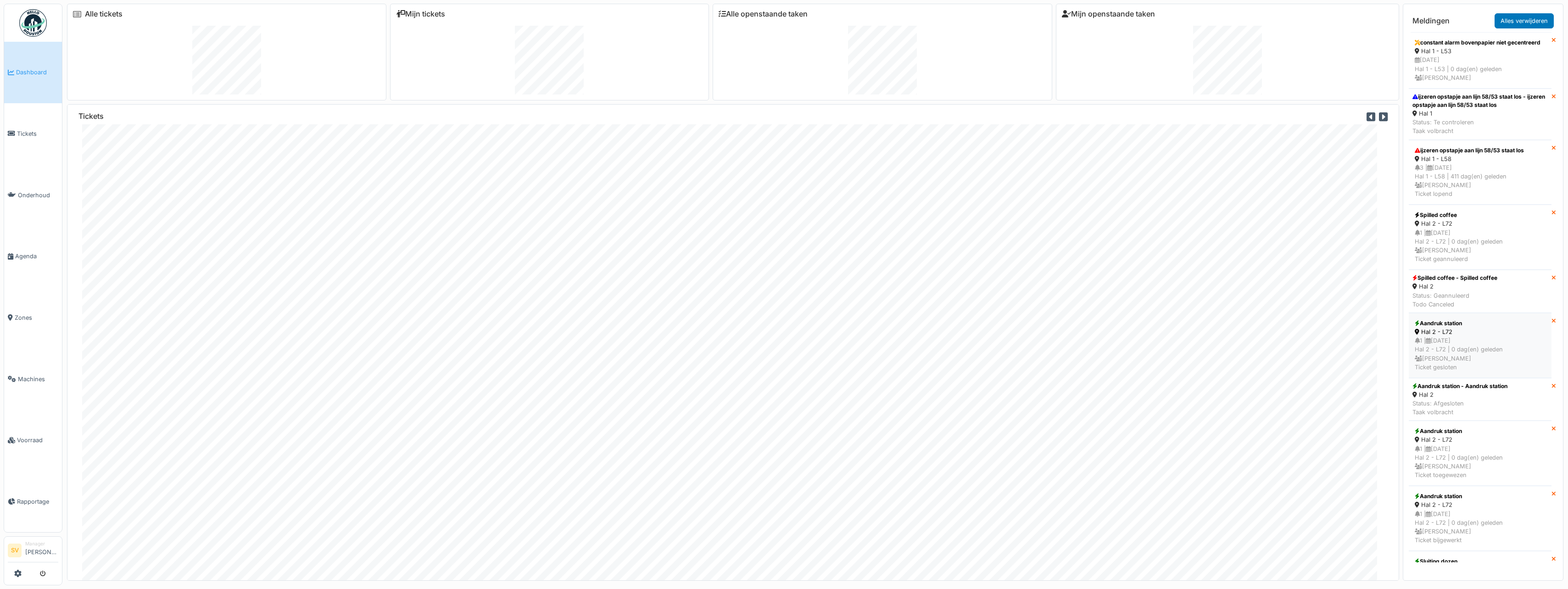
click at [1462, 362] on div "1 | 12/08/2025 Hal 2 - L72 | 0 dag(en) geleden Sonja Van de wyngaert Ticket ges…" at bounding box center [1480, 354] width 131 height 36
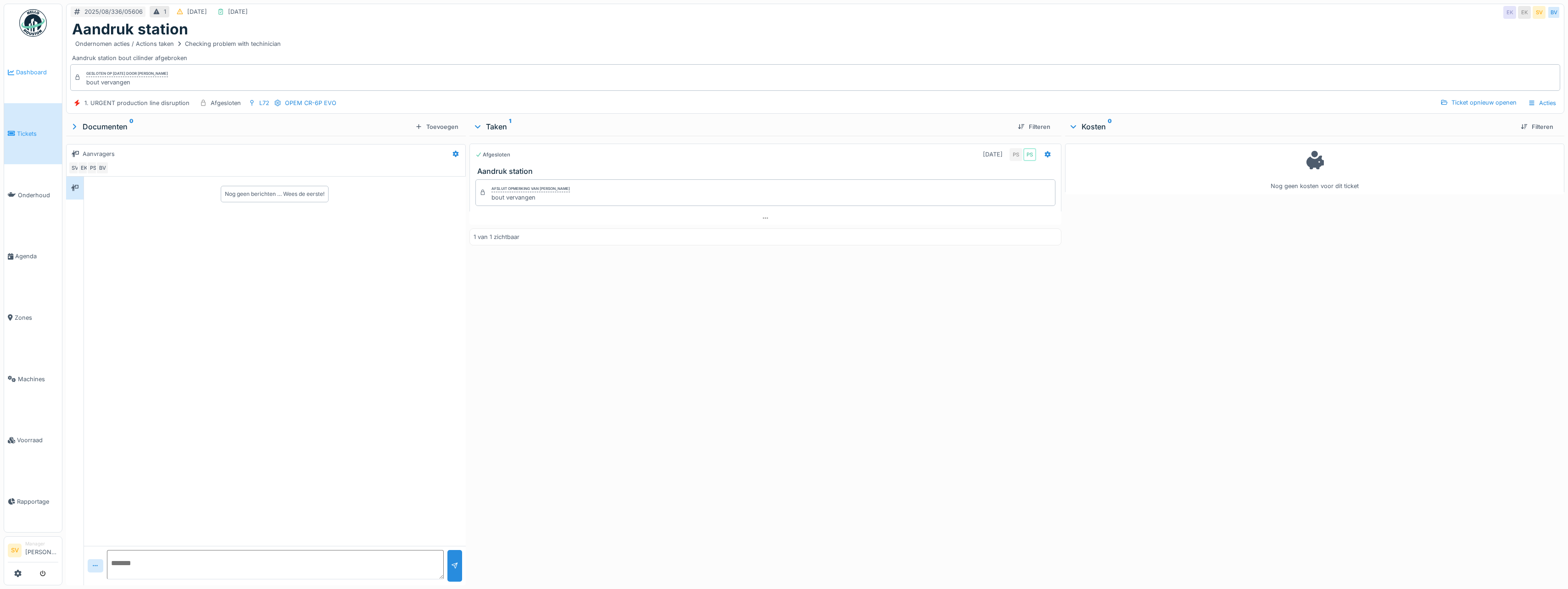
click at [25, 68] on span "Dashboard" at bounding box center [37, 72] width 42 height 9
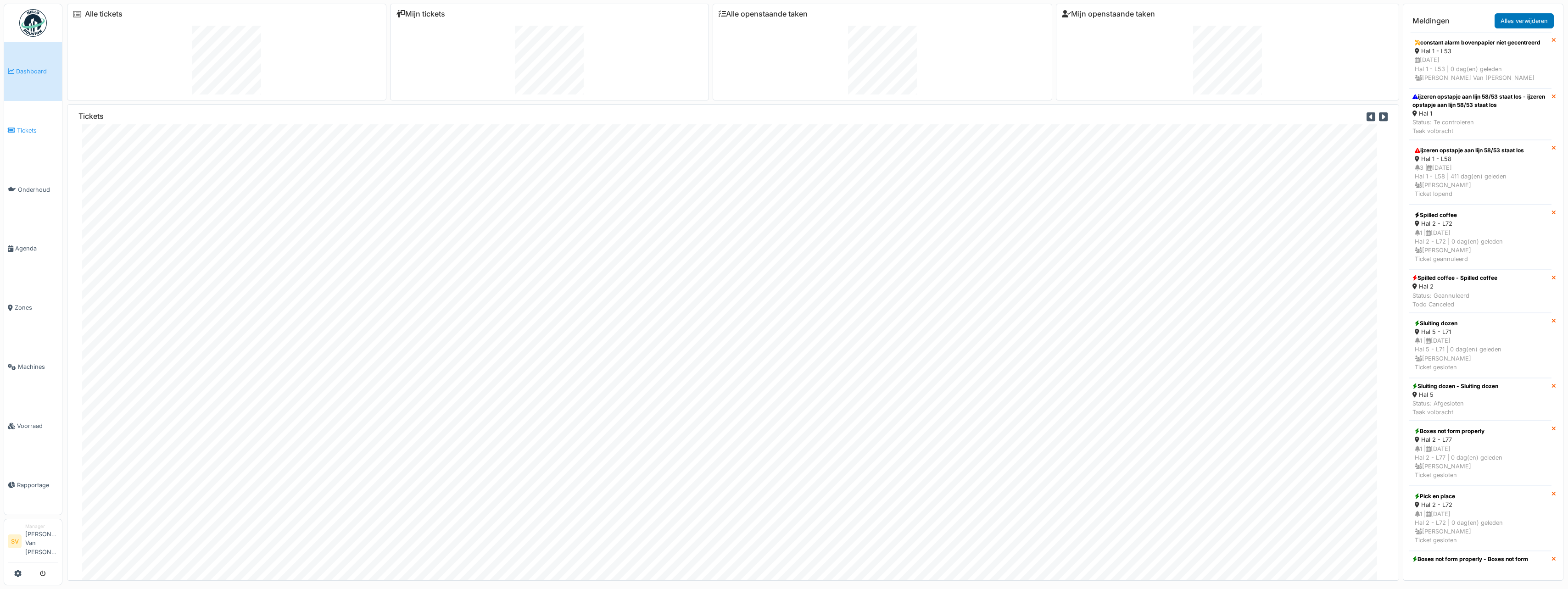
click at [30, 133] on span "Tickets" at bounding box center [37, 130] width 41 height 9
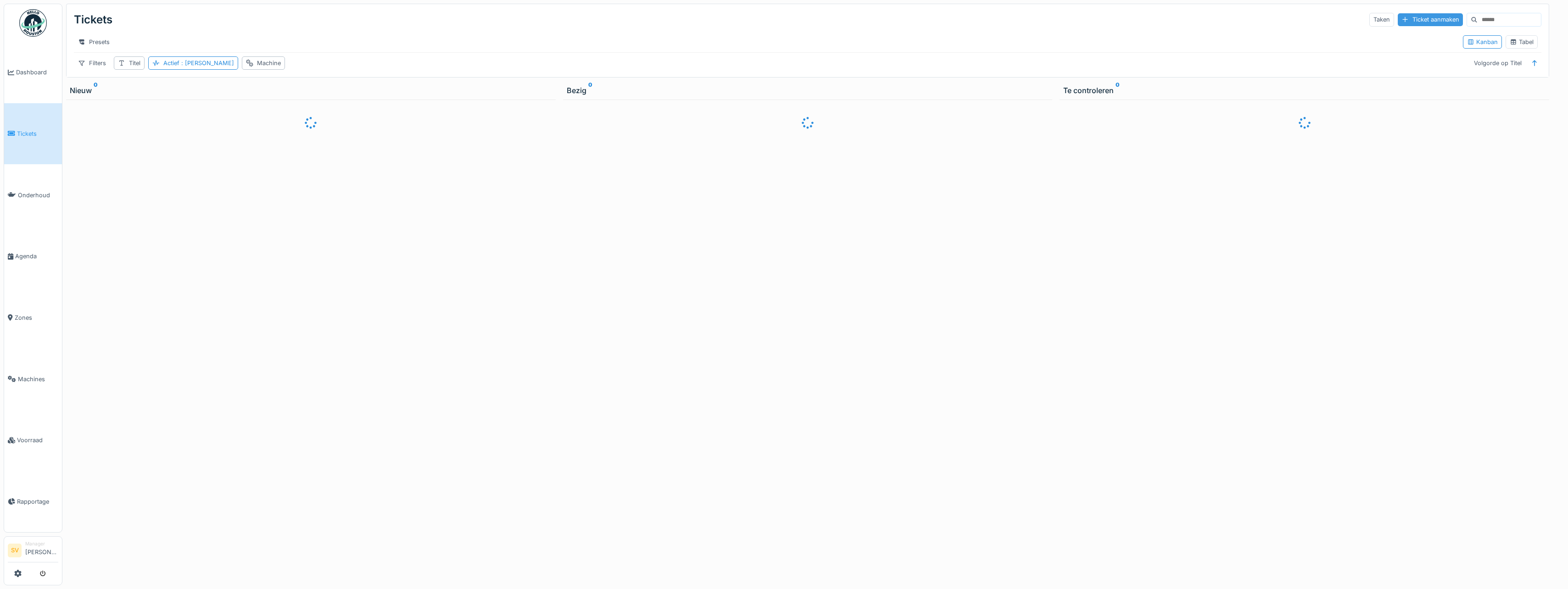
click at [1406, 21] on div "Ticket aanmaken" at bounding box center [1430, 20] width 65 height 12
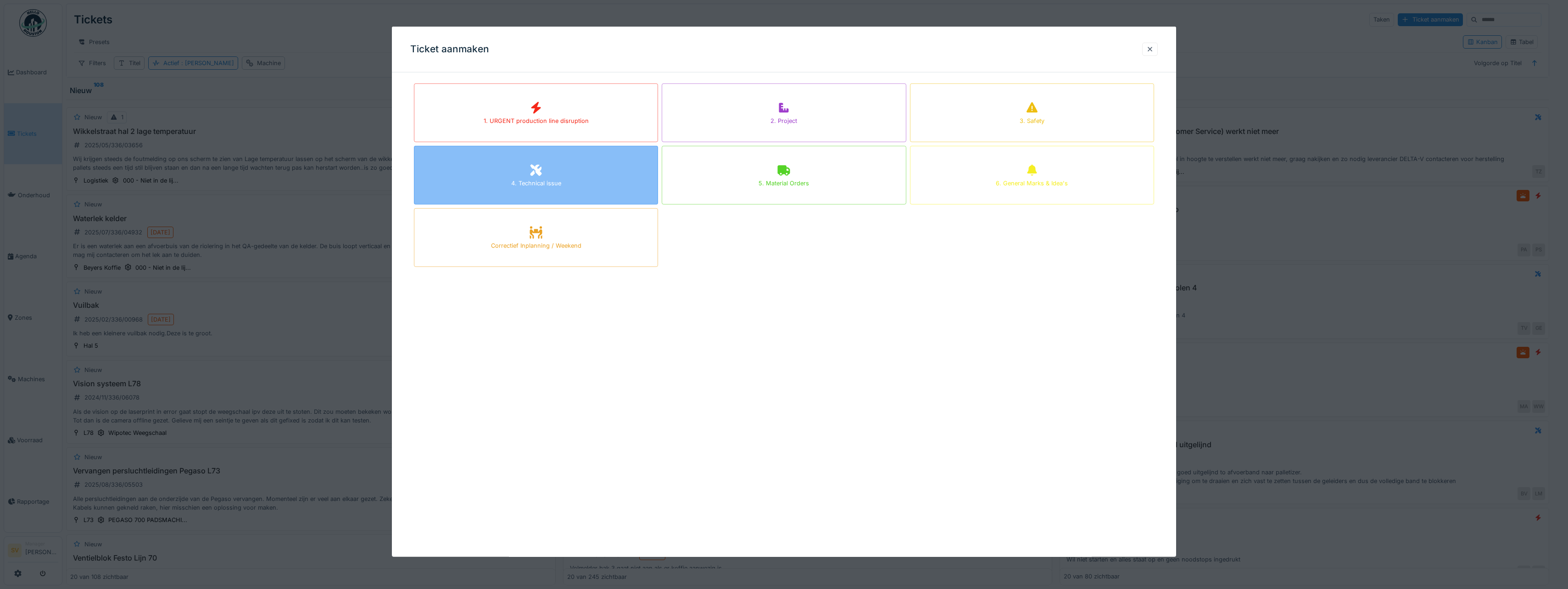
click at [512, 177] on div "4. Technical issue" at bounding box center [535, 175] width 244 height 59
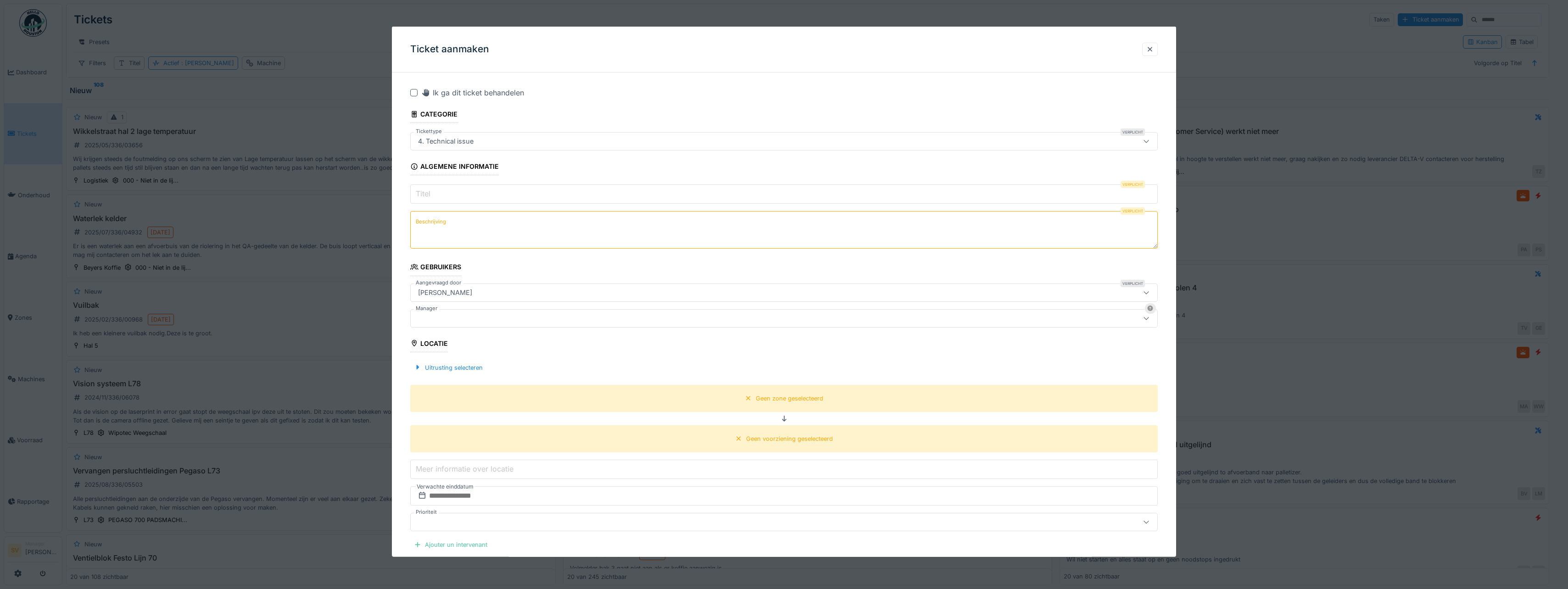
click at [452, 195] on input "Titel" at bounding box center [784, 195] width 747 height 20
click at [645, 227] on textarea "Beschrijving" at bounding box center [784, 229] width 747 height 37
click at [454, 193] on input "******" at bounding box center [784, 195] width 747 height 20
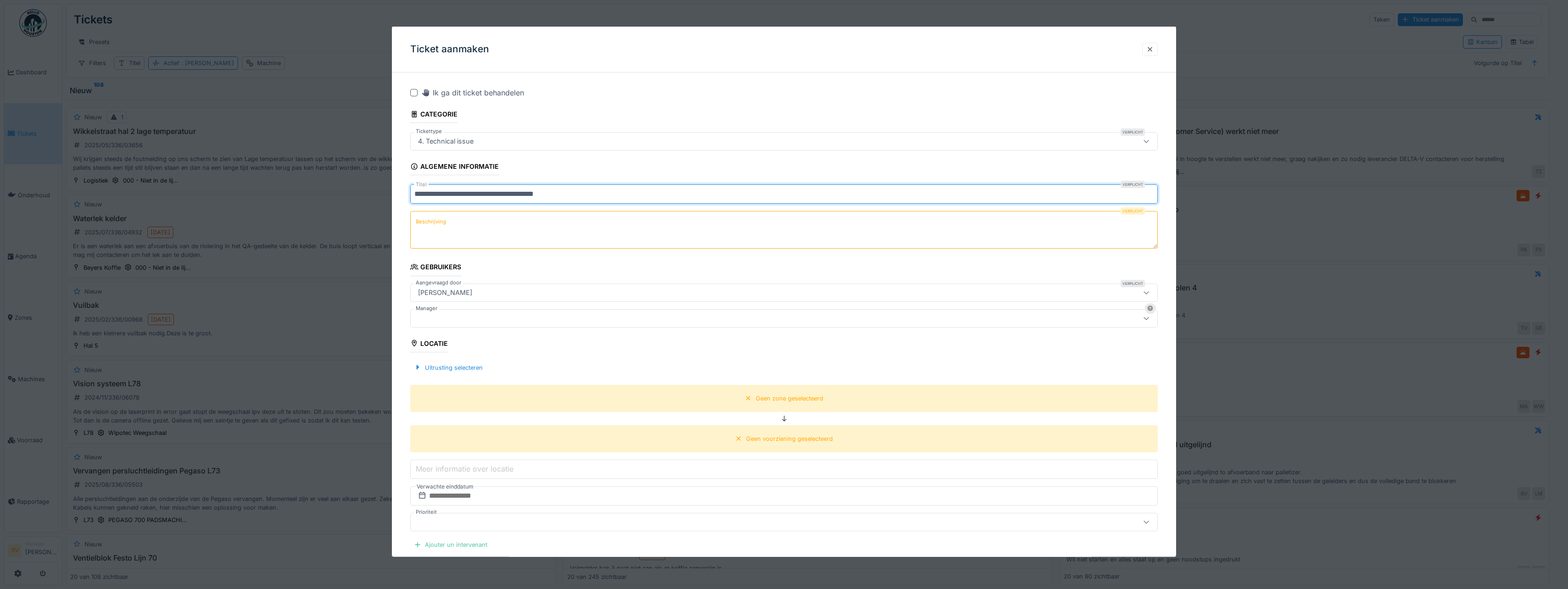
click at [575, 194] on input "**********" at bounding box center [784, 195] width 747 height 20
click at [564, 232] on textarea "Beschrijving" at bounding box center [784, 229] width 747 height 37
click at [413, 193] on input "**********" at bounding box center [784, 195] width 747 height 20
click at [424, 193] on input "**********" at bounding box center [784, 195] width 747 height 20
click at [459, 194] on input "**********" at bounding box center [784, 195] width 747 height 20
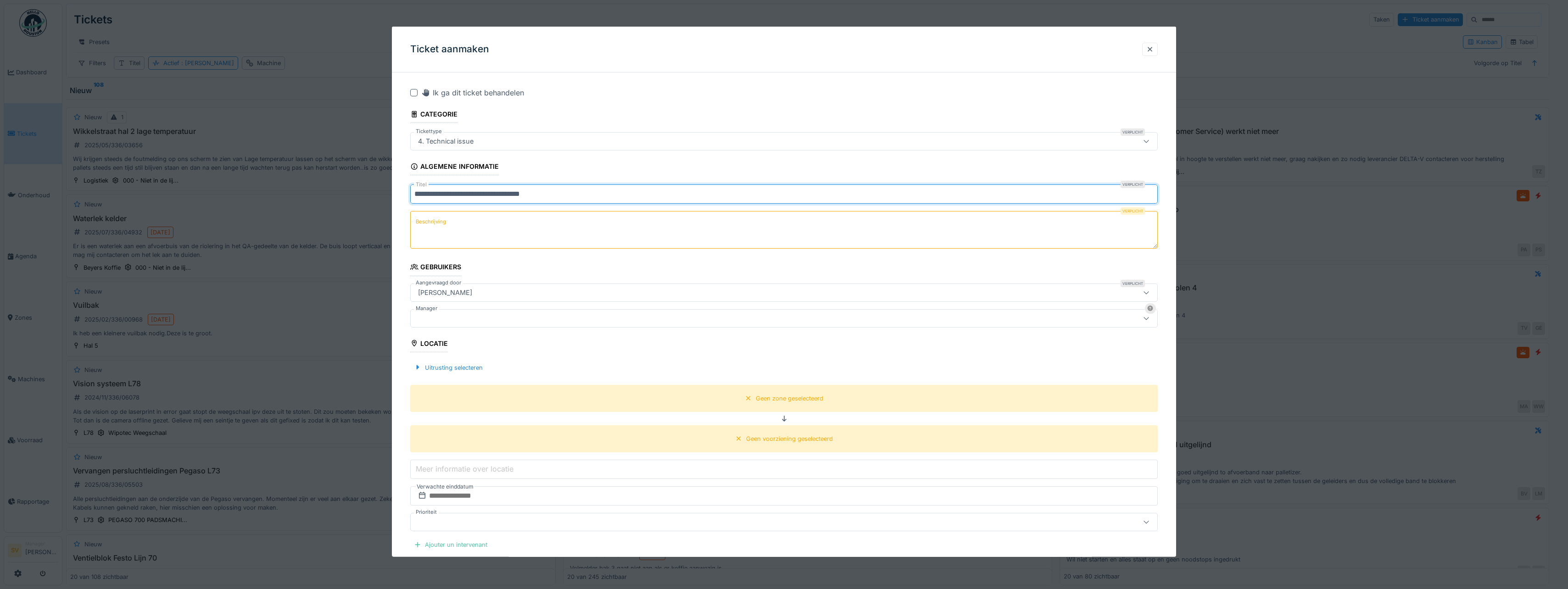
drag, startPoint x: 415, startPoint y: 196, endPoint x: 569, endPoint y: 202, distance: 154.1
click at [569, 202] on input "**********" at bounding box center [784, 195] width 747 height 20
type input "**********"
click at [446, 234] on textarea "Beschrijving" at bounding box center [784, 229] width 747 height 37
paste textarea "**********"
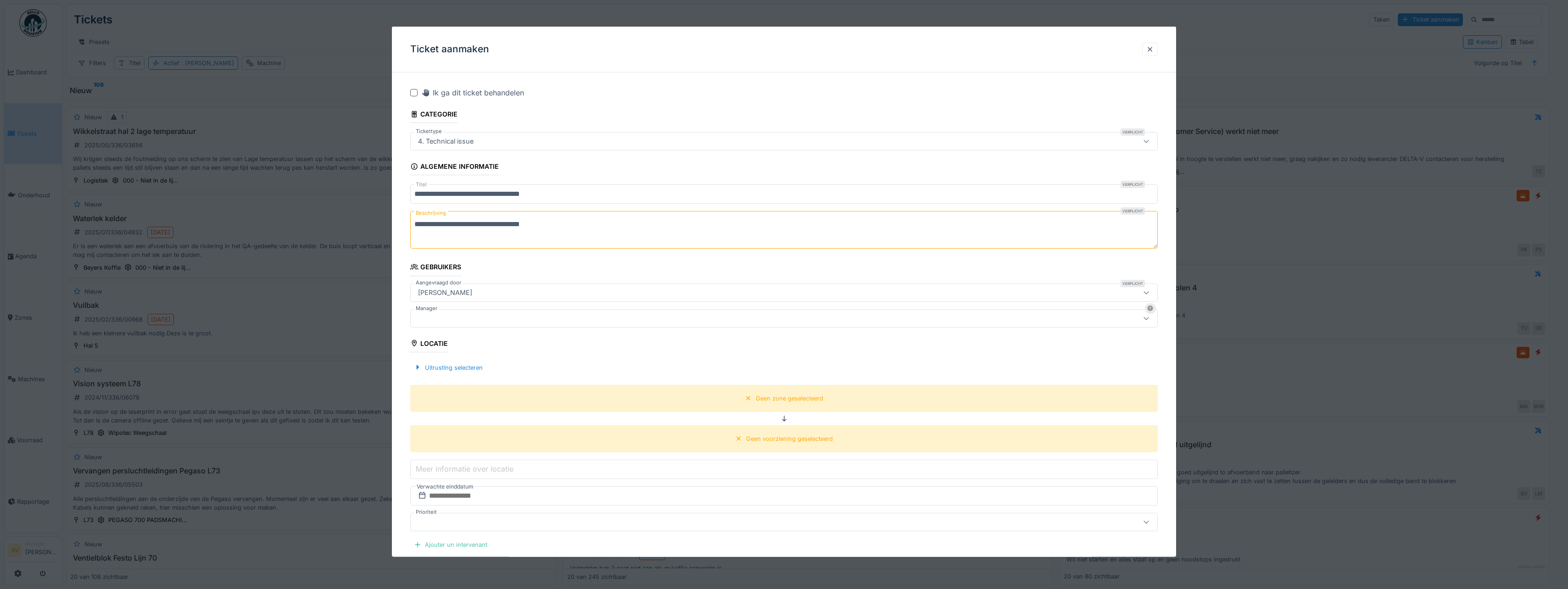
type textarea "**********"
click at [1148, 294] on icon at bounding box center [1146, 292] width 7 height 6
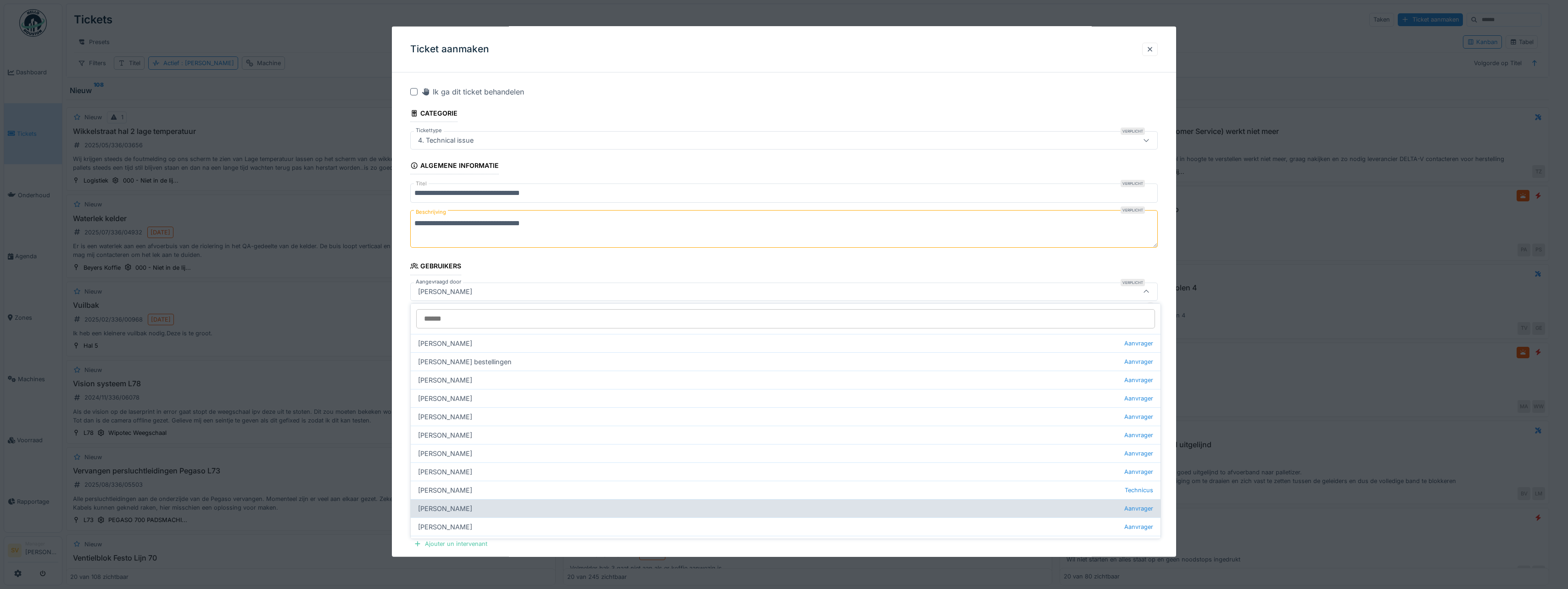
click at [459, 510] on div "Ahmed Abutaima Aanvrager" at bounding box center [785, 508] width 750 height 19
type input "*****"
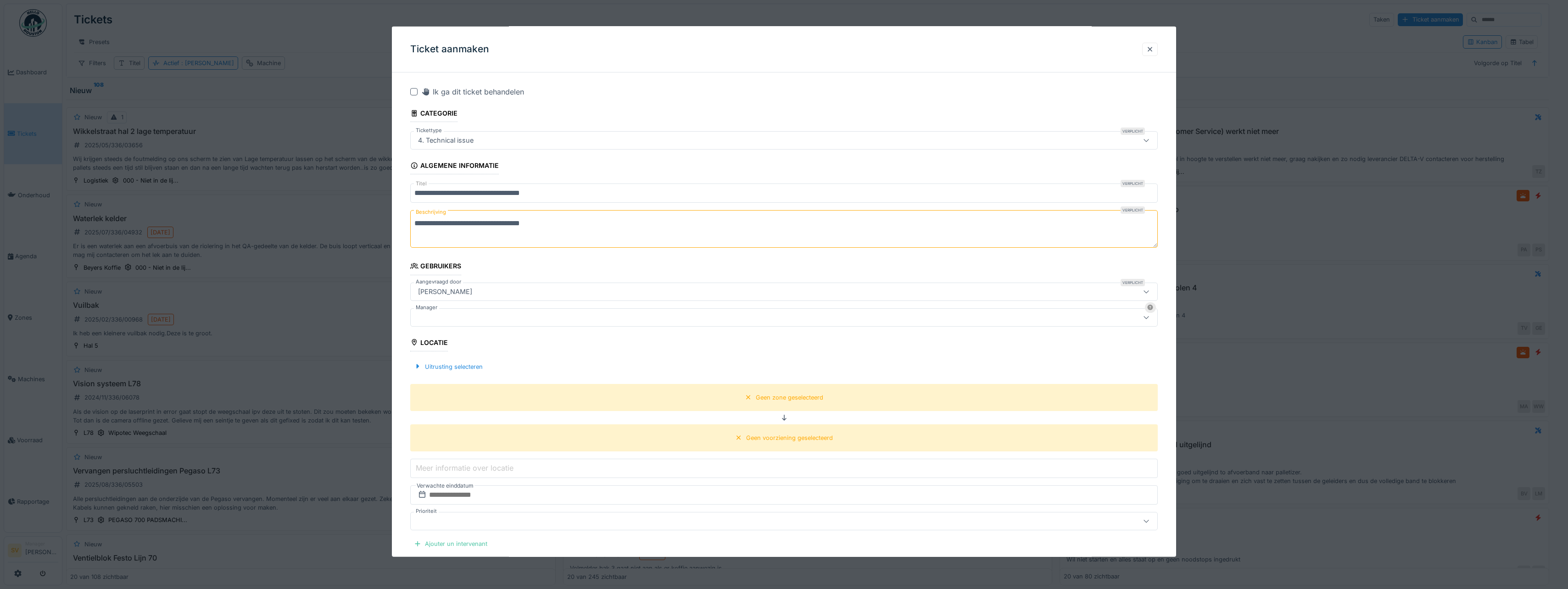
click at [458, 312] on div at bounding box center [743, 317] width 658 height 10
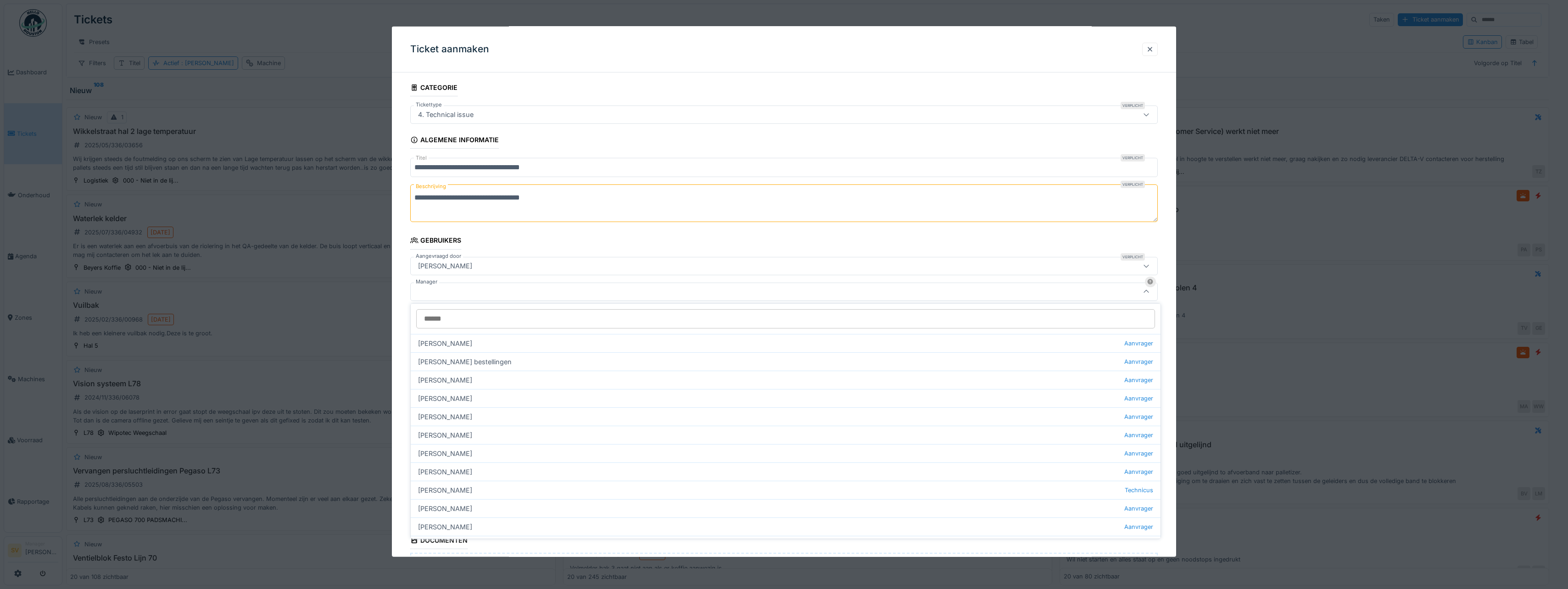
click at [452, 294] on div at bounding box center [743, 291] width 658 height 10
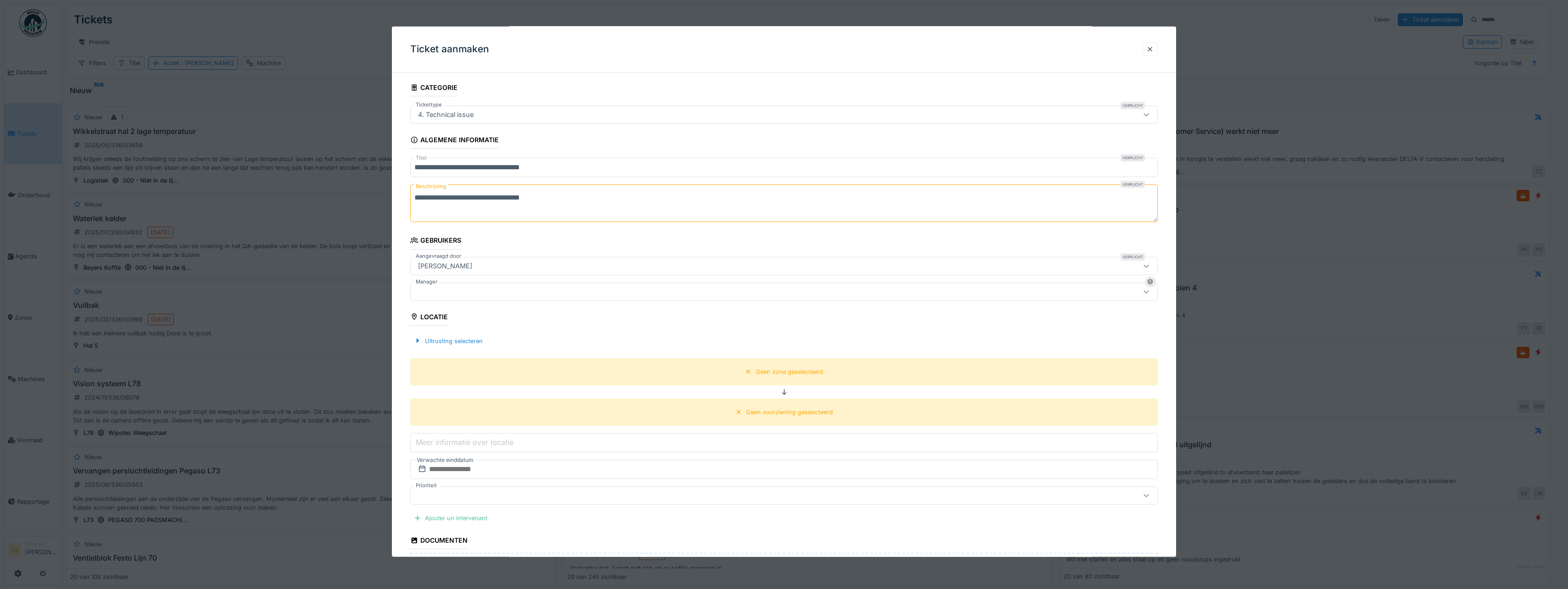
click at [430, 288] on div at bounding box center [743, 291] width 658 height 10
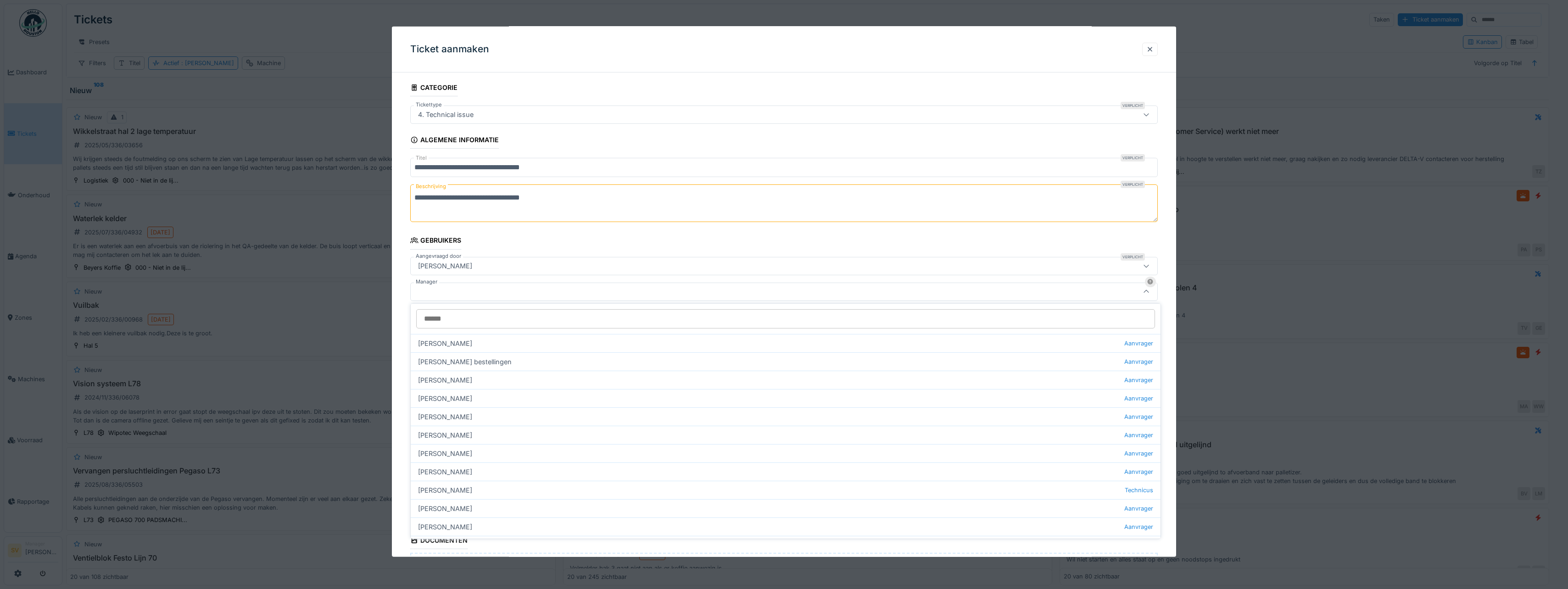
click at [436, 319] on input "Manager" at bounding box center [785, 319] width 739 height 20
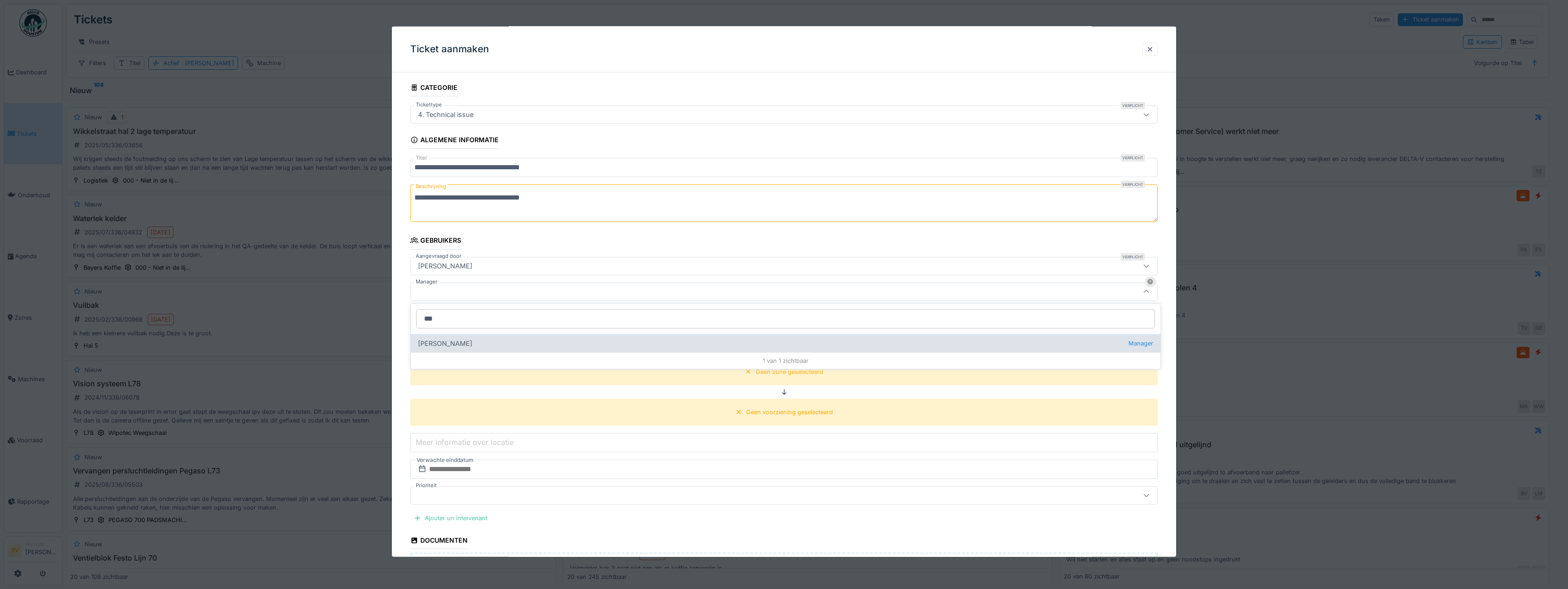
type input "***"
click at [457, 343] on div "Sonja Van de wyngaert Manager" at bounding box center [785, 343] width 750 height 19
type input "****"
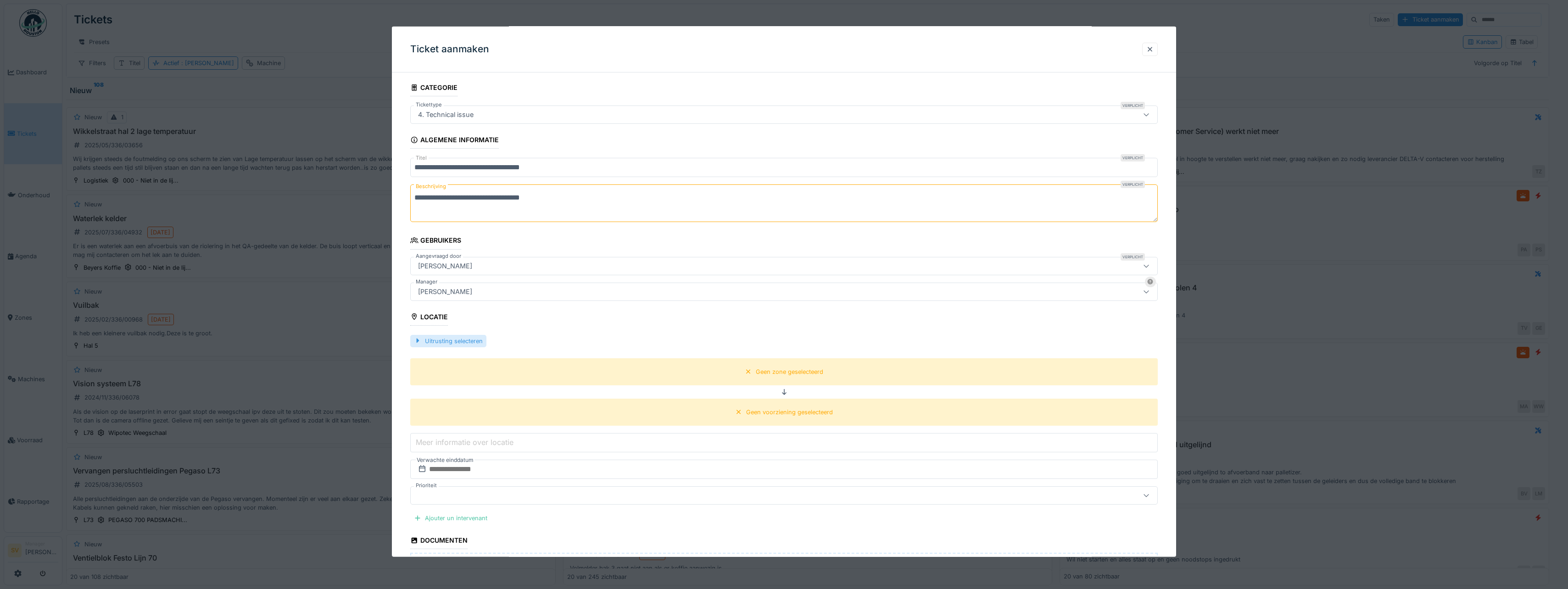
click at [457, 341] on div "Uitrusting selecteren" at bounding box center [448, 341] width 76 height 12
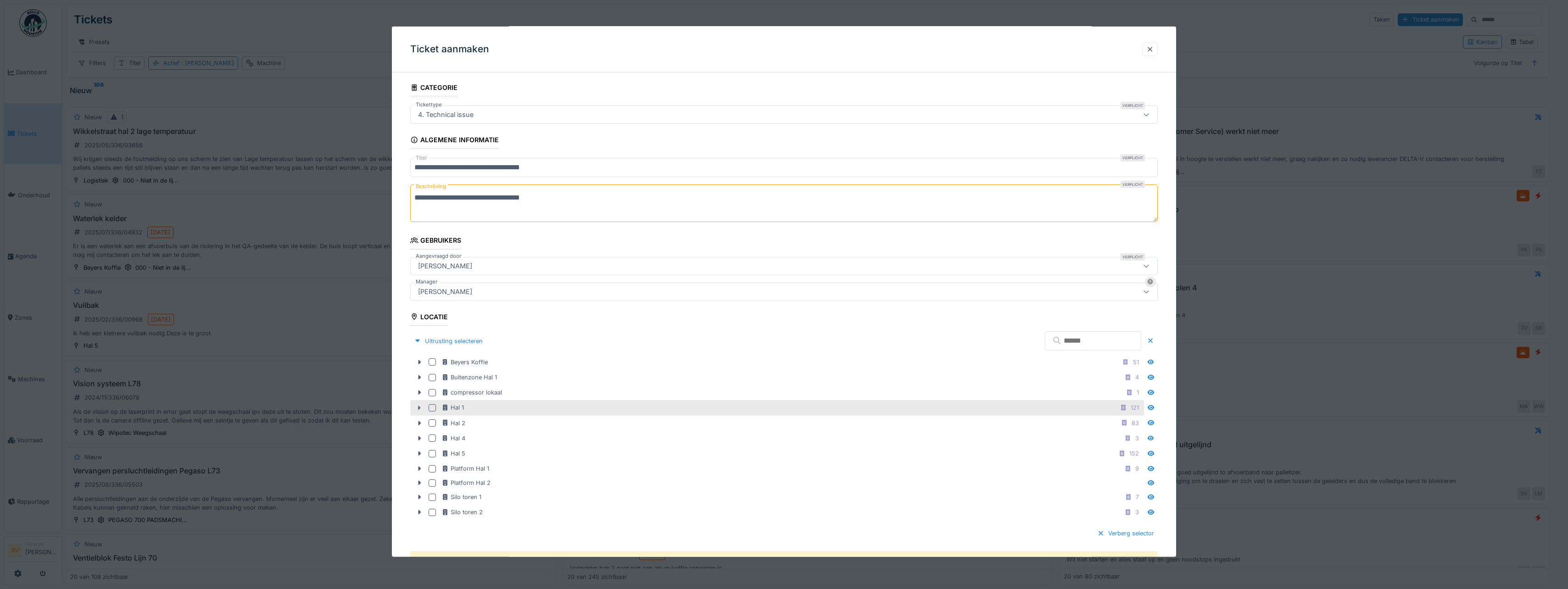
click at [418, 408] on icon at bounding box center [419, 407] width 7 height 6
click at [430, 408] on div at bounding box center [432, 408] width 7 height 7
click at [429, 409] on div at bounding box center [432, 408] width 7 height 7
click at [434, 408] on div at bounding box center [432, 408] width 7 height 7
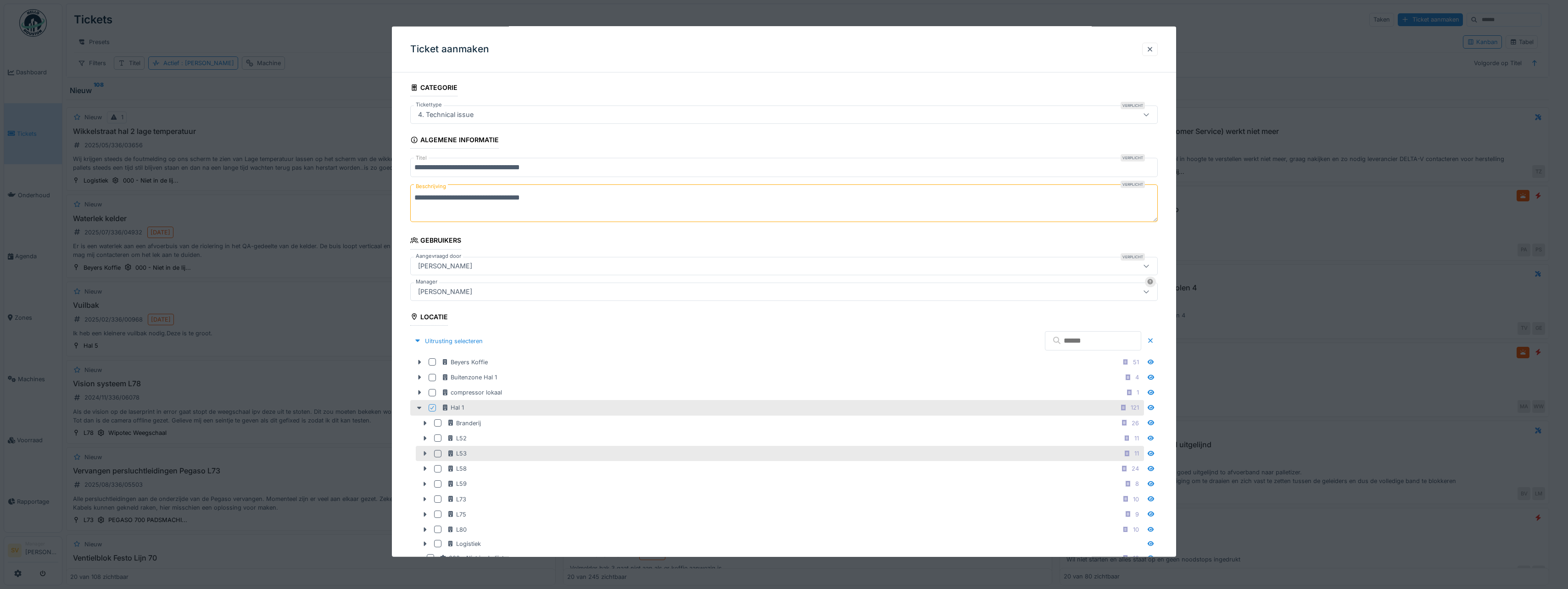
click at [426, 452] on icon at bounding box center [425, 453] width 7 height 6
click at [437, 453] on div at bounding box center [437, 453] width 7 height 7
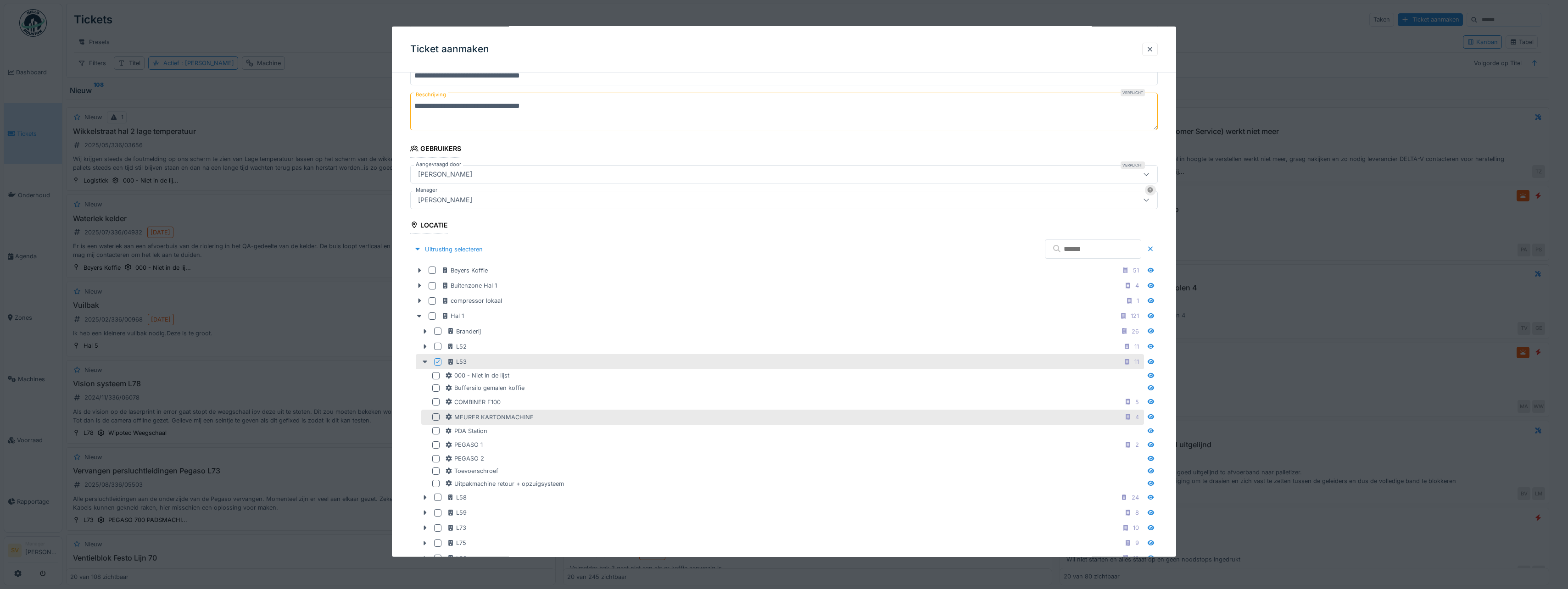
scroll to position [164, 0]
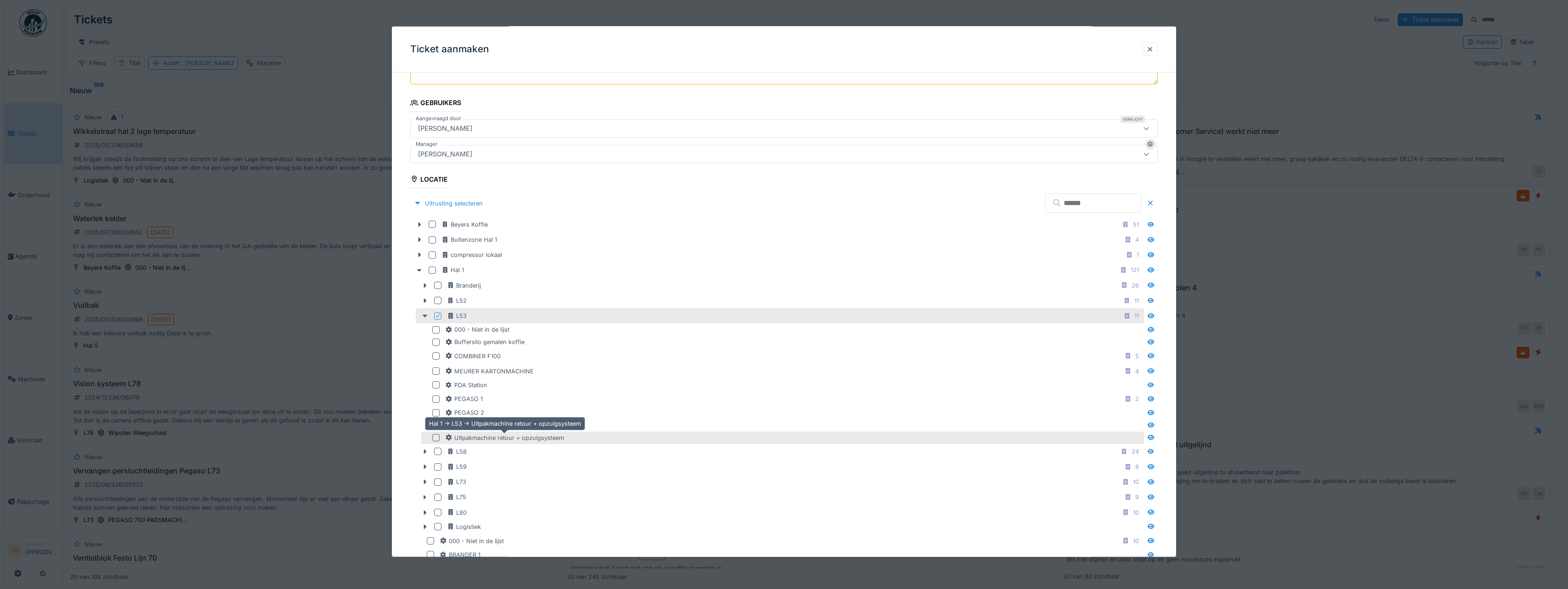
click at [491, 437] on div "Uitpakmachine retour + opzuigsysteem" at bounding box center [504, 437] width 119 height 9
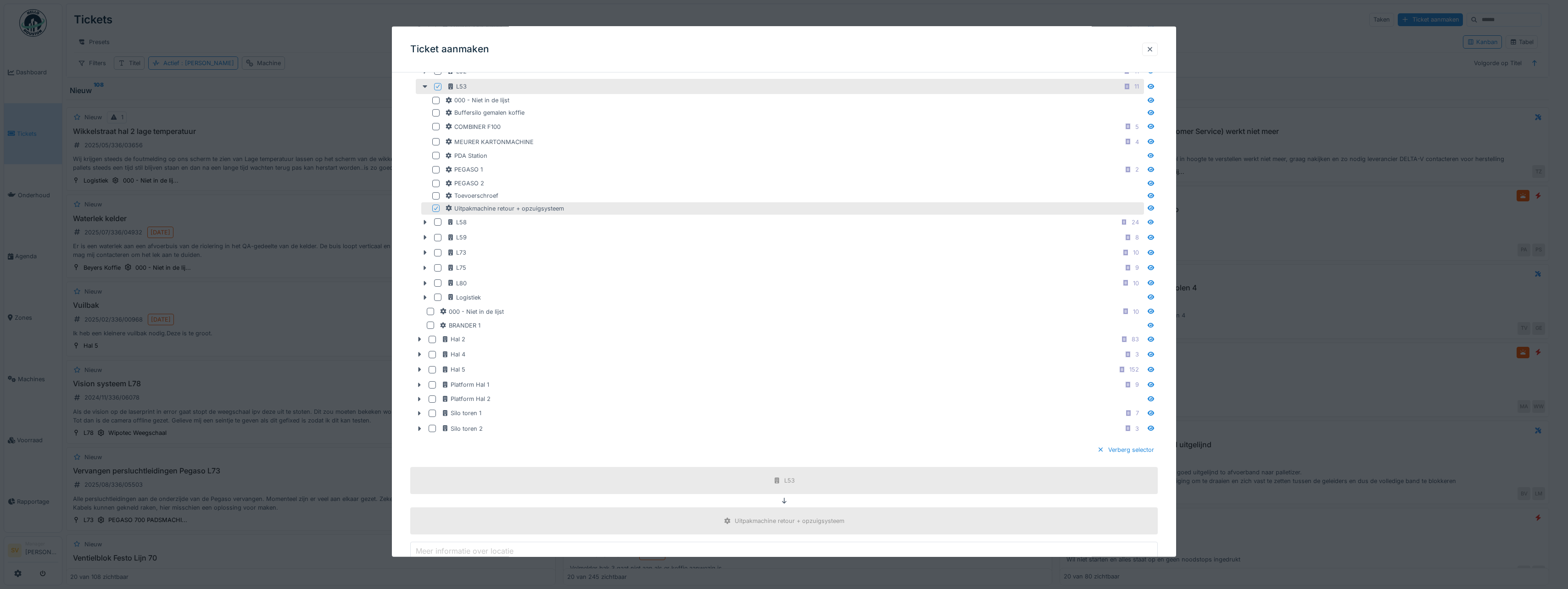
scroll to position [348, 0]
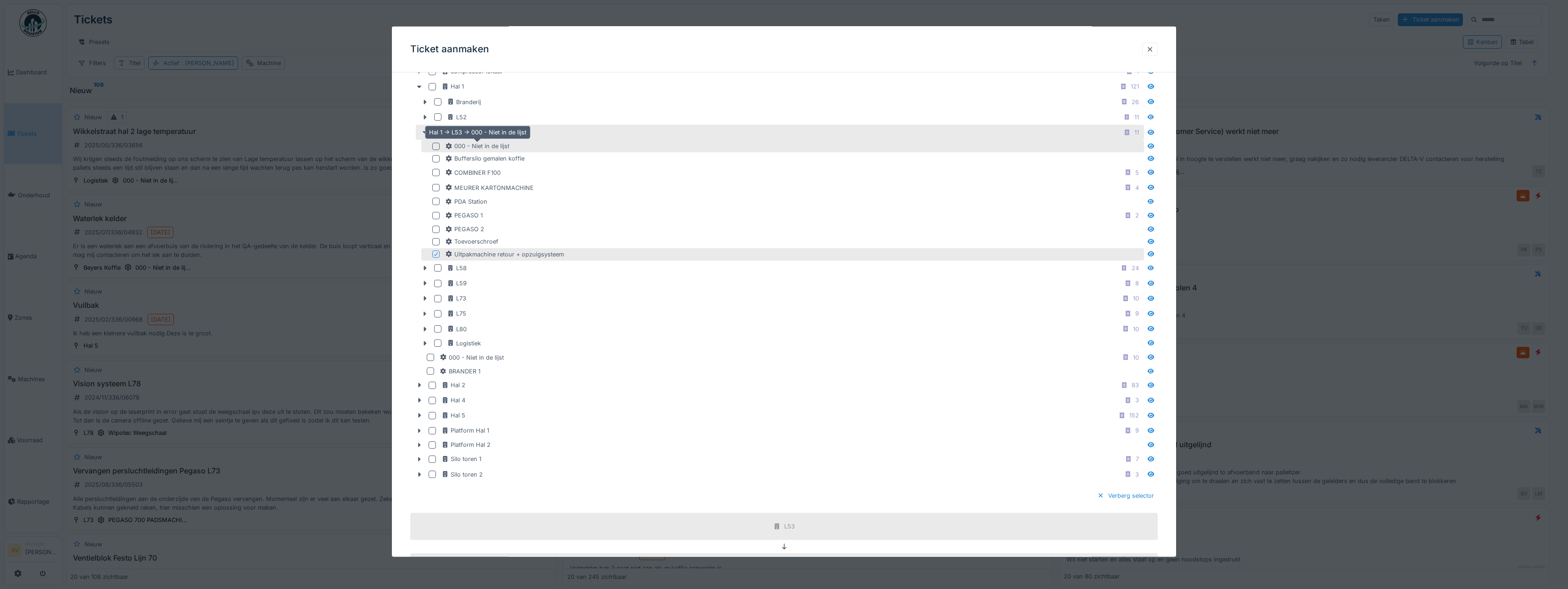
click at [489, 145] on div "000 - Niet in de lijst" at bounding box center [477, 146] width 64 height 9
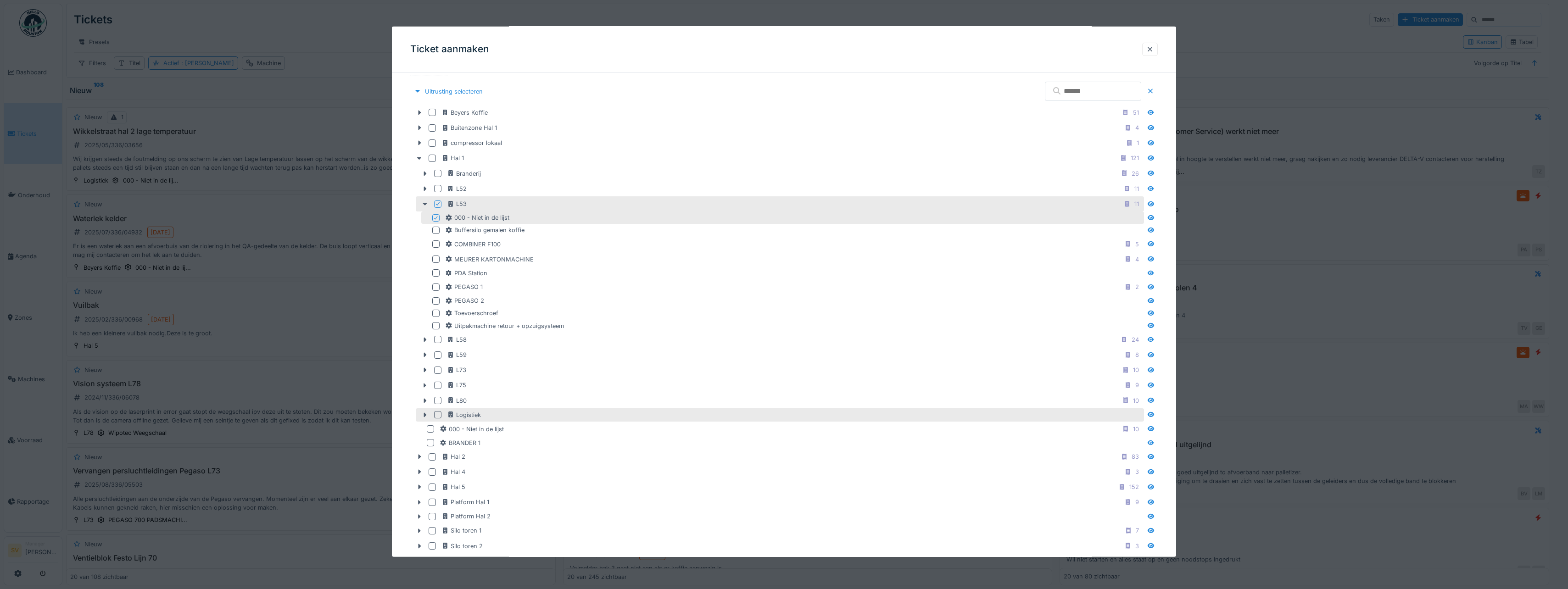
scroll to position [256, 0]
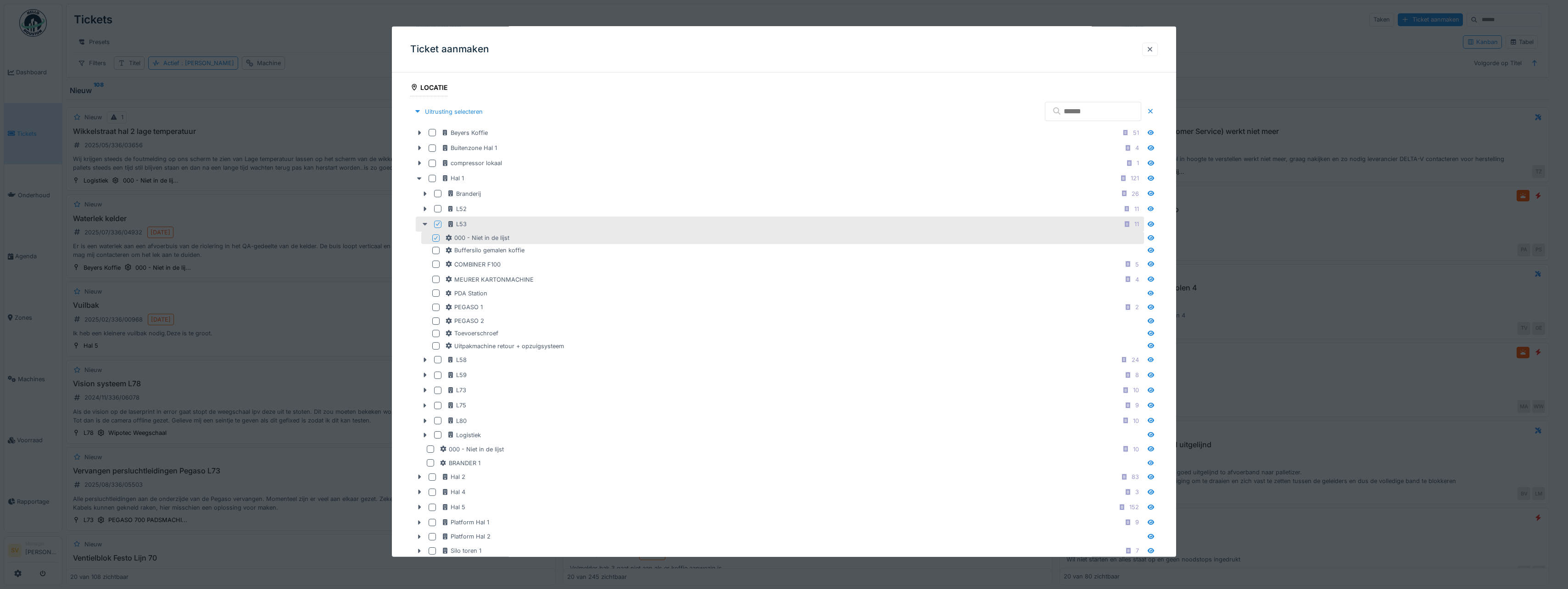
click at [427, 223] on icon at bounding box center [424, 224] width 4 height 3
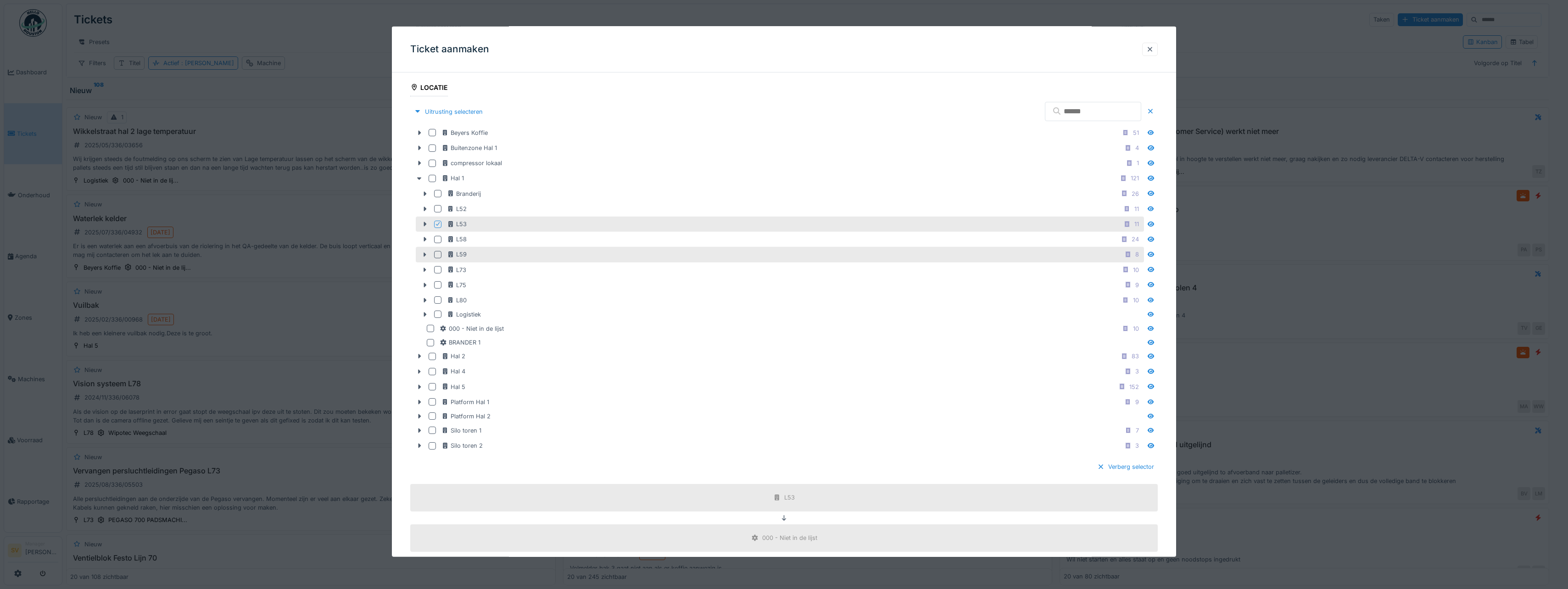
click at [435, 255] on div at bounding box center [437, 254] width 7 height 7
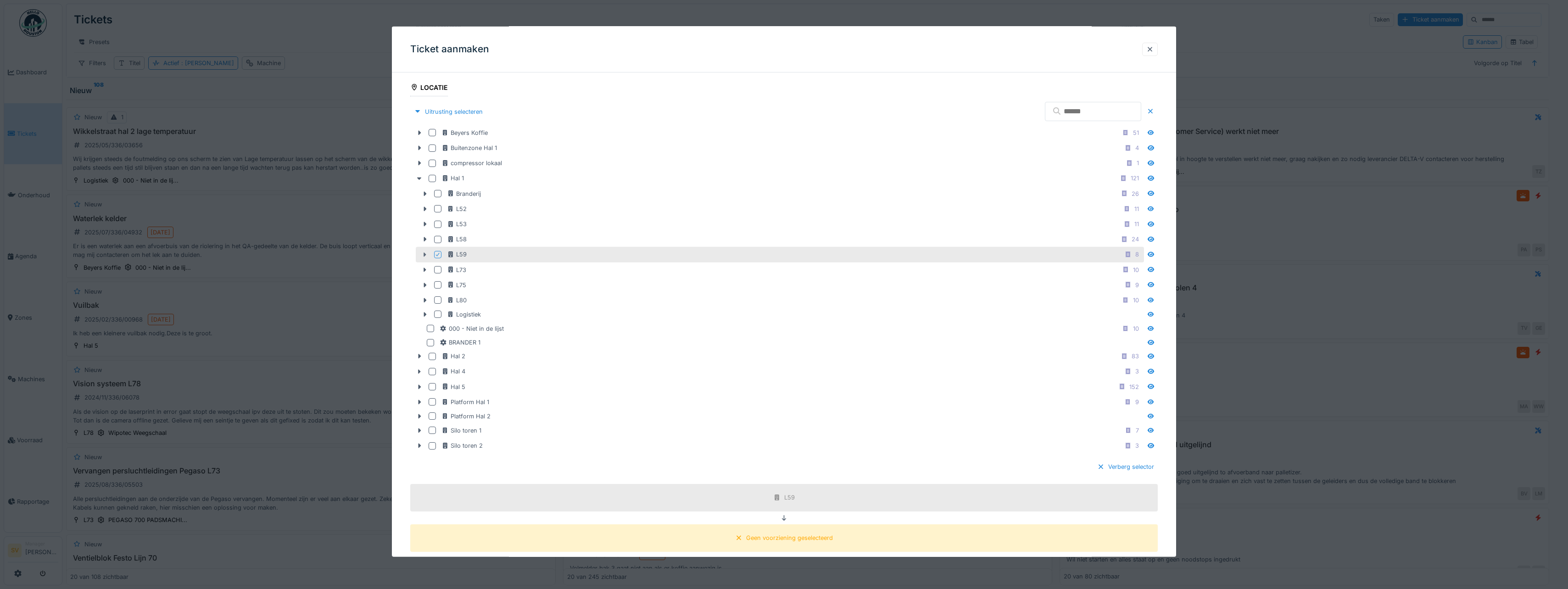
click at [425, 253] on icon at bounding box center [425, 254] width 3 height 4
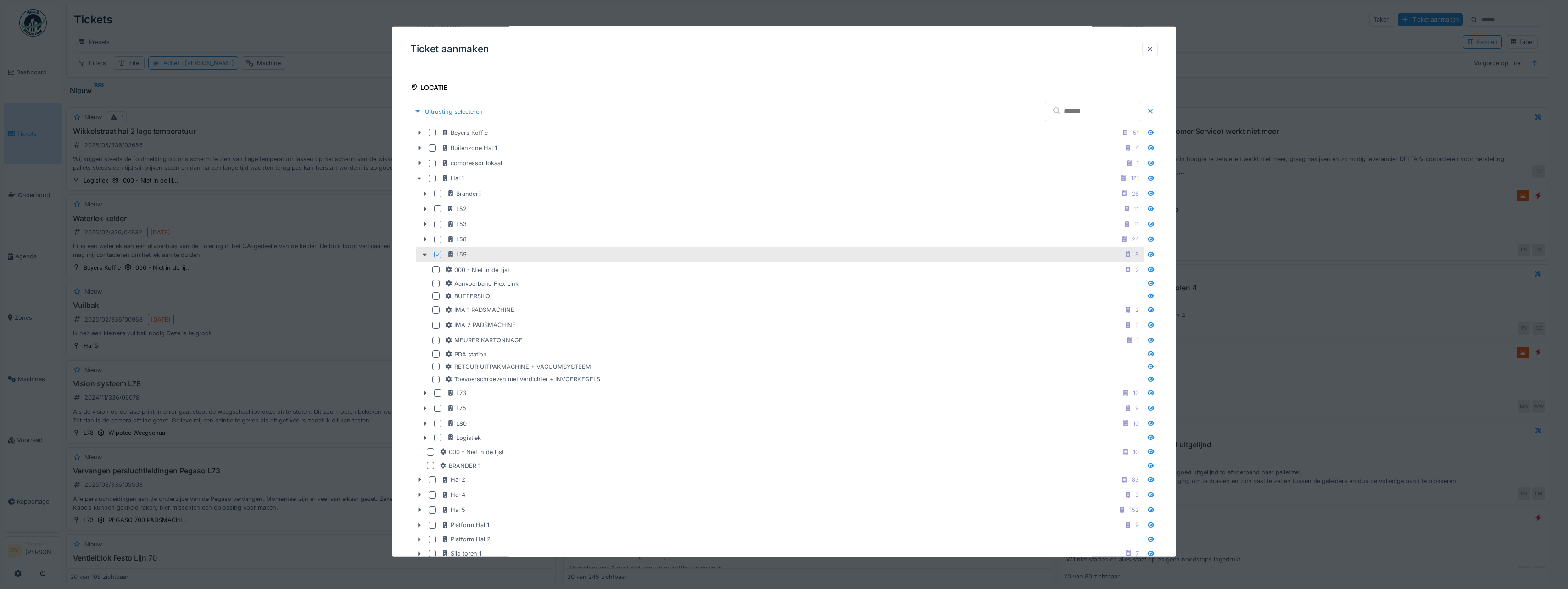
scroll to position [302, 0]
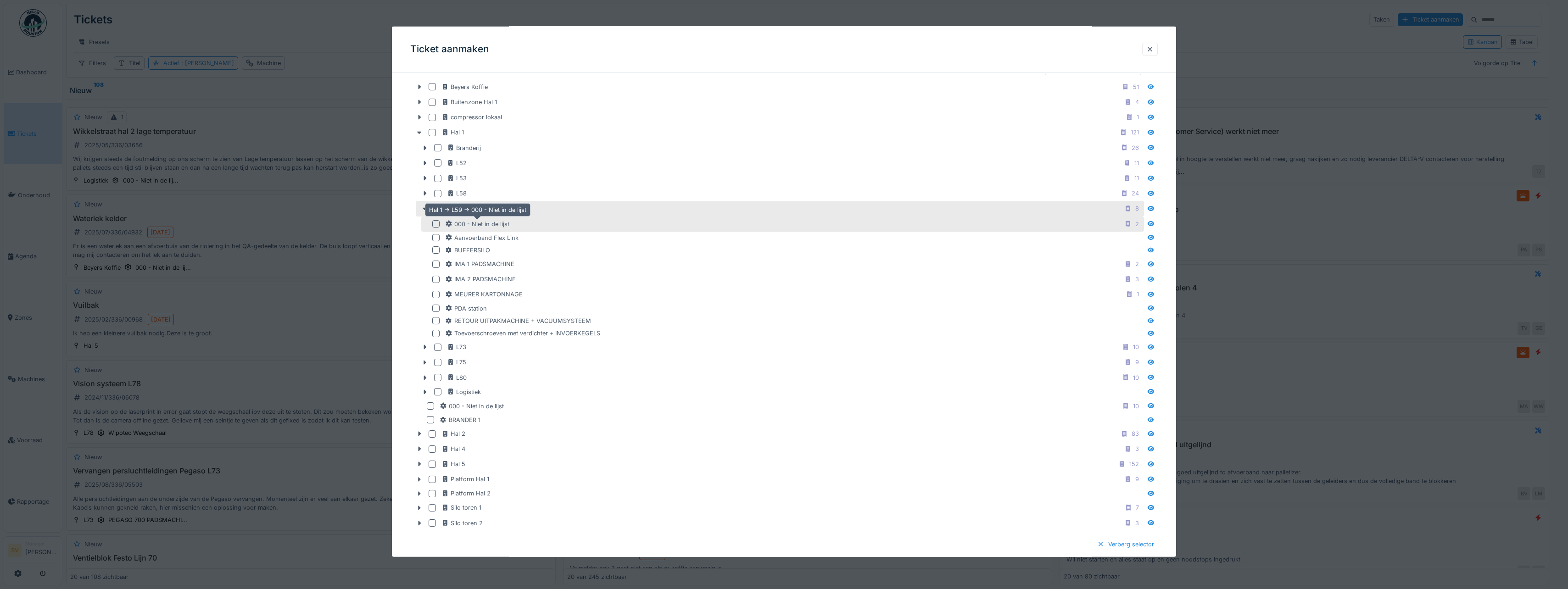
click at [485, 228] on div "000 - Niet in de lijst" at bounding box center [477, 224] width 64 height 9
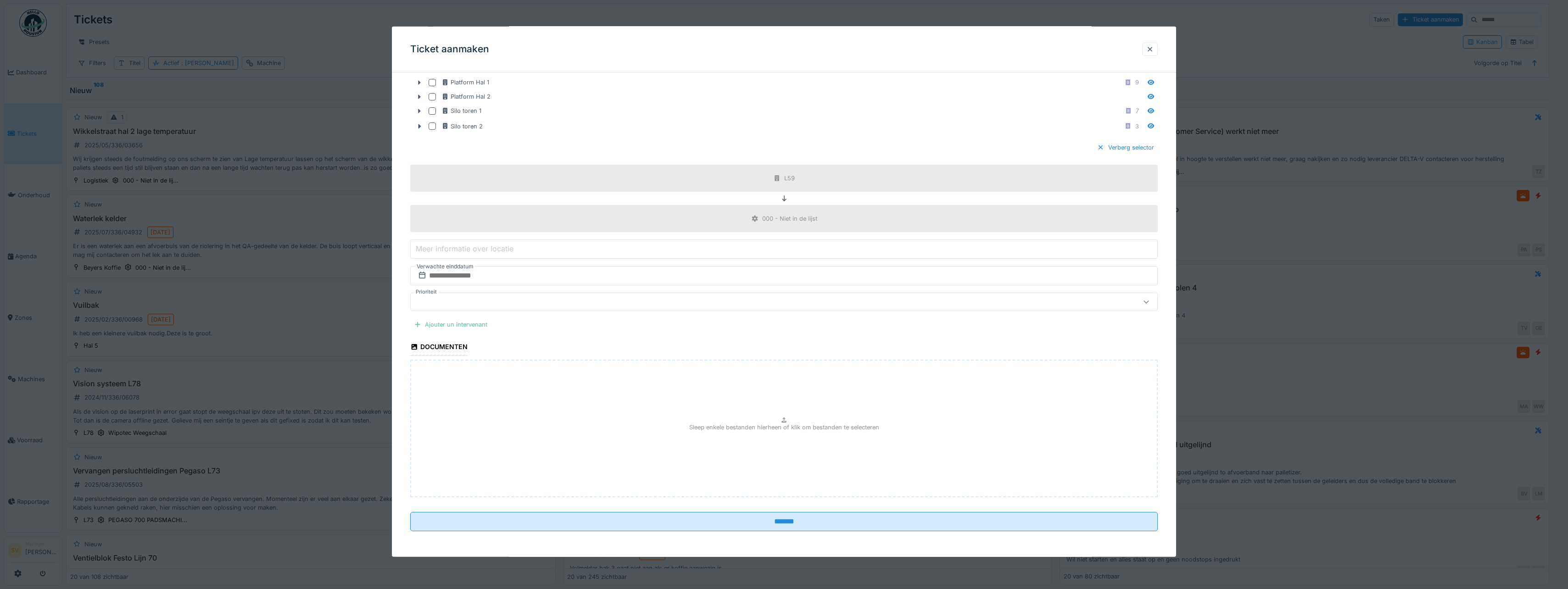
scroll to position [7, 0]
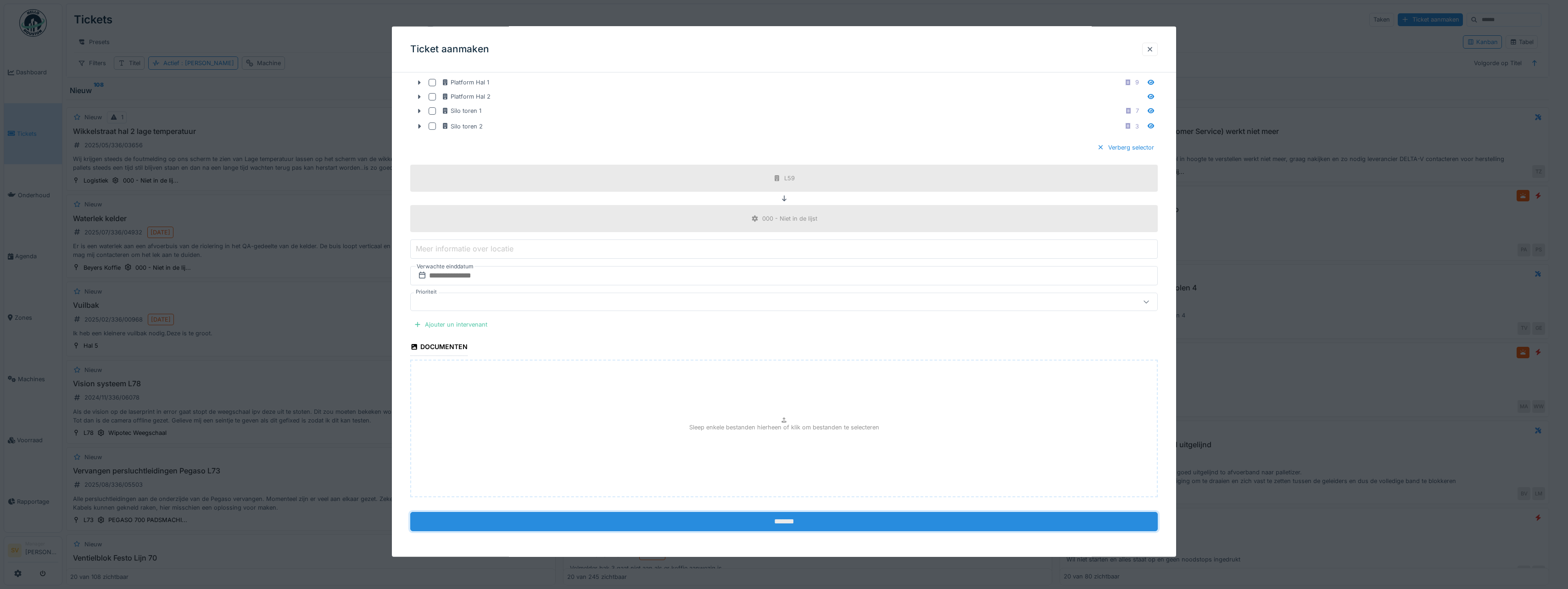
click at [792, 518] on input "*******" at bounding box center [784, 521] width 747 height 20
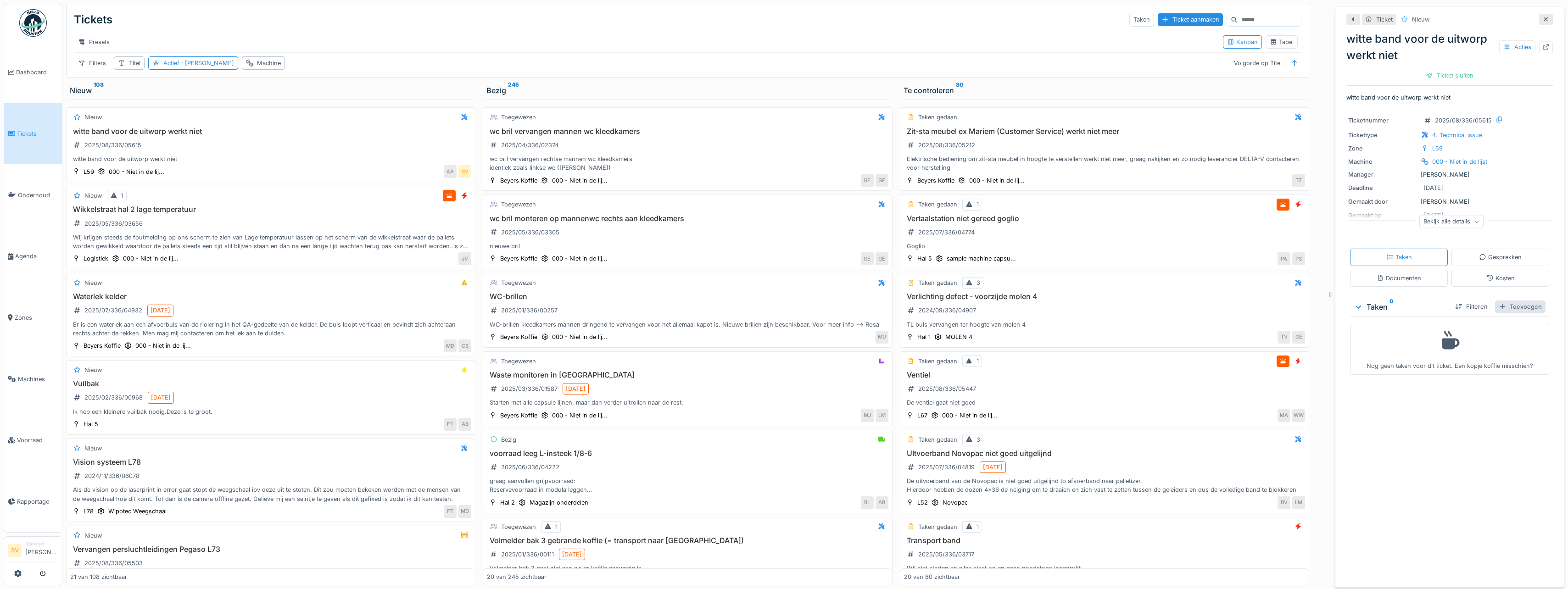
click at [1514, 303] on div "Toevoegen" at bounding box center [1520, 307] width 51 height 12
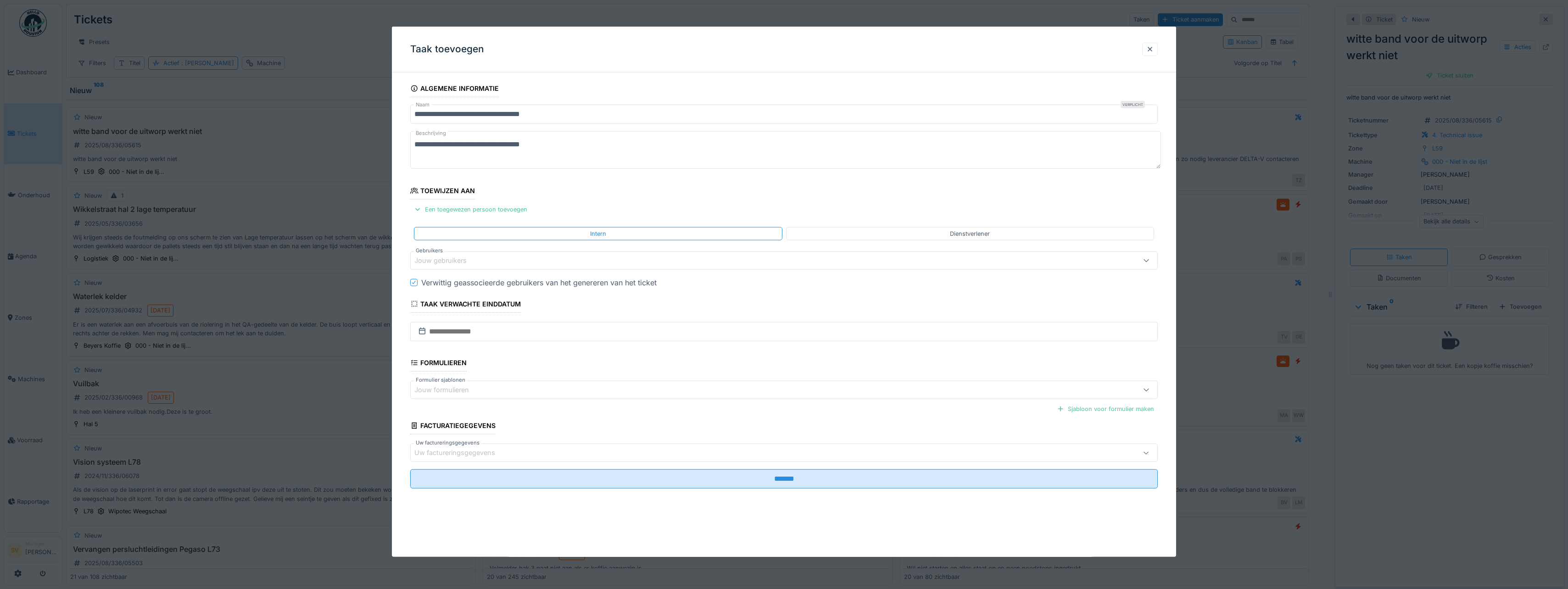
click at [444, 263] on div "Jouw gebruikers" at bounding box center [446, 260] width 65 height 10
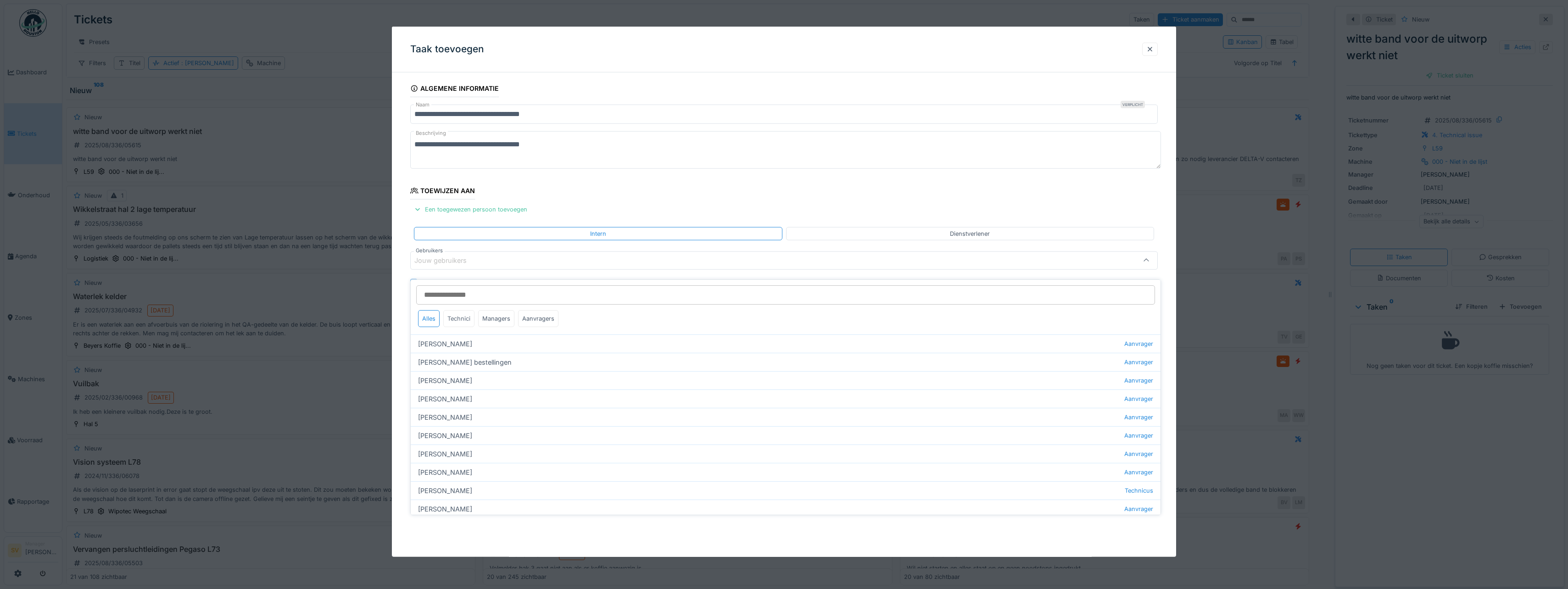
click at [468, 311] on div "Technici" at bounding box center [459, 319] width 31 height 17
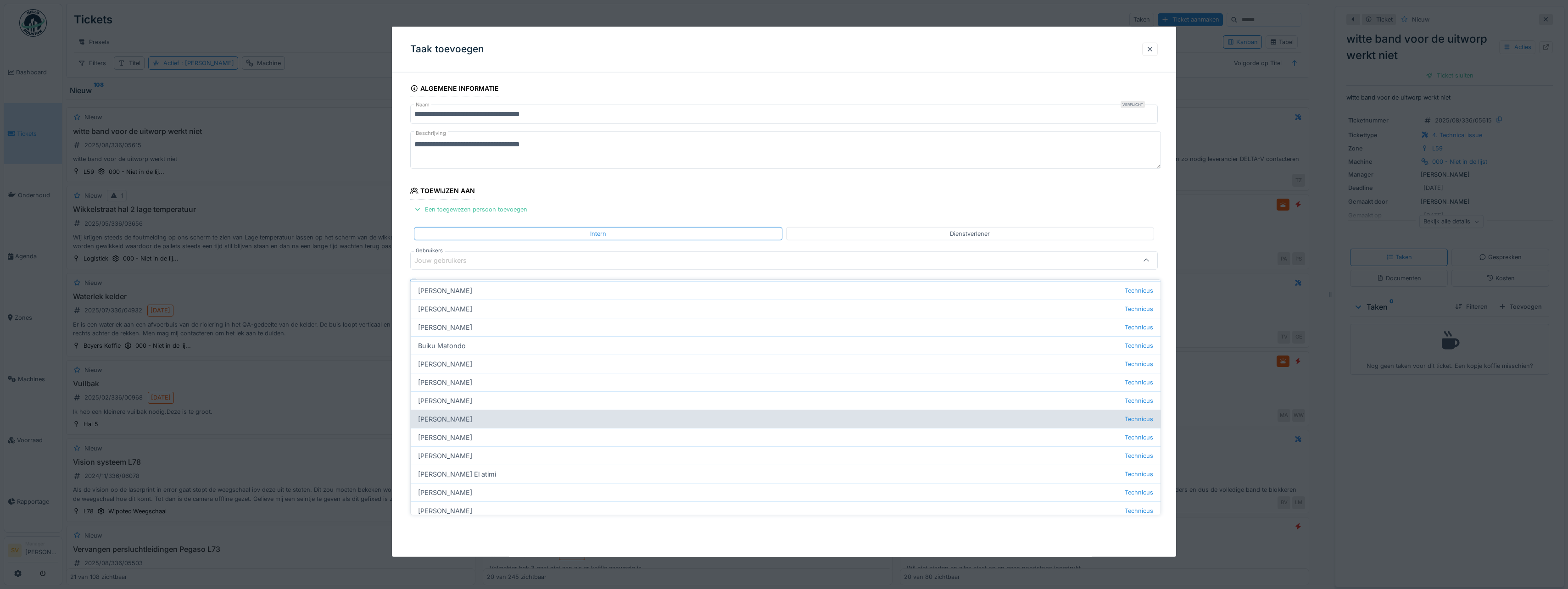
scroll to position [92, 0]
click at [443, 412] on div "Ismail Kosar Technicus" at bounding box center [785, 417] width 750 height 19
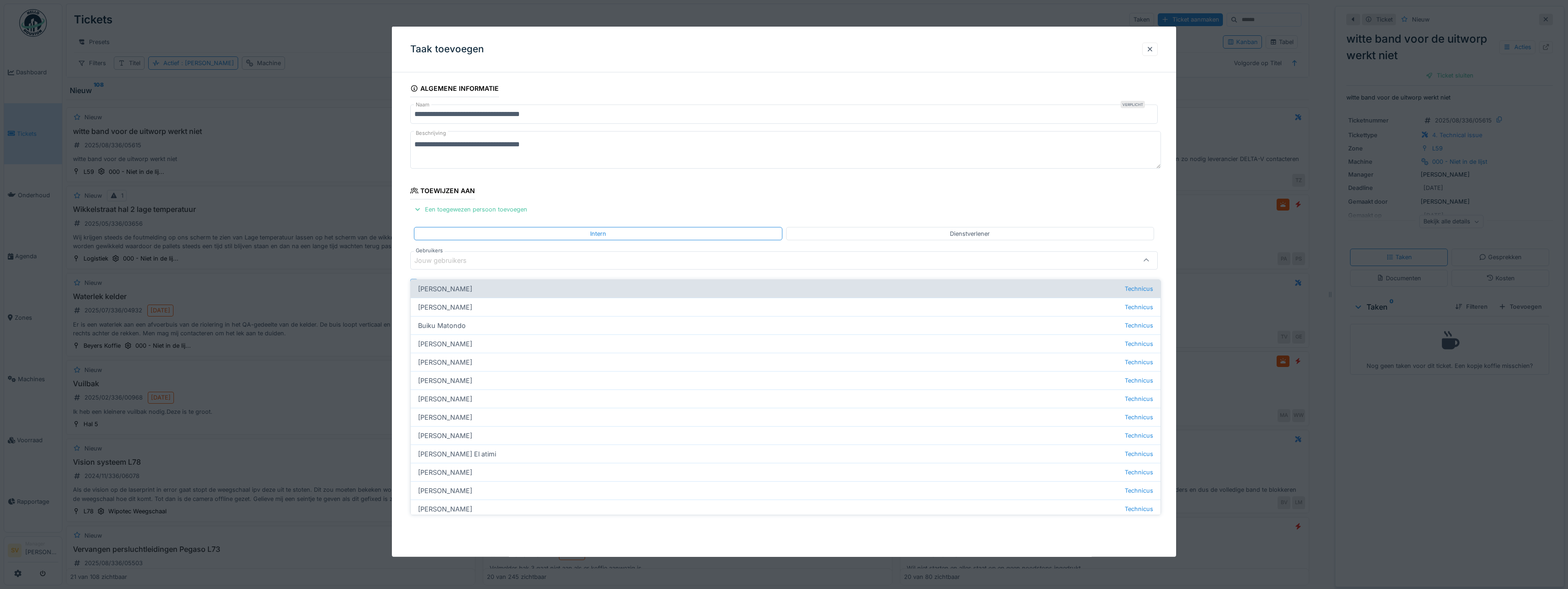
type input "****"
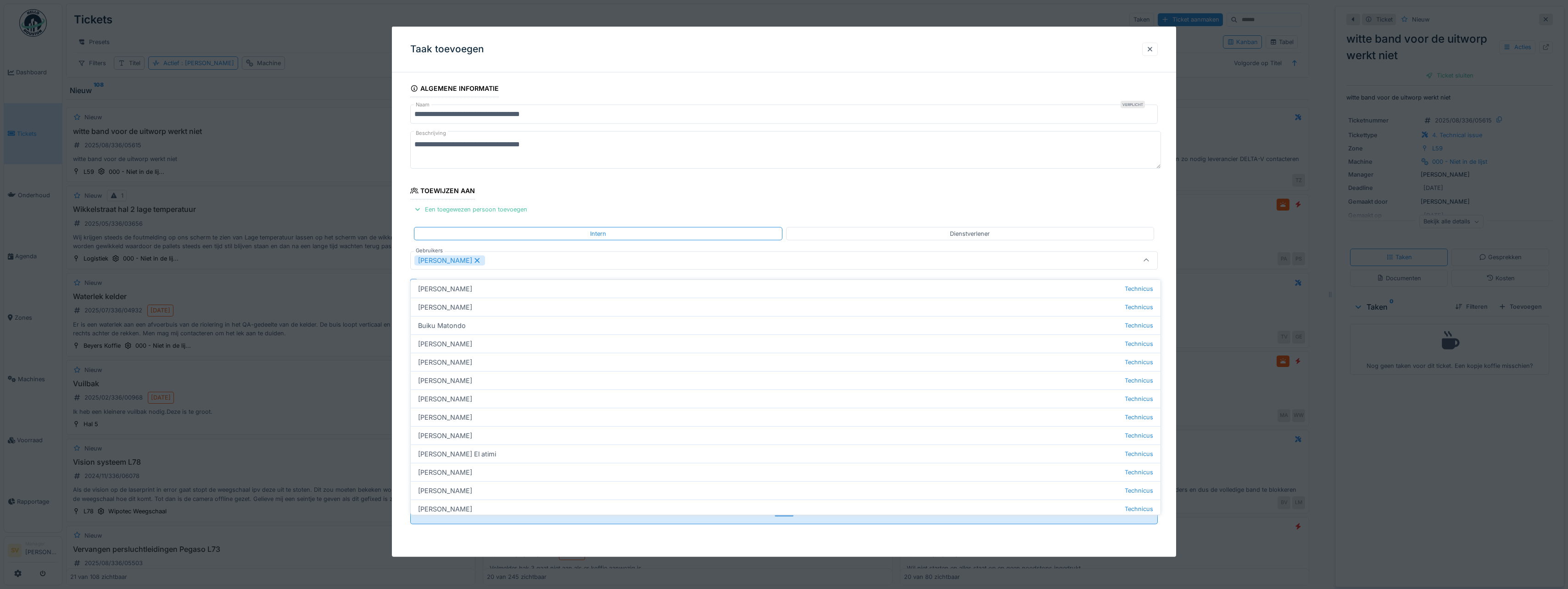
scroll to position [0, 0]
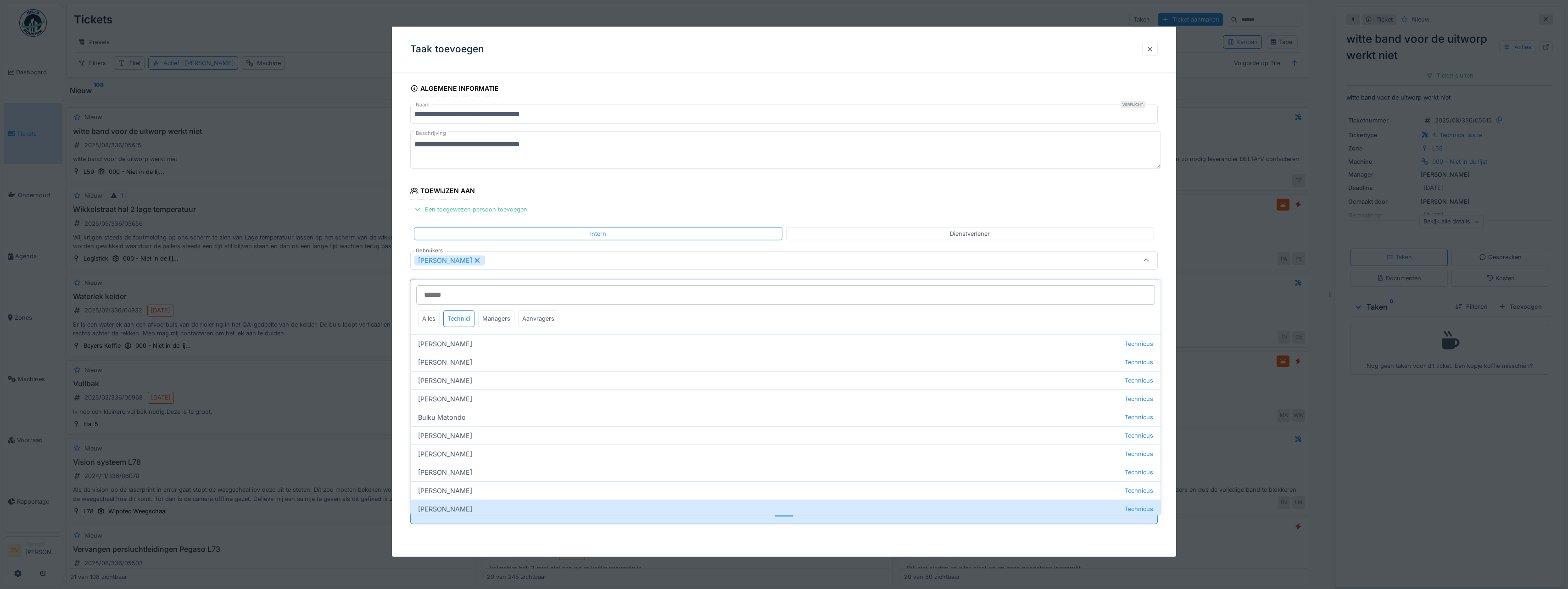
click at [1147, 260] on icon at bounding box center [1146, 261] width 7 height 6
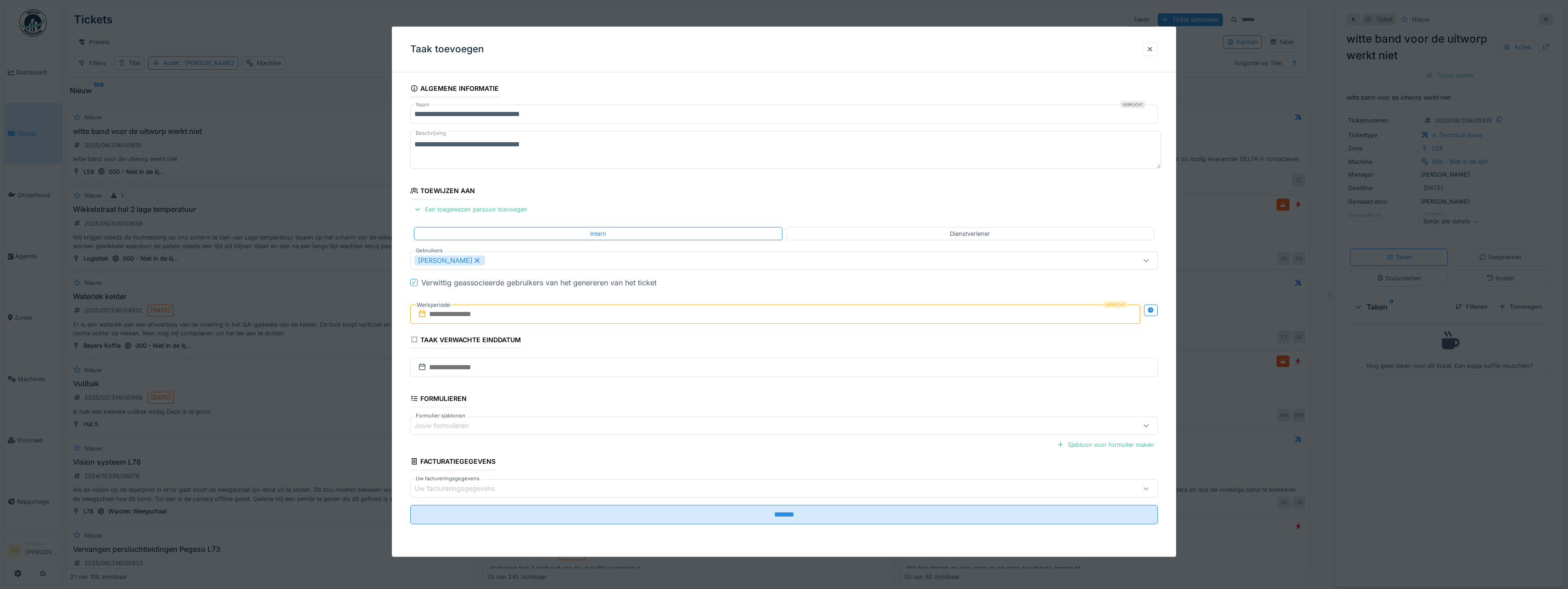
click at [490, 309] on input "text" at bounding box center [776, 314] width 730 height 20
click at [747, 403] on div "12" at bounding box center [747, 404] width 12 height 12
click at [762, 403] on div "13" at bounding box center [762, 403] width 12 height 13
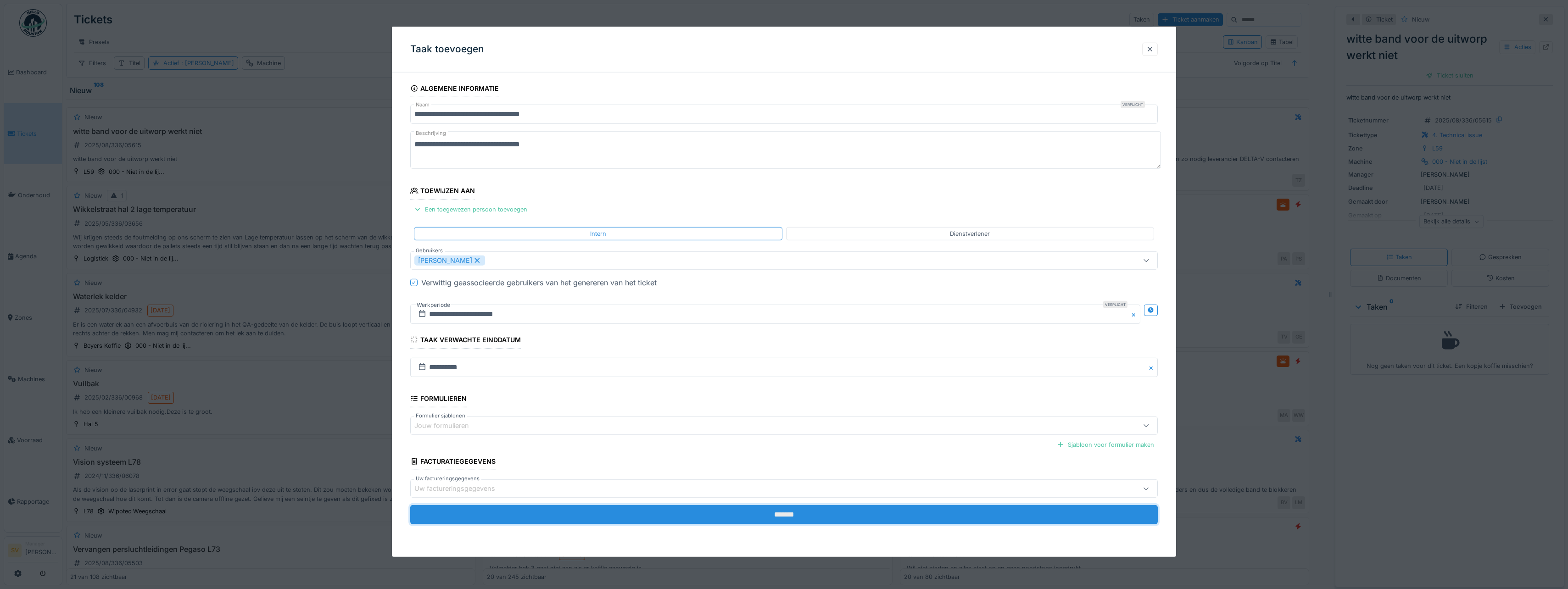
click at [773, 514] on input "*******" at bounding box center [784, 515] width 747 height 20
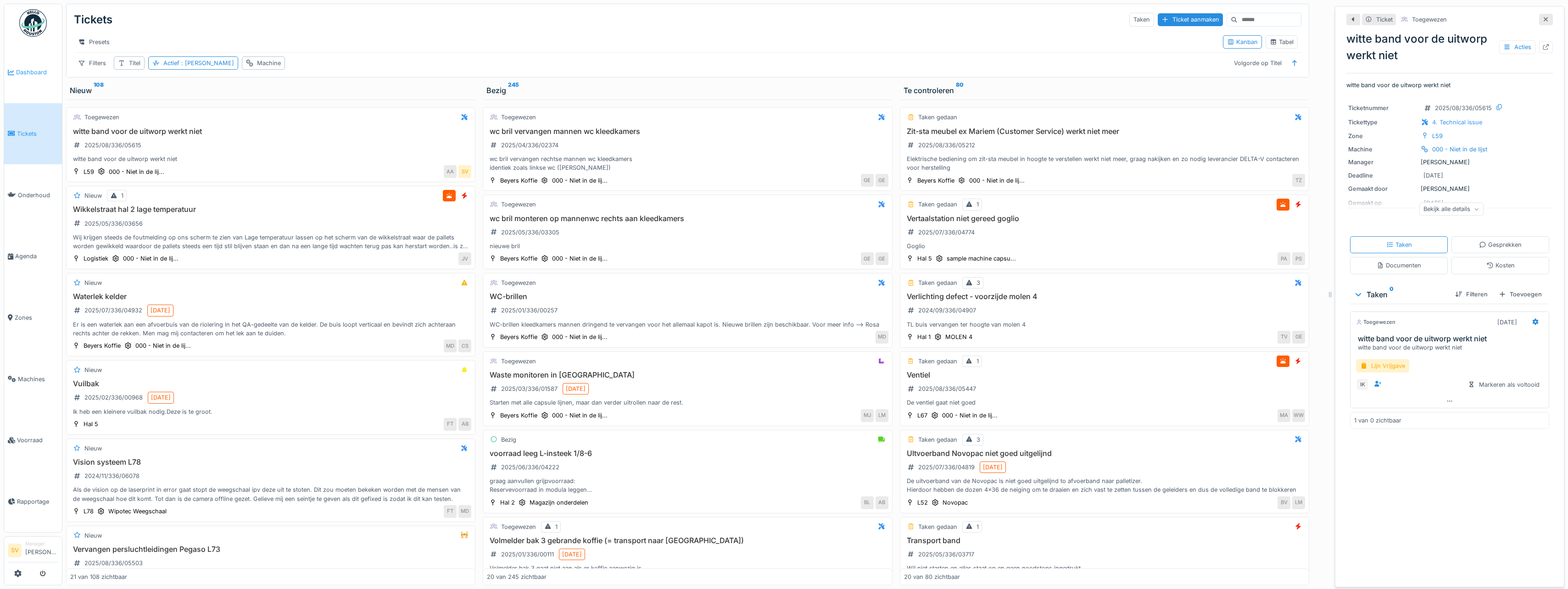
click at [37, 72] on span "Dashboard" at bounding box center [37, 72] width 42 height 9
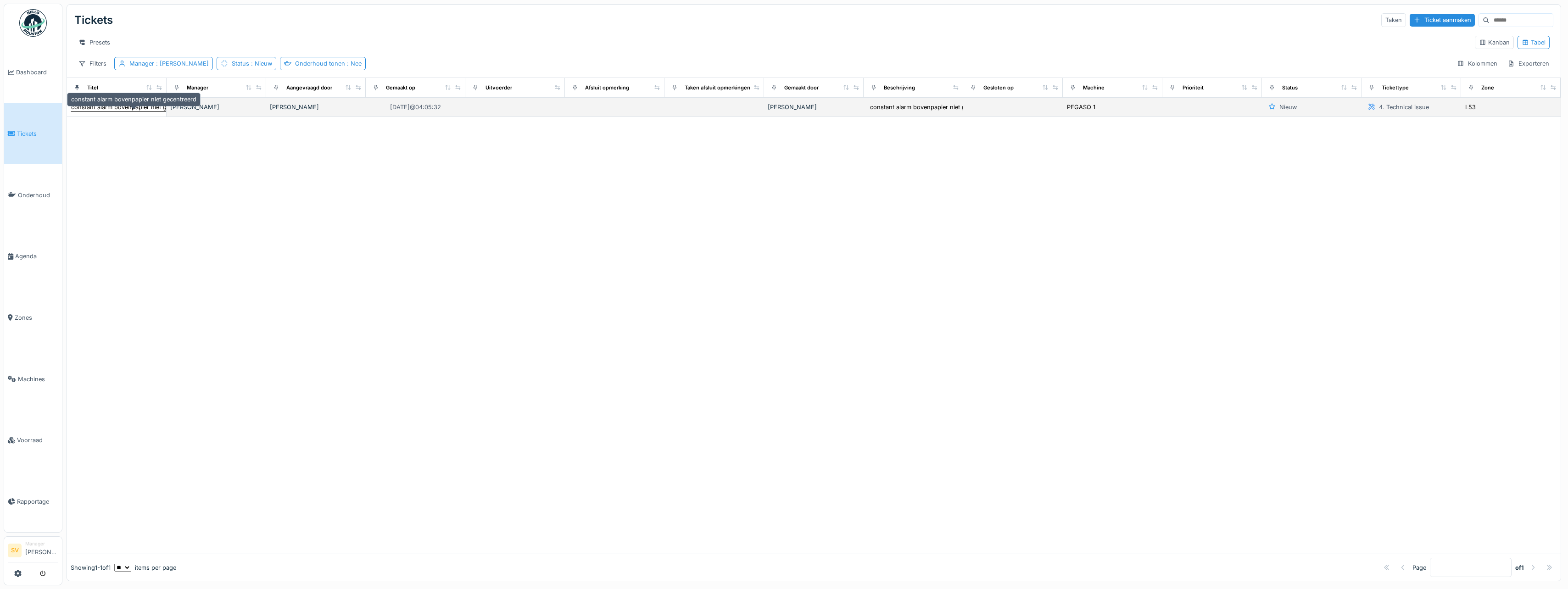
click at [140, 112] on div "constant alarm bovenpapier niet gecentreerd" at bounding box center [134, 107] width 125 height 9
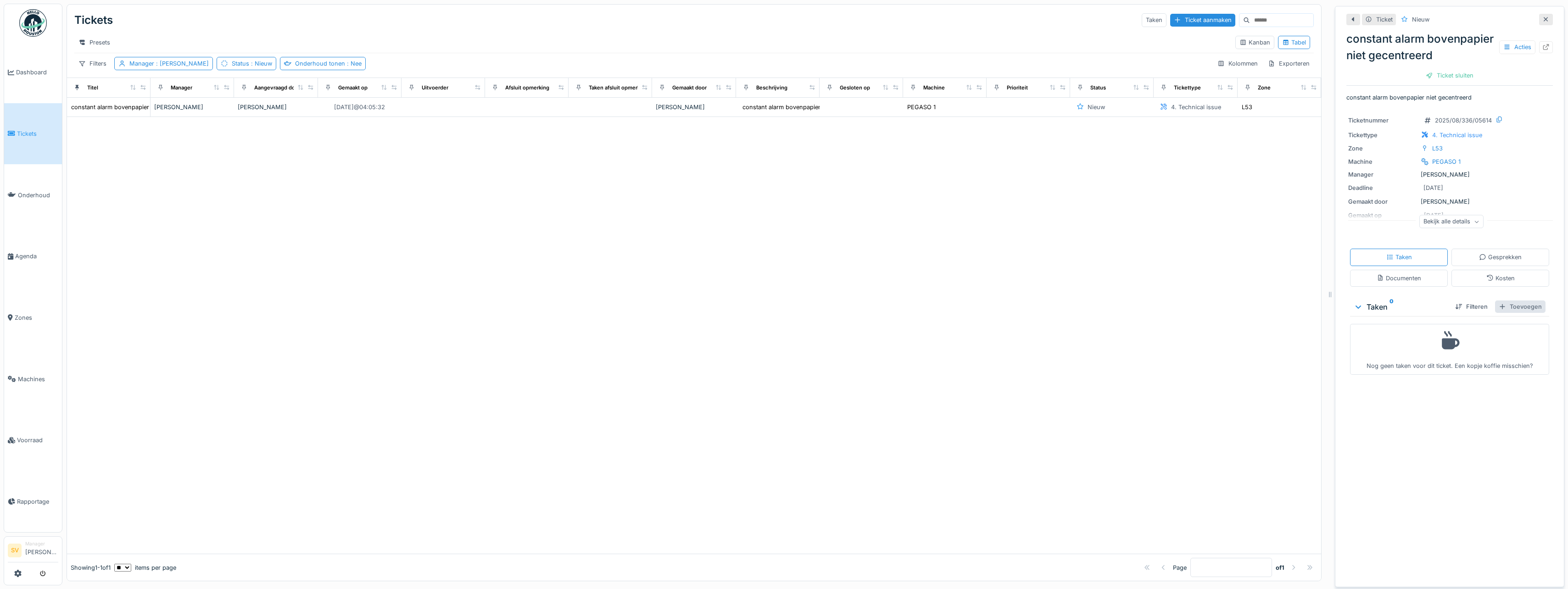
click at [1507, 313] on div "Toevoegen" at bounding box center [1520, 307] width 51 height 12
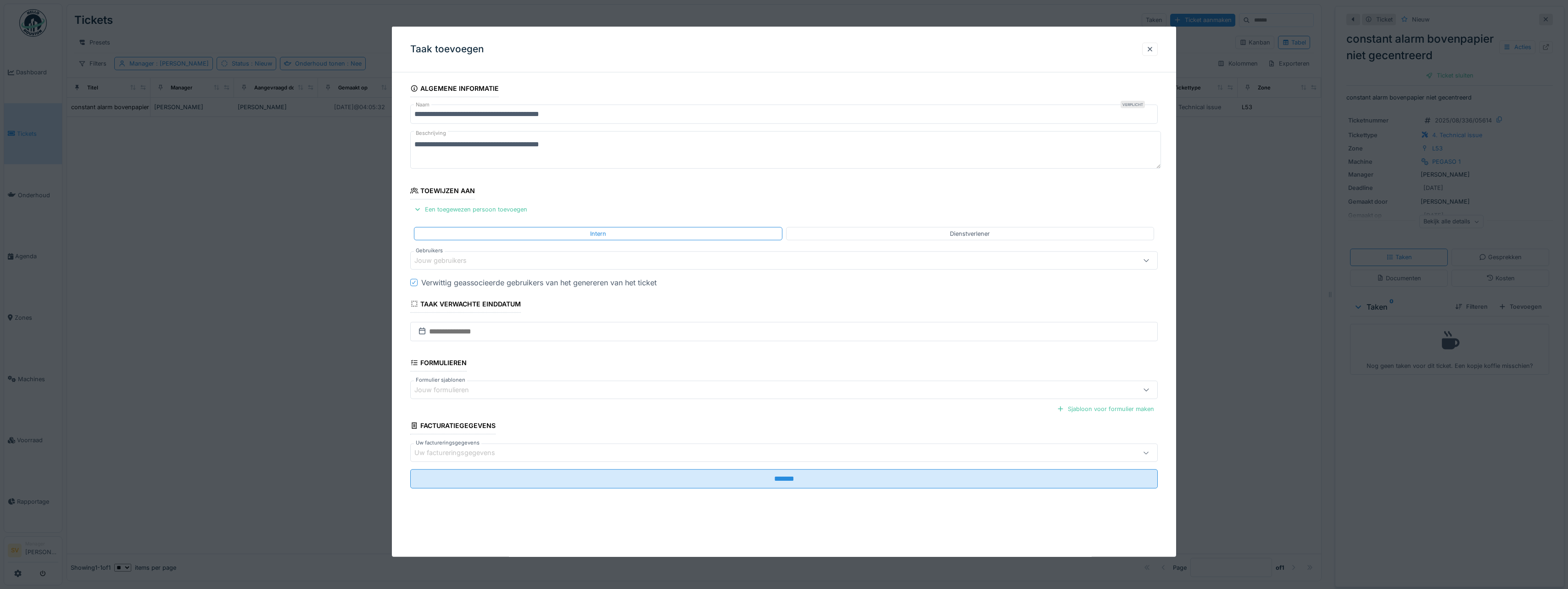
click at [456, 261] on div "Jouw gebruikers" at bounding box center [446, 260] width 65 height 10
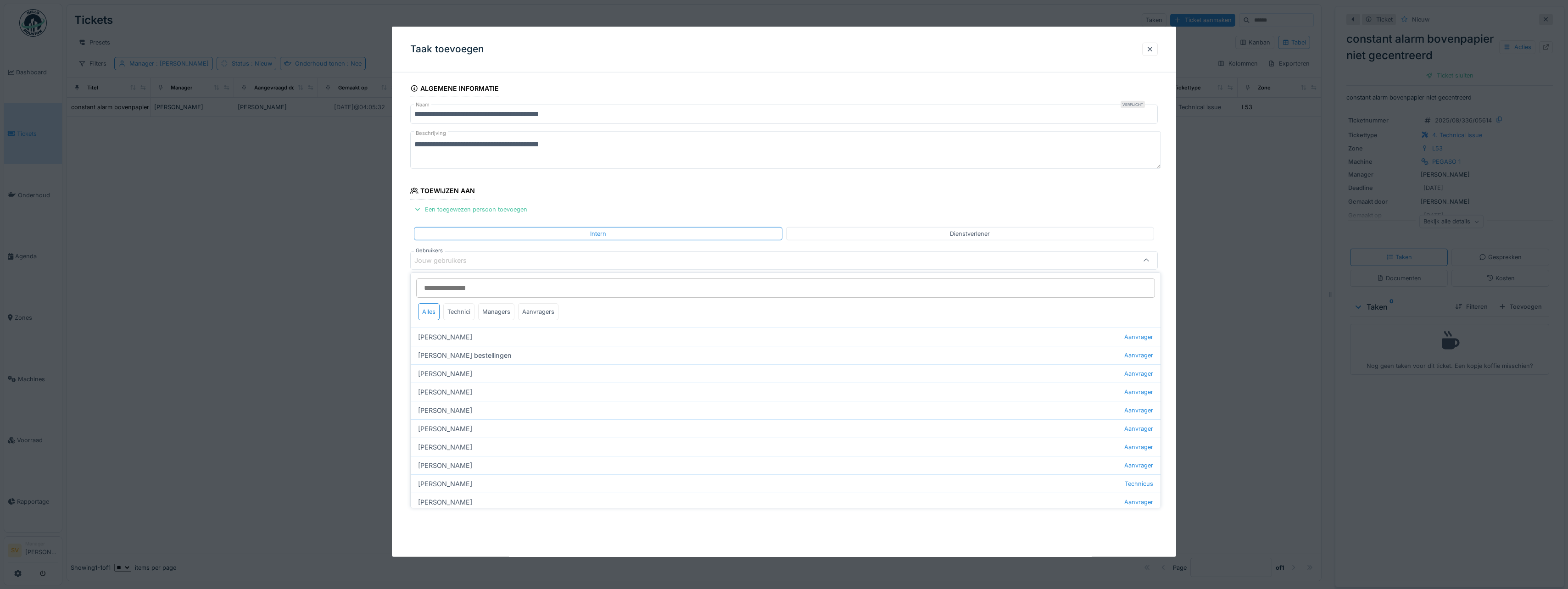
click at [461, 315] on div "Technici" at bounding box center [459, 311] width 31 height 17
click at [440, 504] on div "[PERSON_NAME] Technicus" at bounding box center [785, 502] width 750 height 19
type input "****"
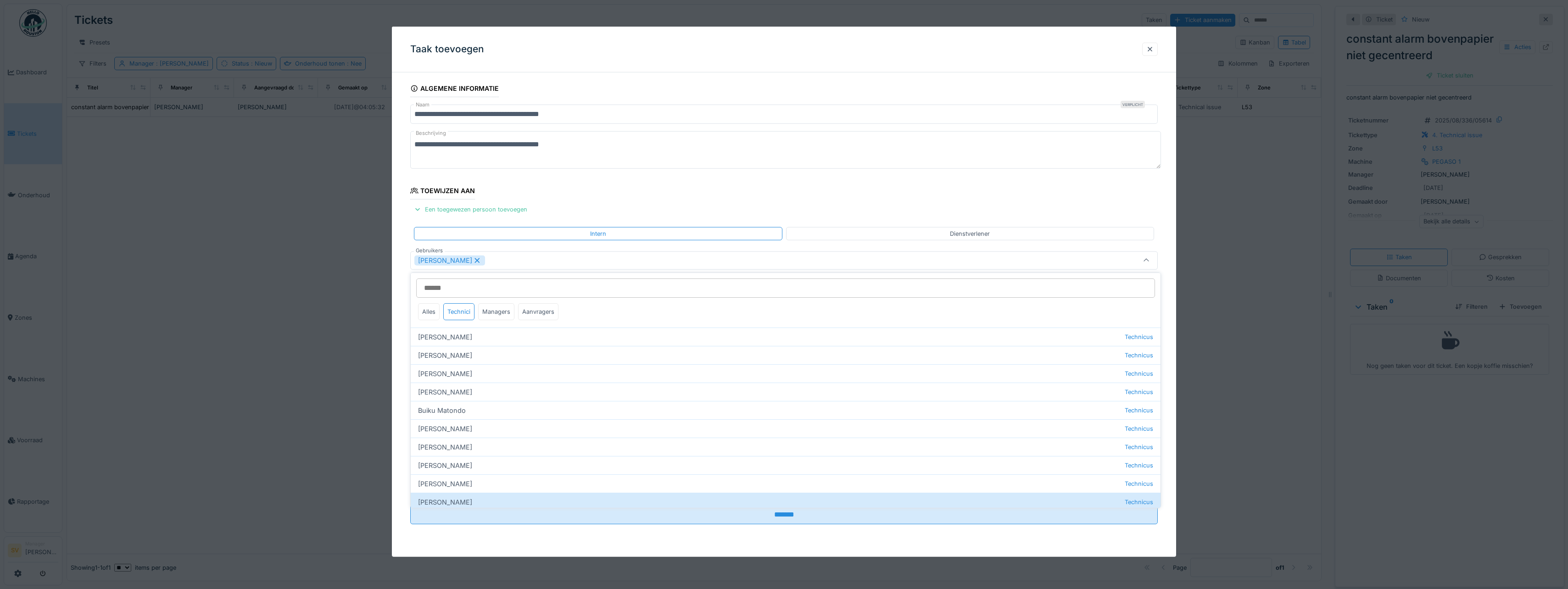
click at [1149, 261] on icon at bounding box center [1146, 261] width 7 height 6
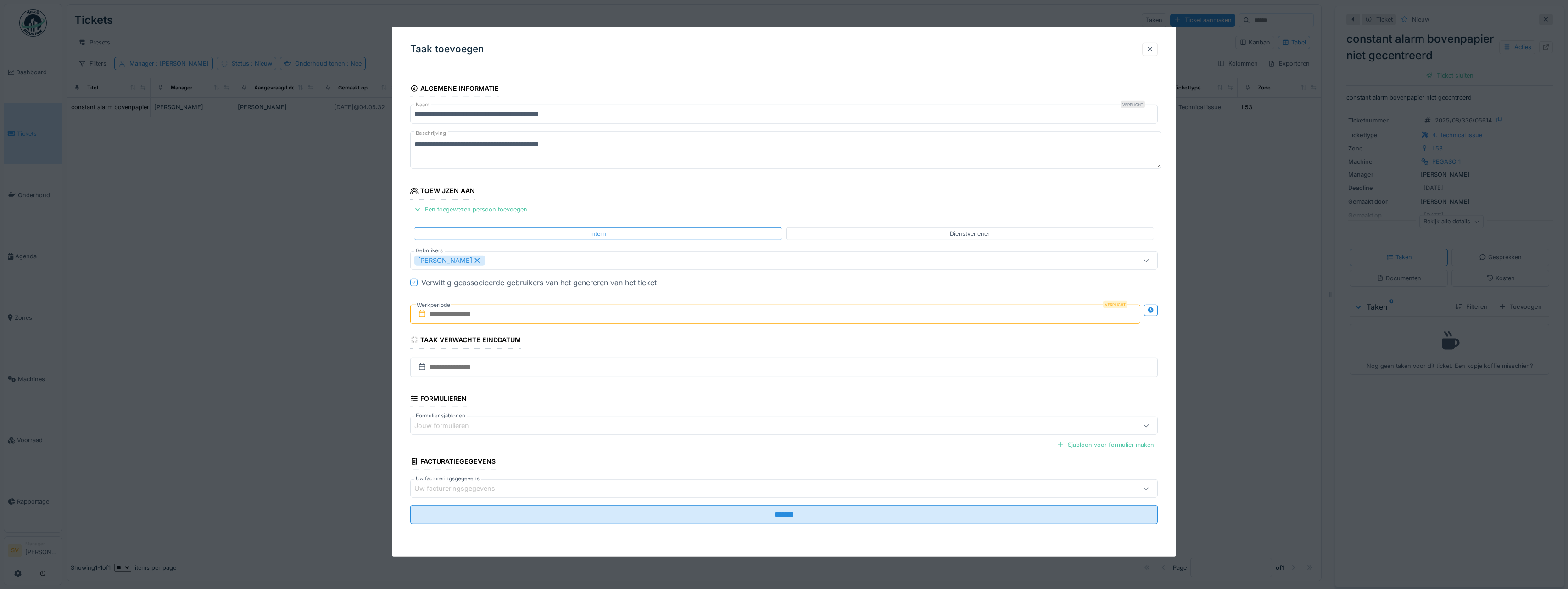
click at [1149, 263] on icon at bounding box center [1146, 260] width 7 height 6
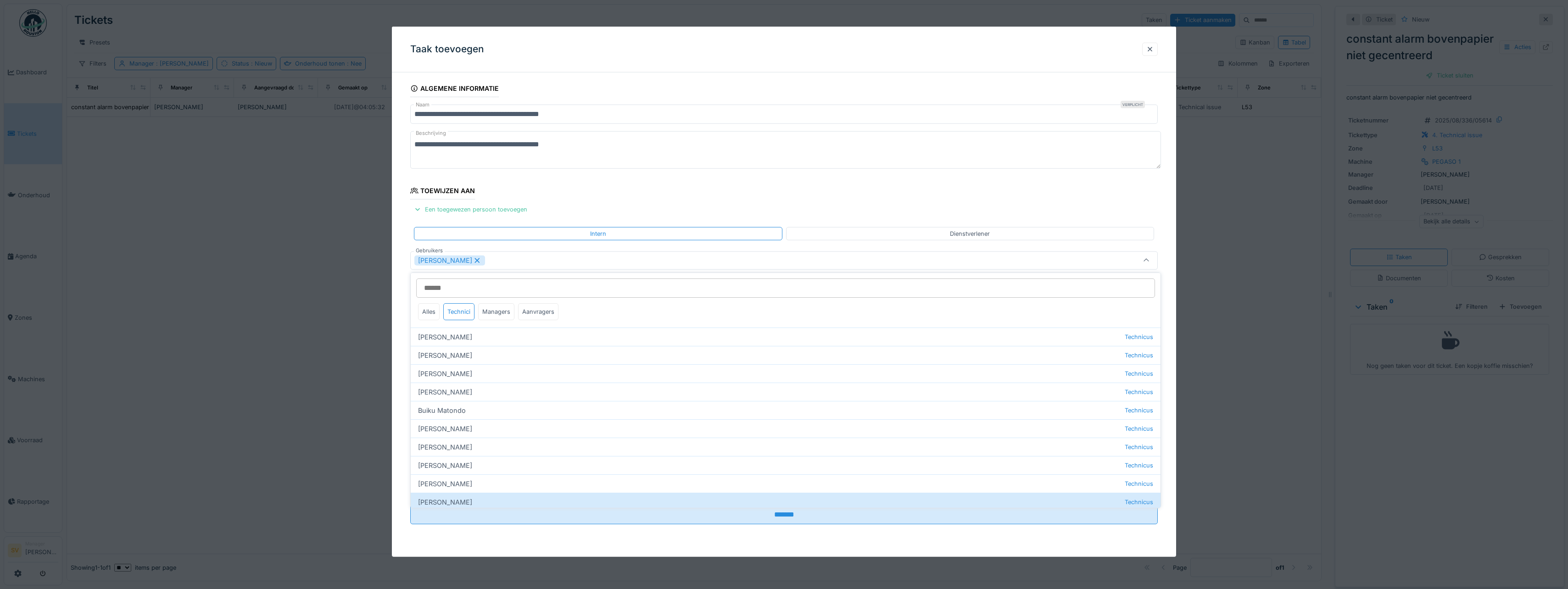
click at [1149, 261] on icon at bounding box center [1146, 261] width 7 height 6
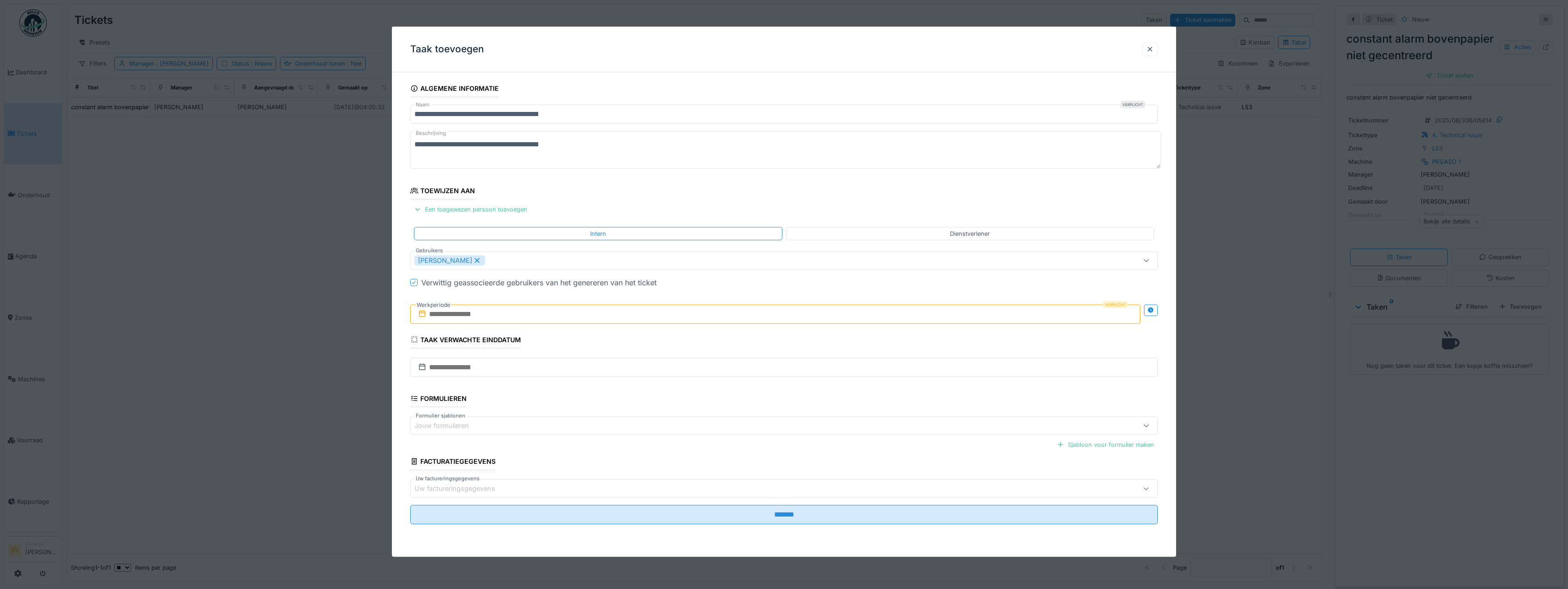
click at [473, 312] on input "text" at bounding box center [776, 314] width 730 height 20
click at [750, 402] on div "12" at bounding box center [747, 404] width 12 height 12
click at [762, 404] on div "13" at bounding box center [762, 403] width 12 height 13
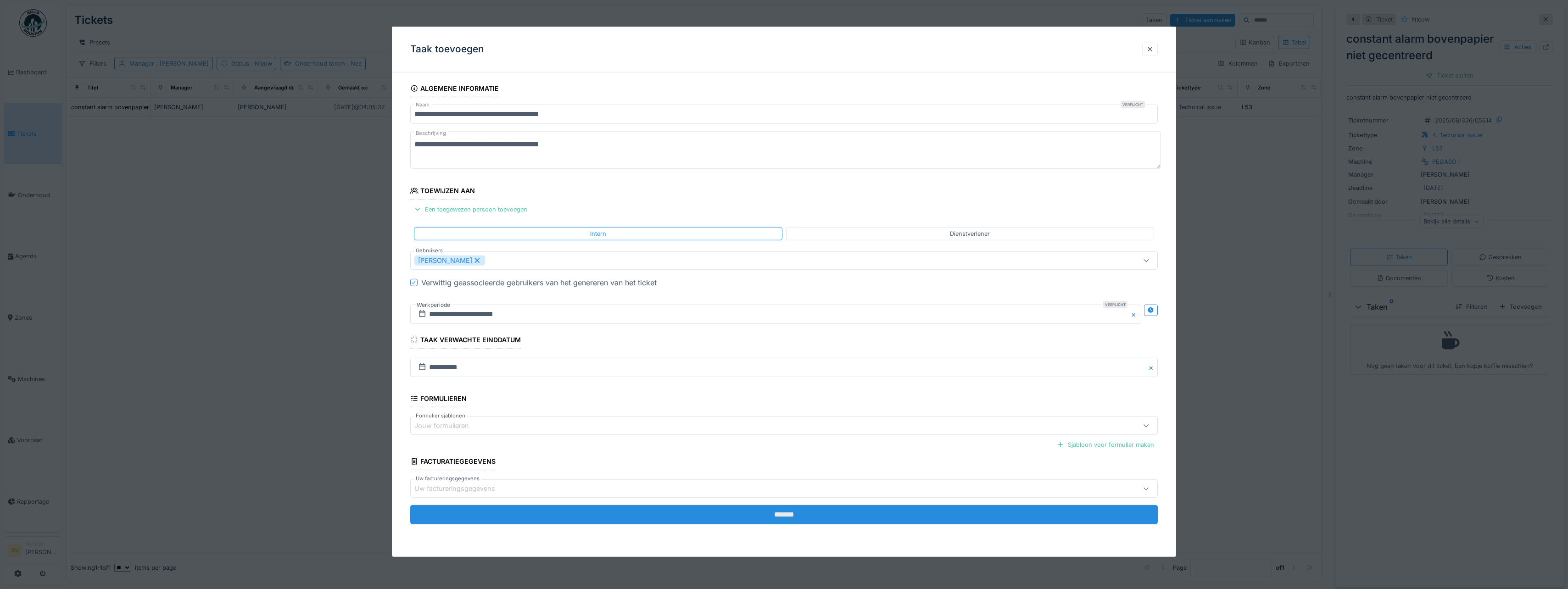
click at [789, 517] on input "*******" at bounding box center [784, 515] width 747 height 20
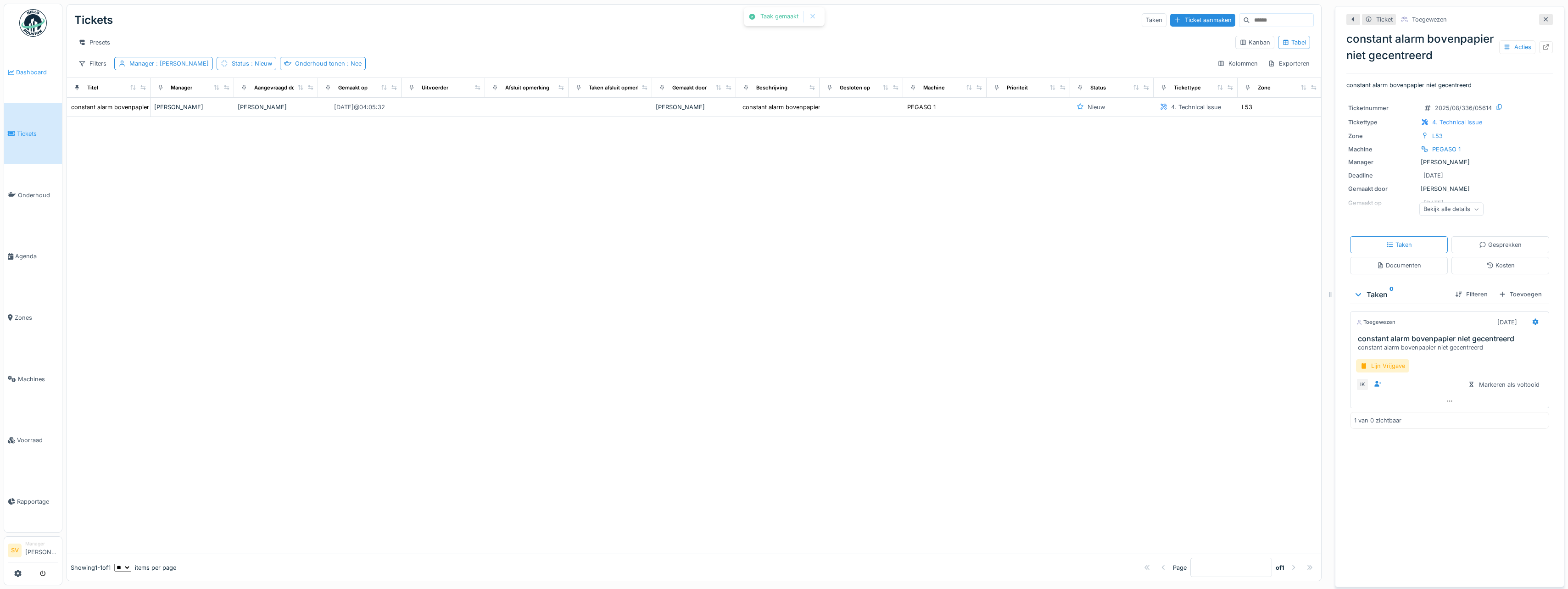
click at [31, 71] on span "Dashboard" at bounding box center [37, 72] width 42 height 9
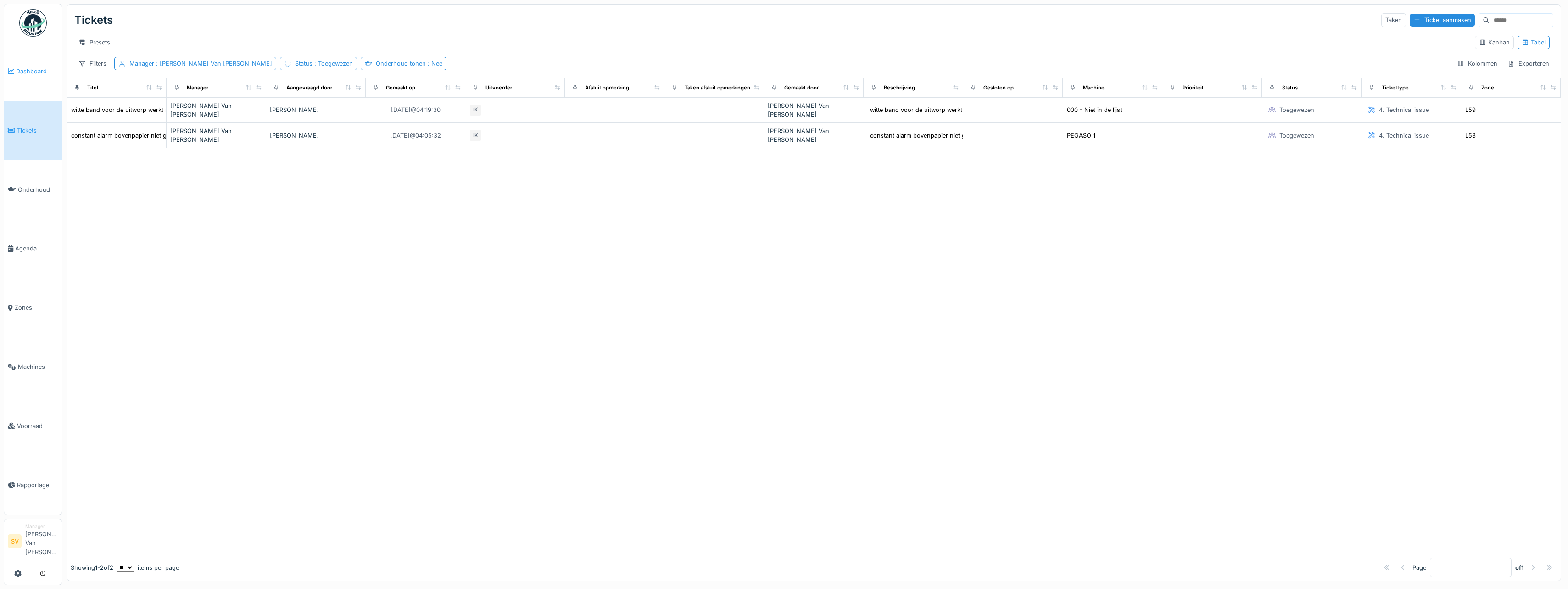
click at [32, 67] on span "Dashboard" at bounding box center [37, 71] width 42 height 9
